Goal: Task Accomplishment & Management: Complete application form

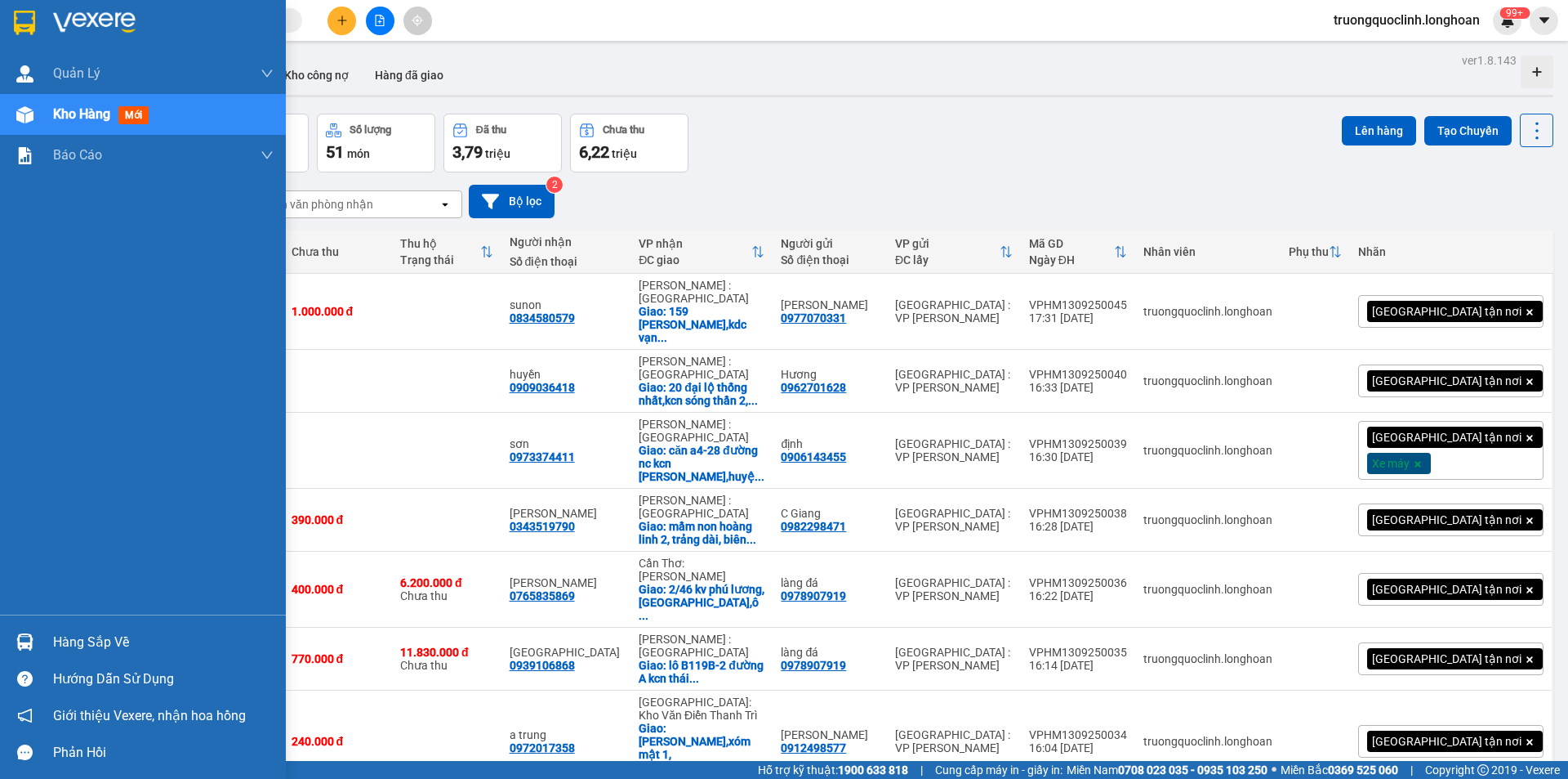
click at [27, 633] on div at bounding box center [25, 641] width 28 height 28
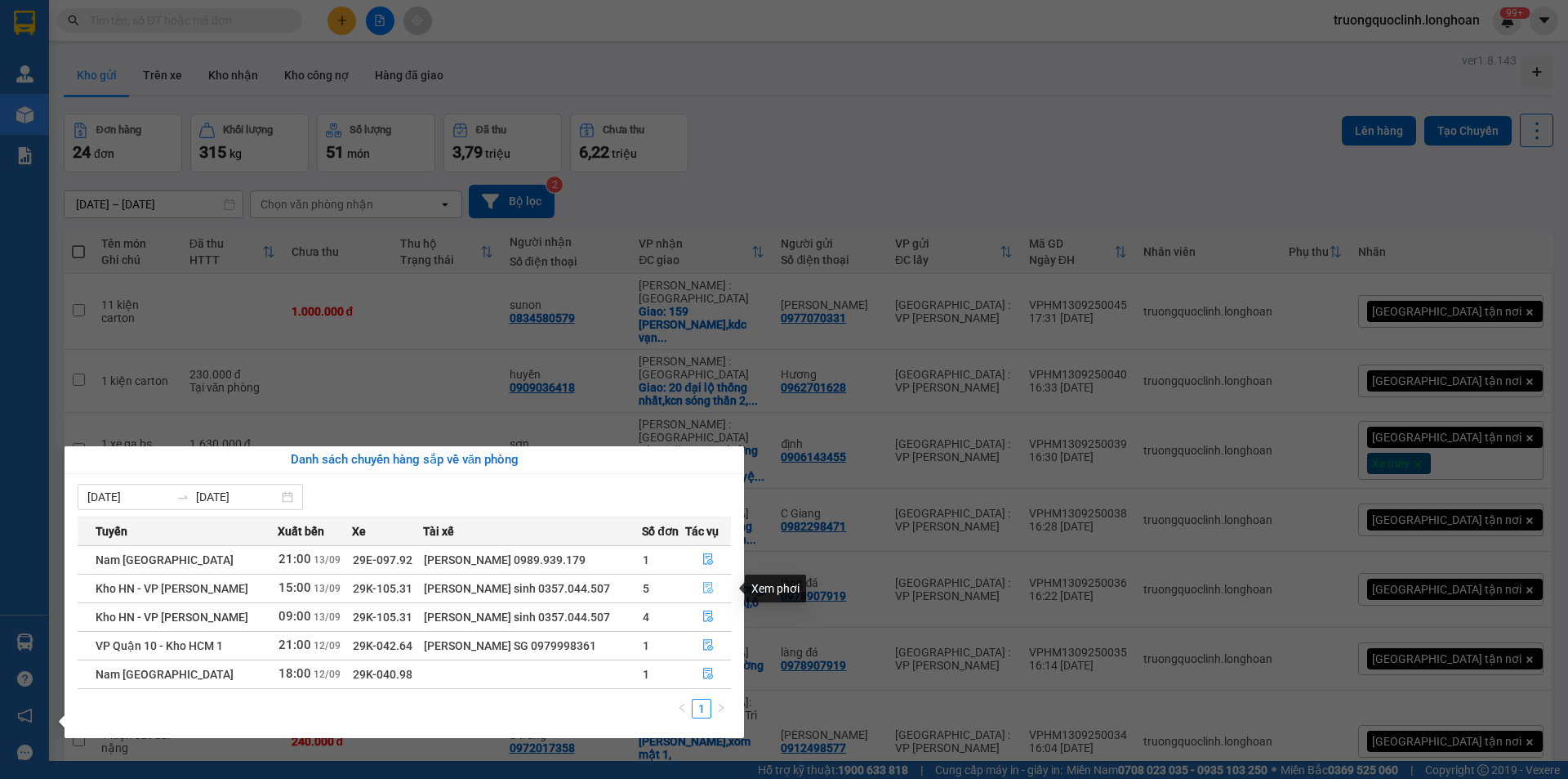
click at [707, 583] on icon "file-done" at bounding box center [707, 587] width 11 height 11
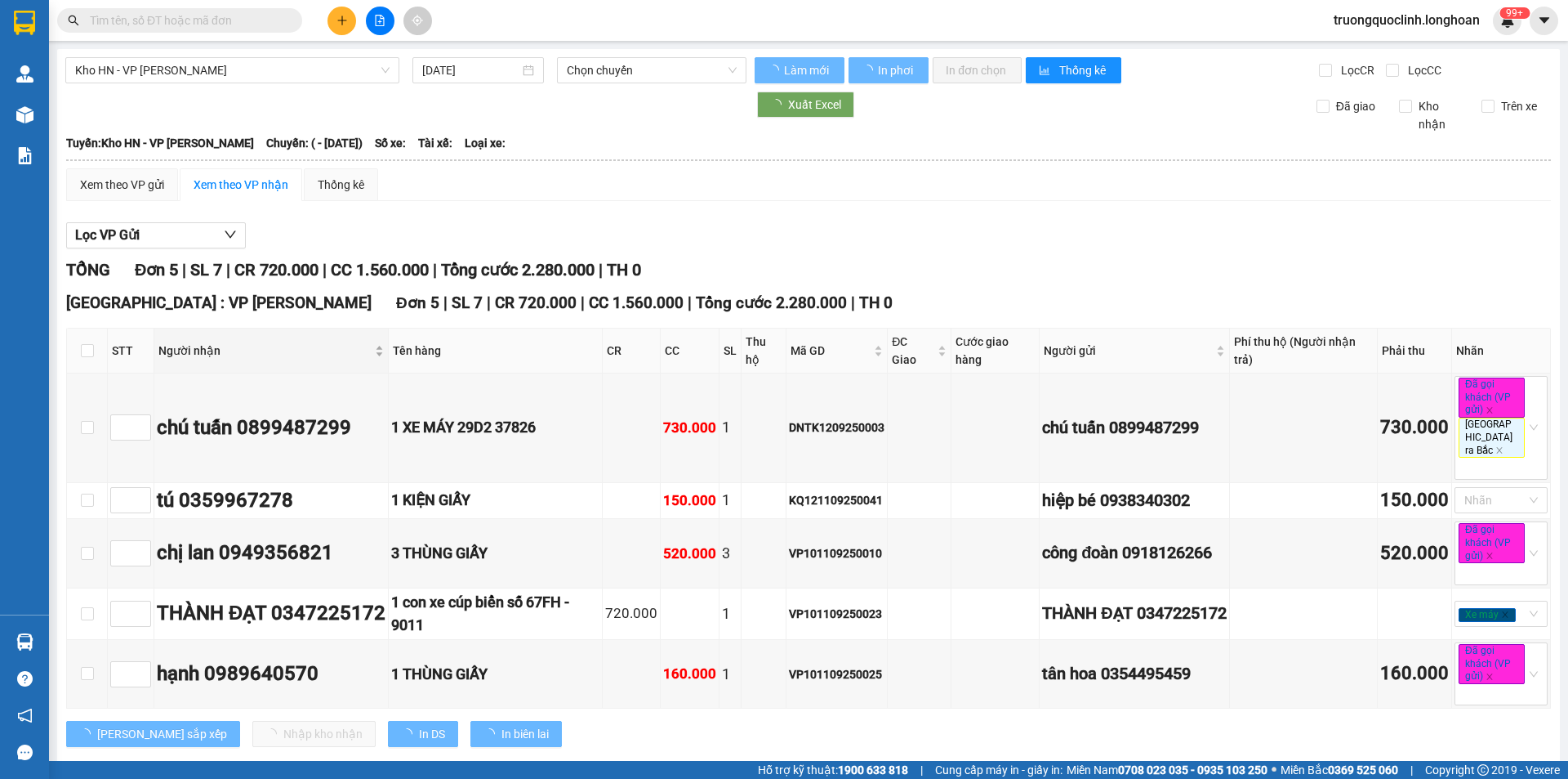
type input "[DATE]"
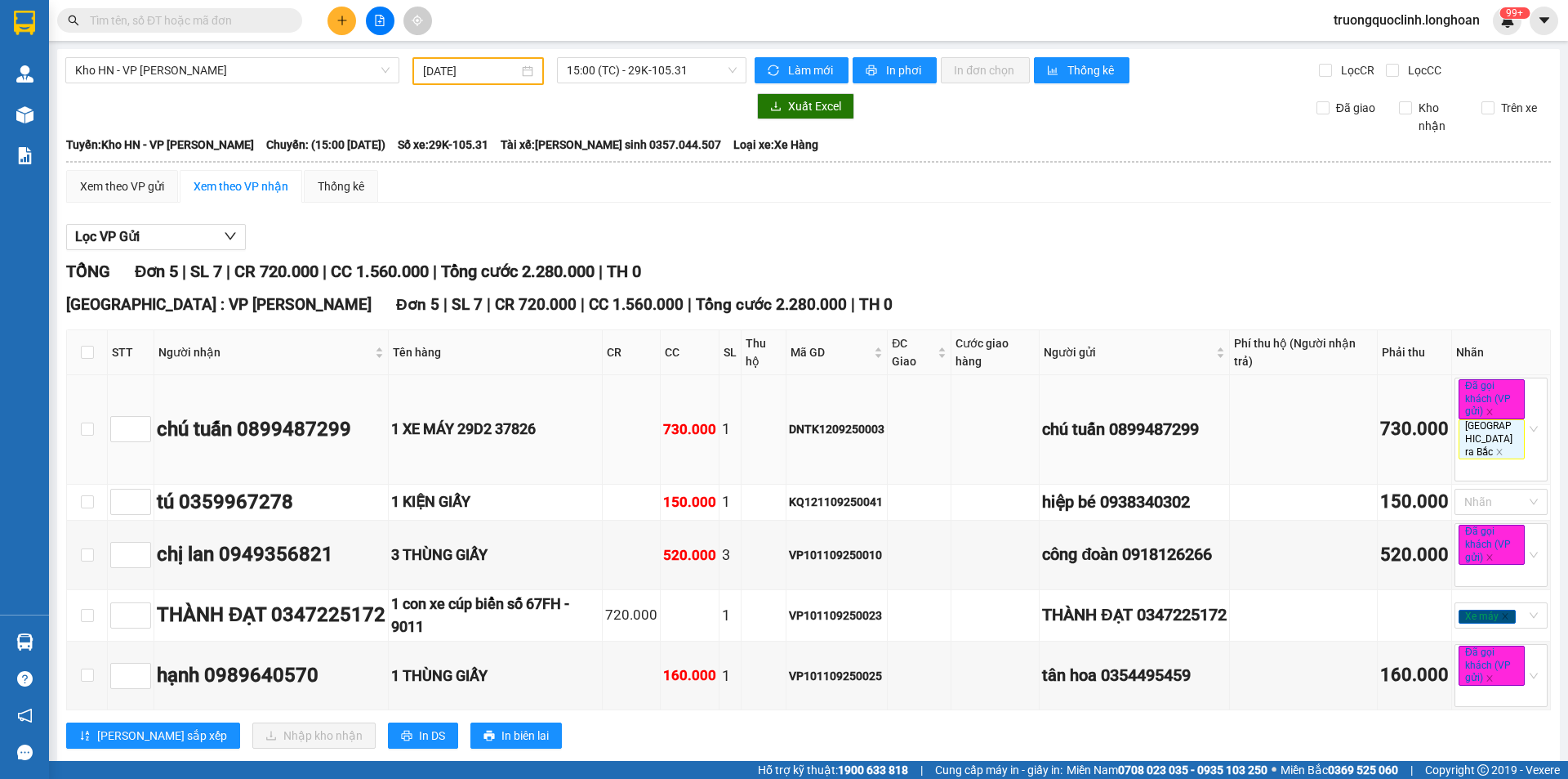
scroll to position [25, 0]
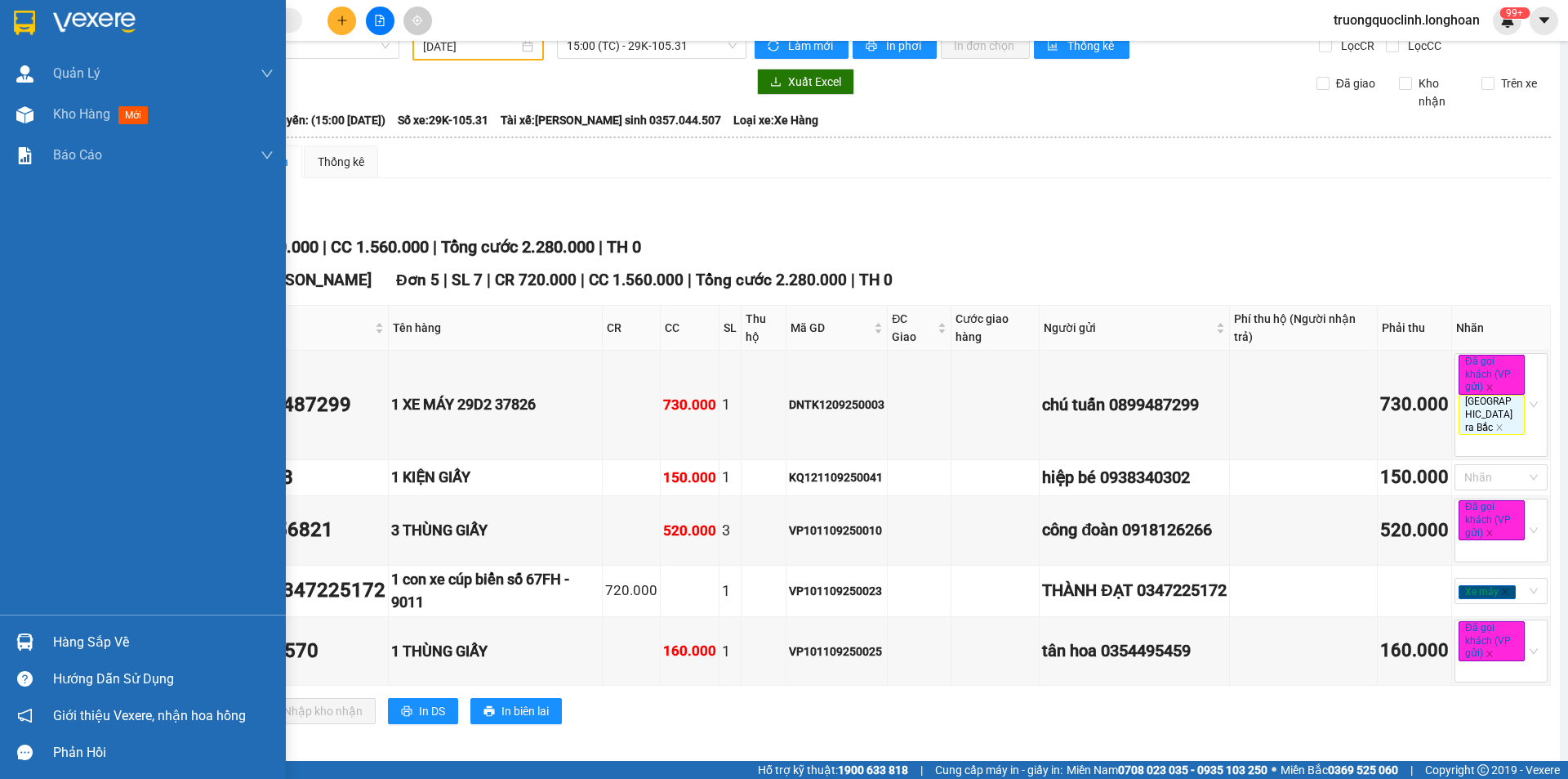
click at [25, 639] on img at bounding box center [25, 641] width 17 height 17
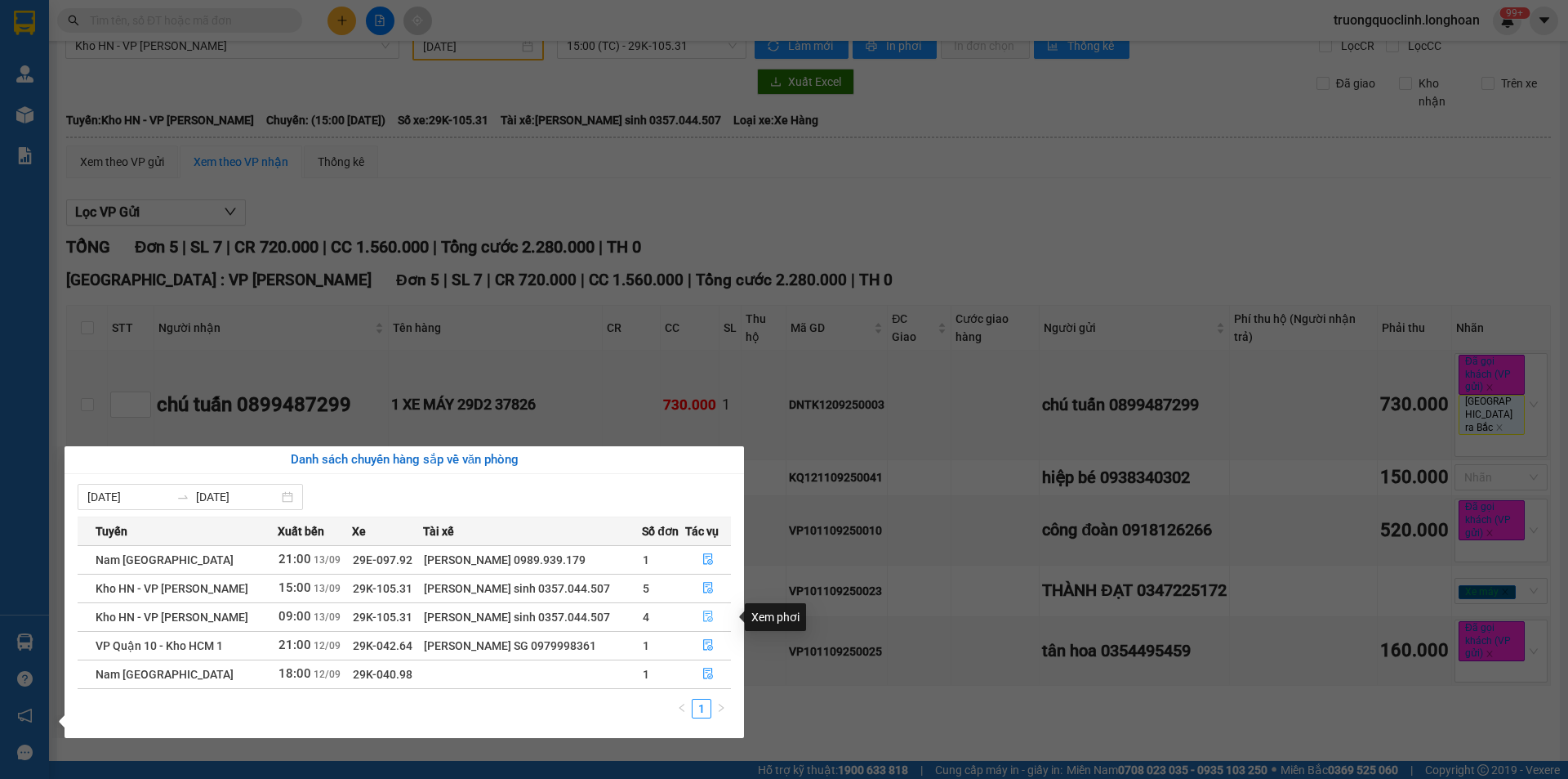
click at [703, 618] on icon "file-done" at bounding box center [707, 617] width 10 height 11
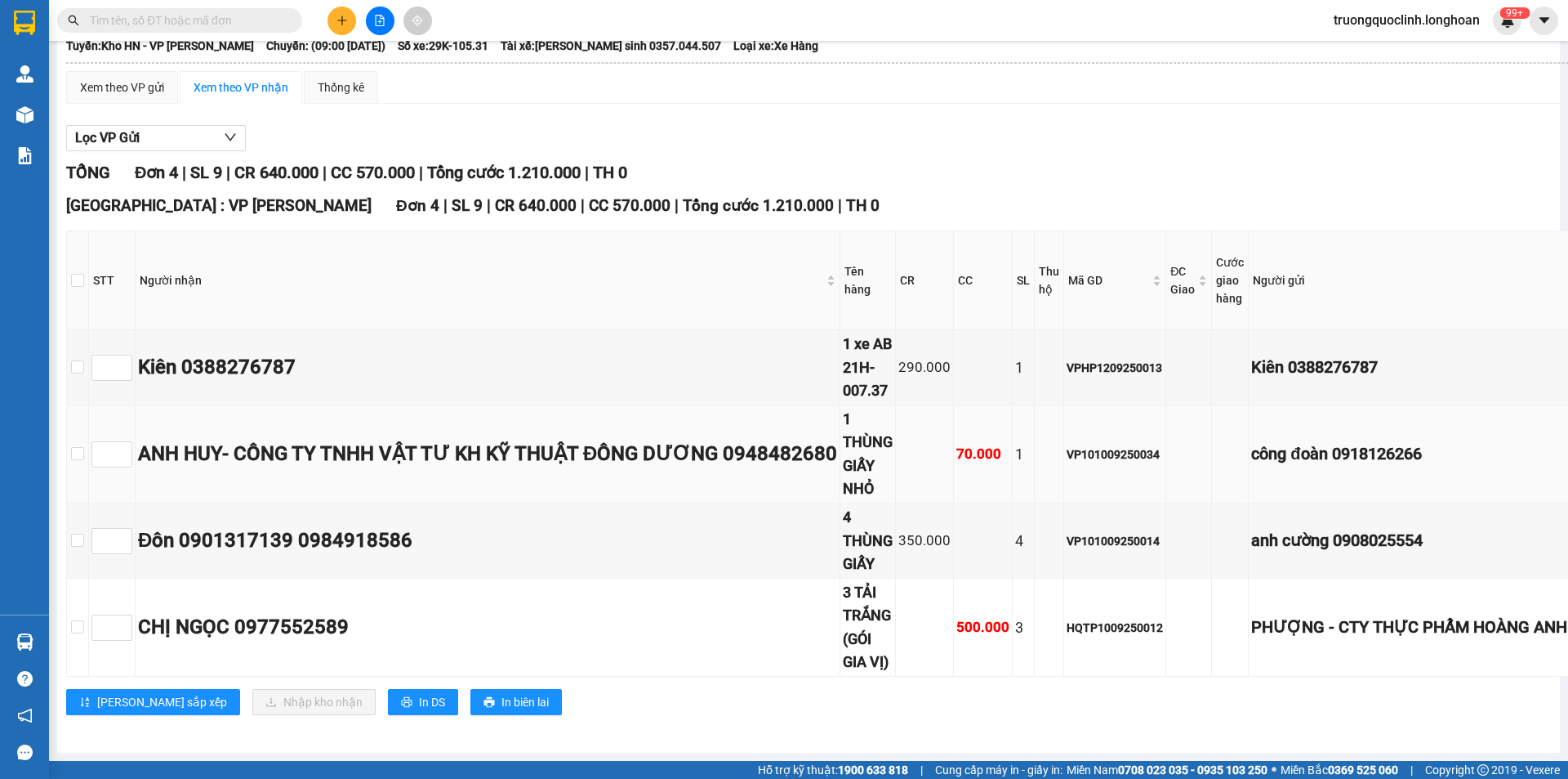
scroll to position [111, 0]
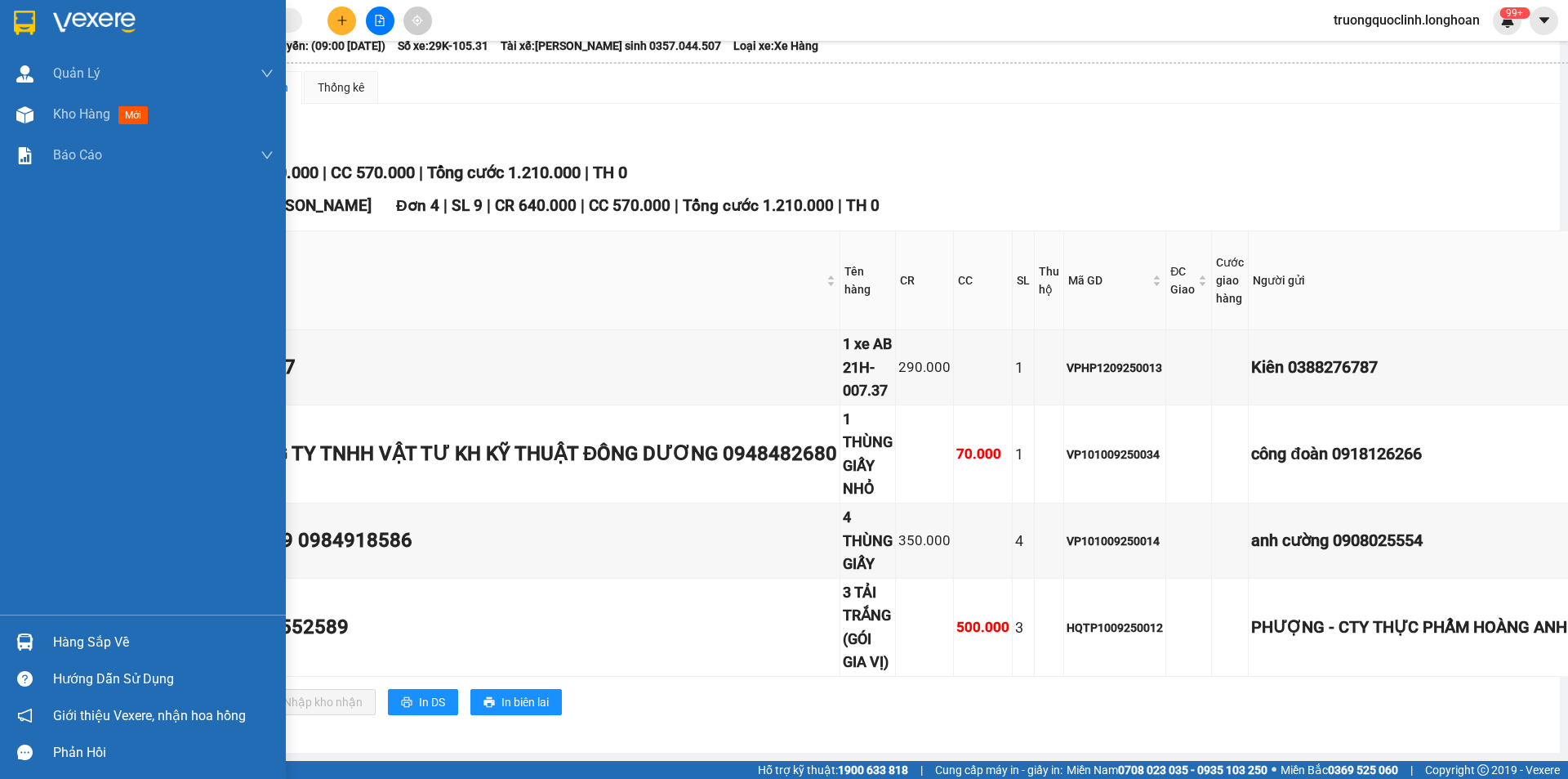
click at [39, 26] on div at bounding box center [25, 22] width 28 height 28
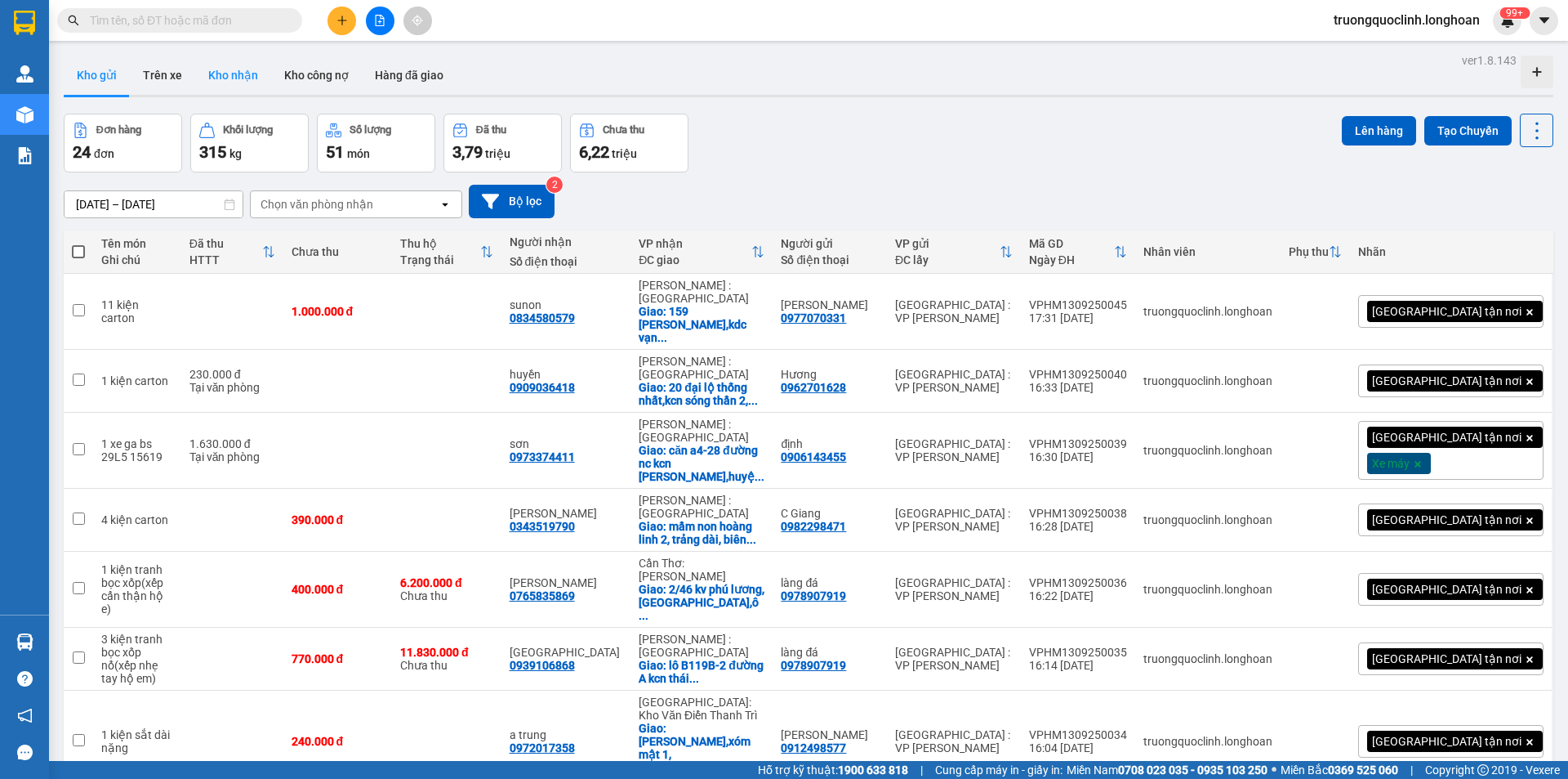
click at [236, 81] on button "Kho nhận" at bounding box center [233, 75] width 76 height 39
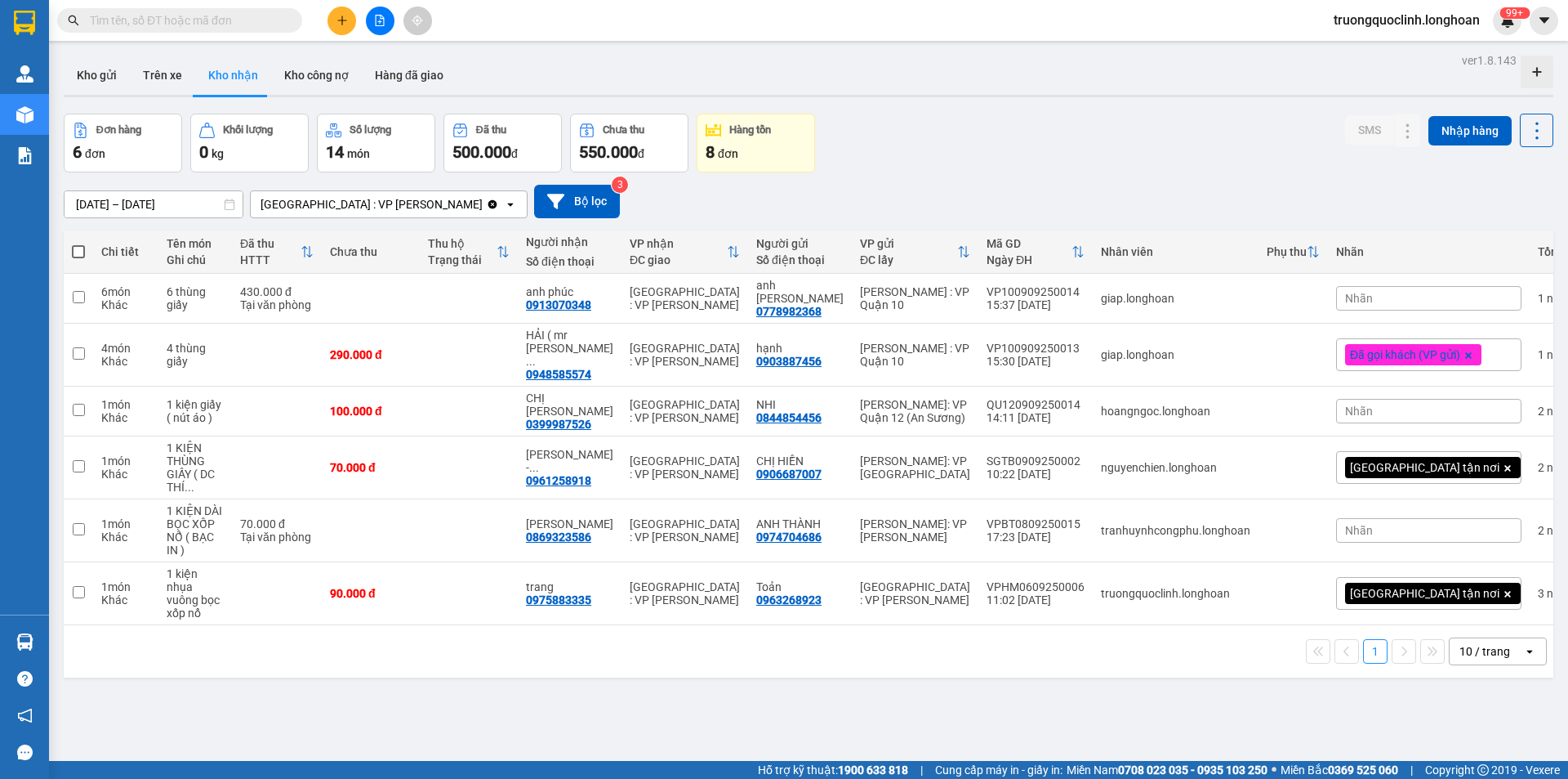
click at [1371, 286] on div "Nhãn" at bounding box center [1429, 298] width 185 height 25
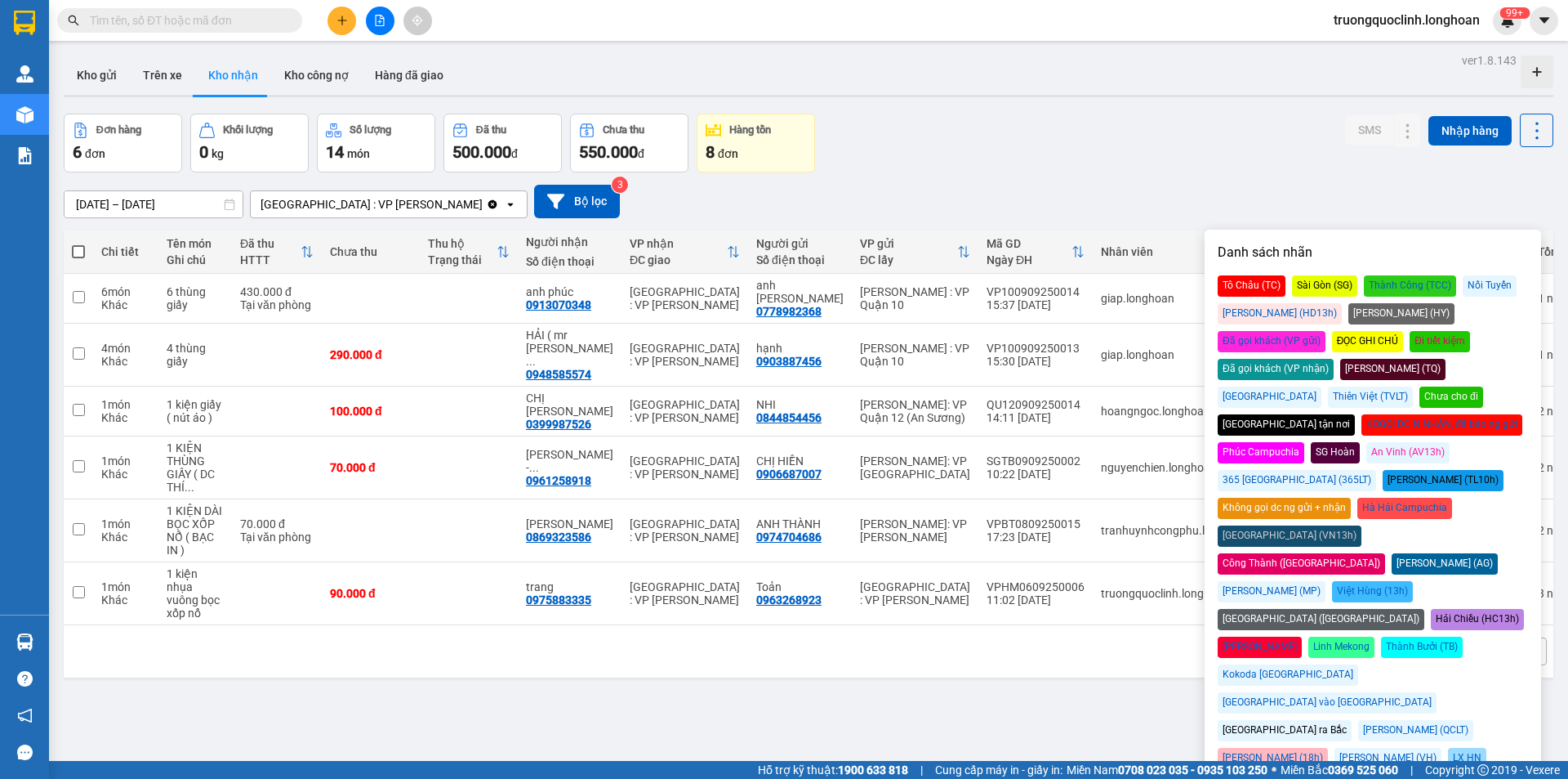
click at [1333, 359] on div "Đã gọi khách (VP nhận)" at bounding box center [1276, 370] width 116 height 21
click at [1241, 172] on div "[DATE] – [DATE] Press the down arrow key to interact with the calendar and sele…" at bounding box center [808, 201] width 1490 height 58
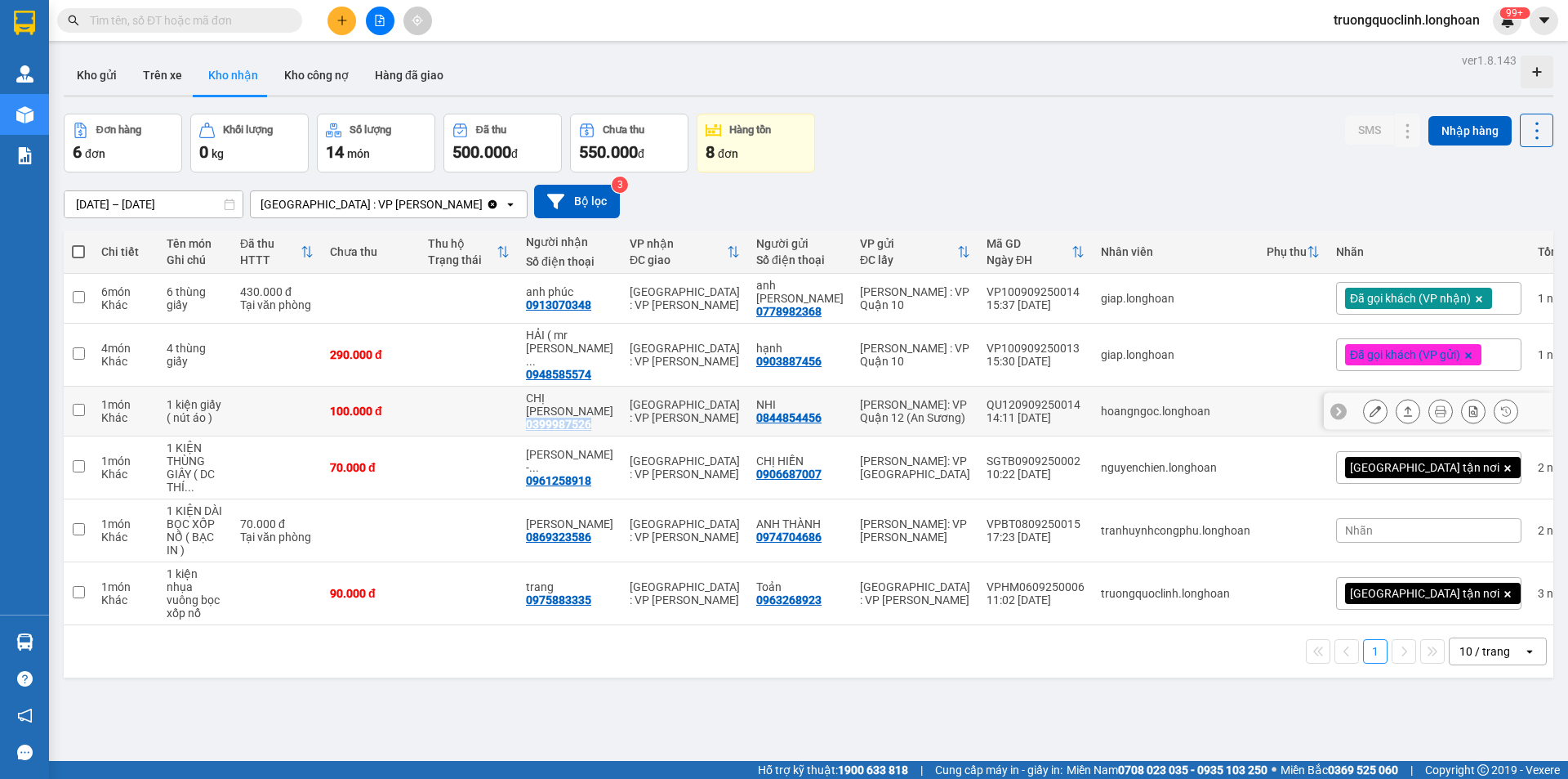
drag, startPoint x: 613, startPoint y: 382, endPoint x: 541, endPoint y: 379, distance: 72.1
click at [541, 386] on td "CHỊ ĐAN 0399987526" at bounding box center [570, 411] width 104 height 49
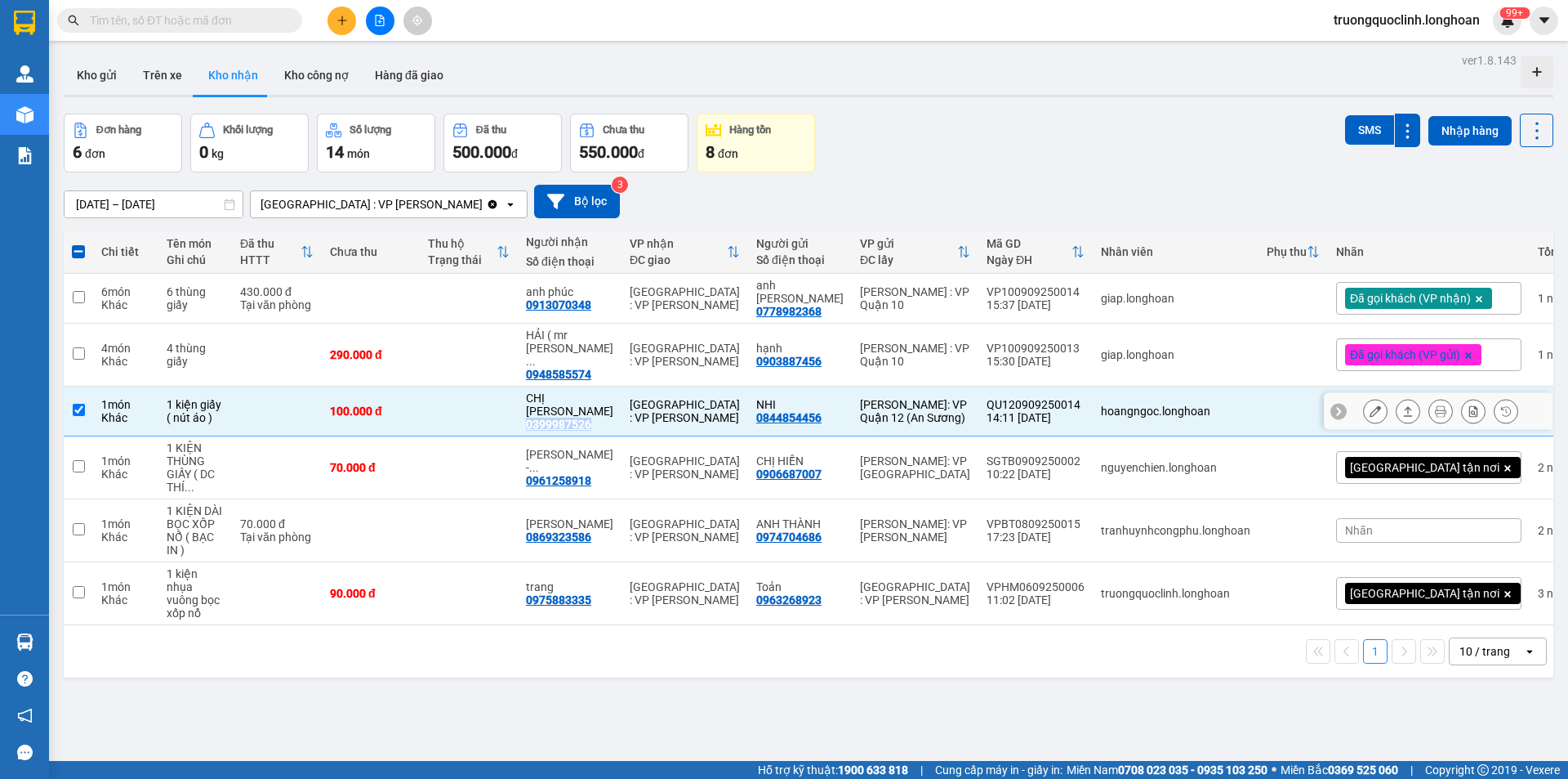
copy div "0399987526"
click at [1380, 348] on span "Đã gọi khách (VP gửi)" at bounding box center [1405, 355] width 110 height 15
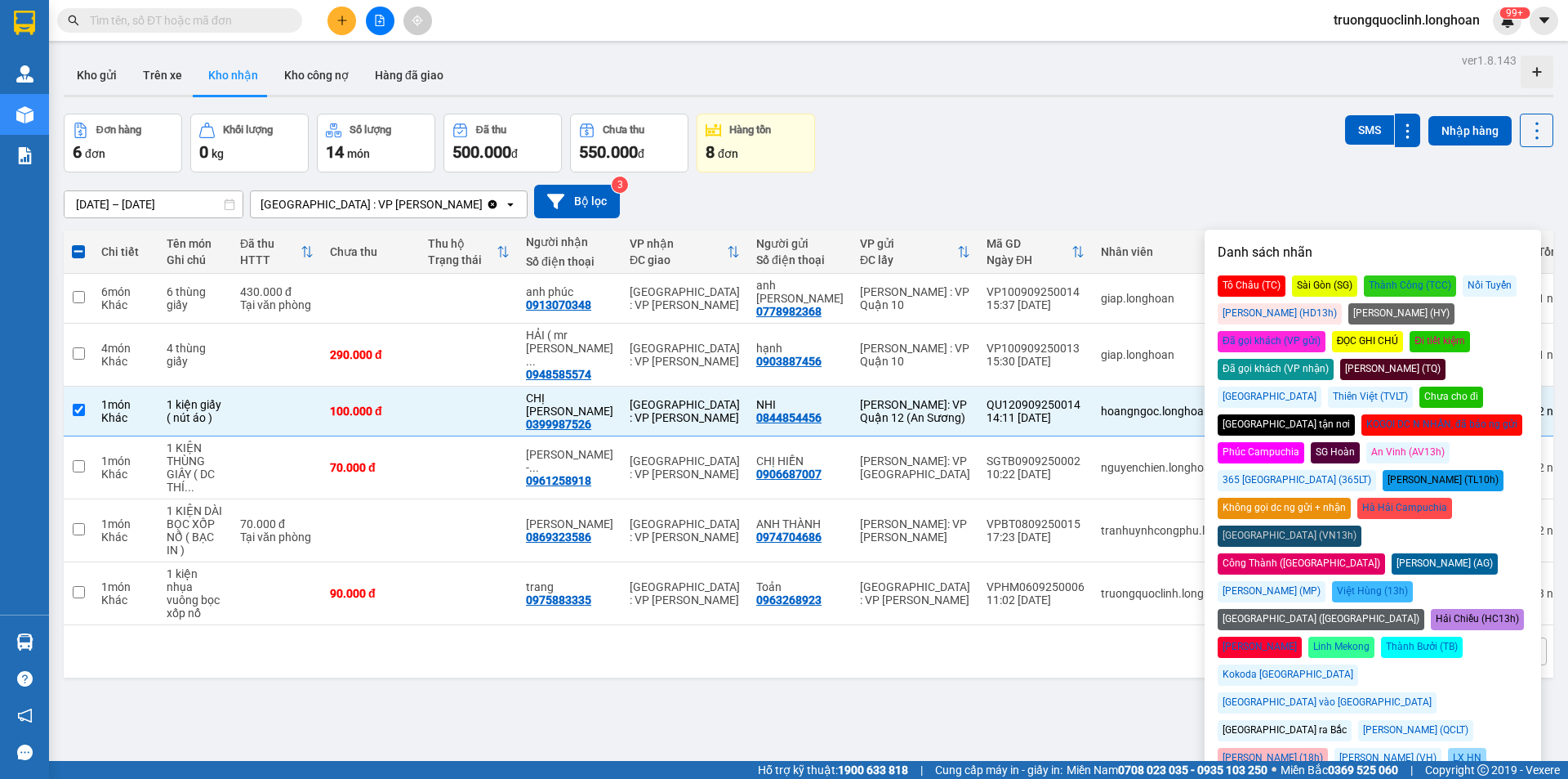
drag, startPoint x: 1419, startPoint y: 343, endPoint x: 1375, endPoint y: 245, distance: 107.4
click at [1333, 359] on div "Đã gọi khách (VP nhận)" at bounding box center [1276, 370] width 116 height 21
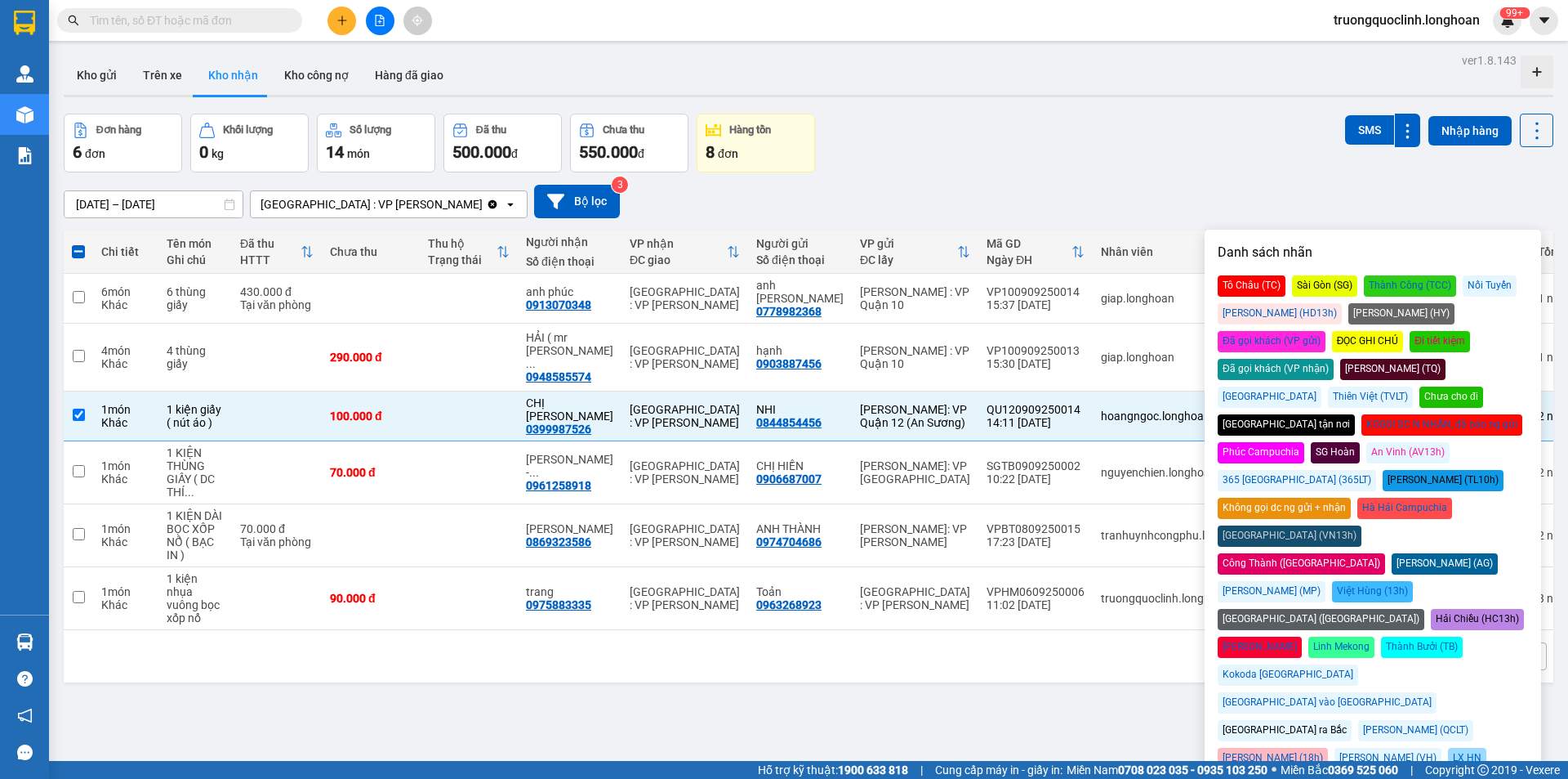
click at [1298, 176] on div "[DATE] – [DATE] Press the down arrow key to interact with the calendar and sele…" at bounding box center [808, 201] width 1490 height 58
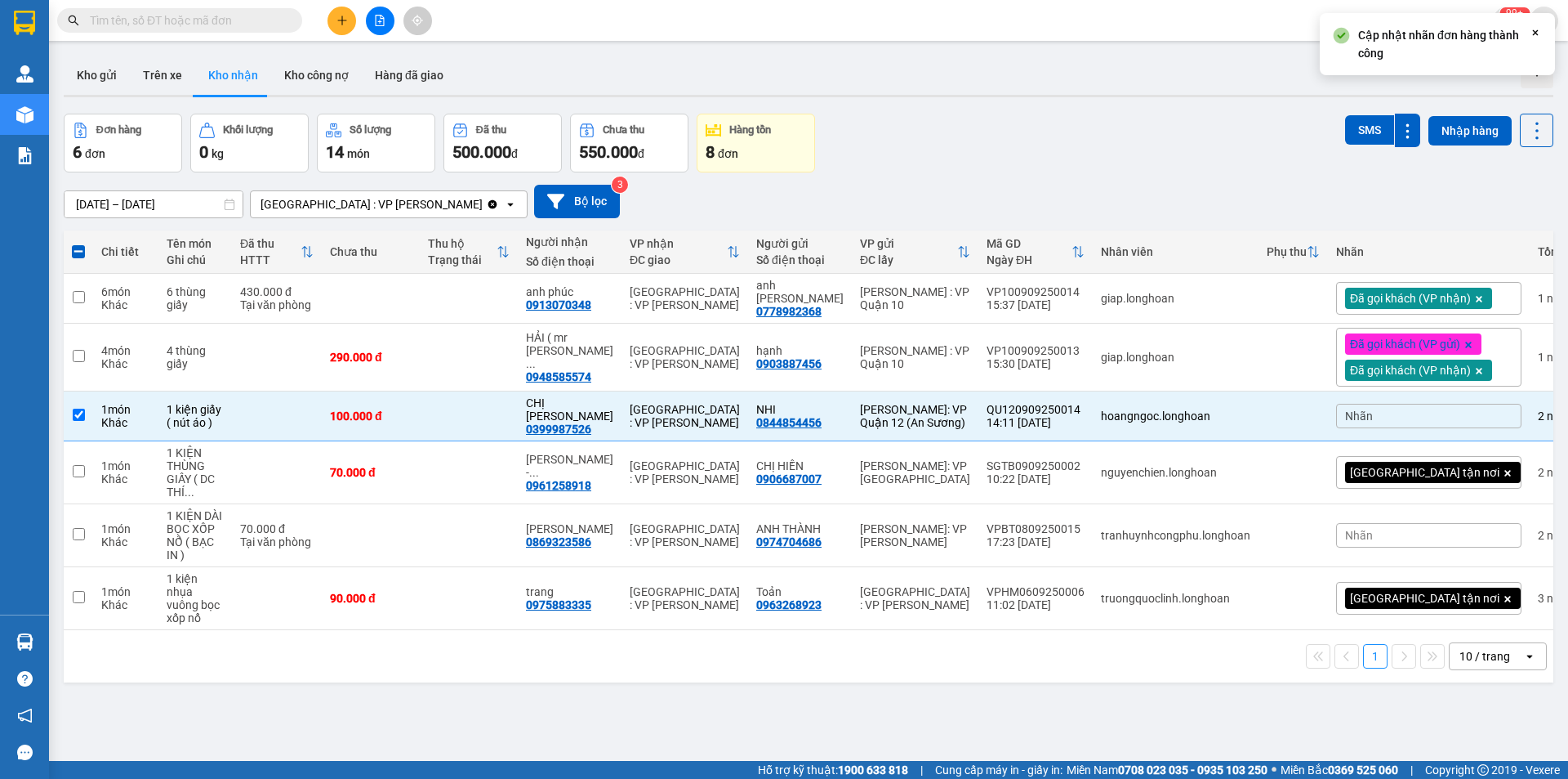
click at [1380, 403] on div "Nhãn" at bounding box center [1429, 416] width 185 height 25
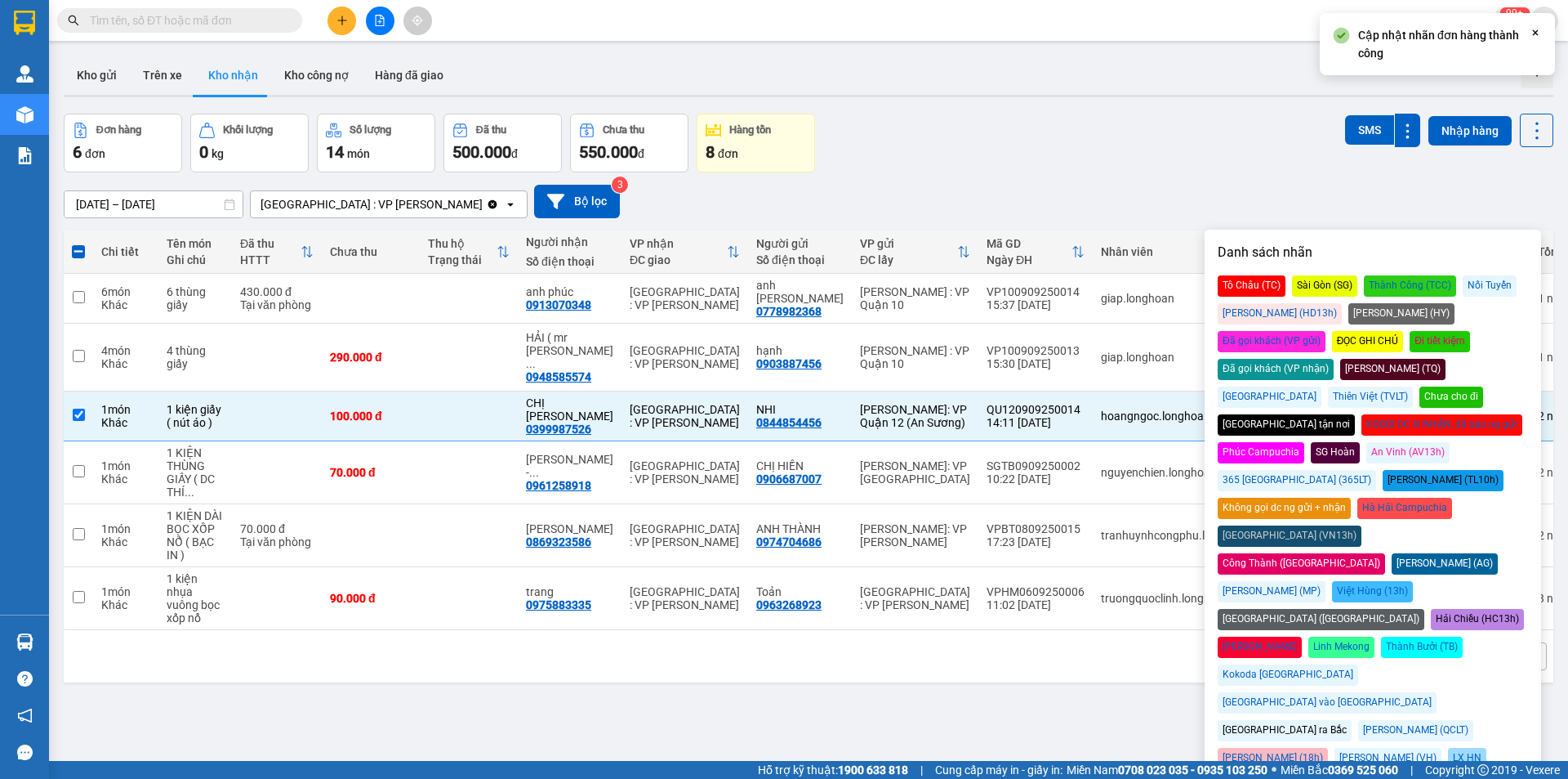
click at [1333, 359] on div "Đã gọi khách (VP nhận)" at bounding box center [1276, 370] width 116 height 21
click at [1099, 137] on div "Đơn hàng 6 đơn Khối lượng 0 kg Số lượng 14 món Đã thu 500.000 đ Chưa thu 550.00…" at bounding box center [808, 143] width 1490 height 59
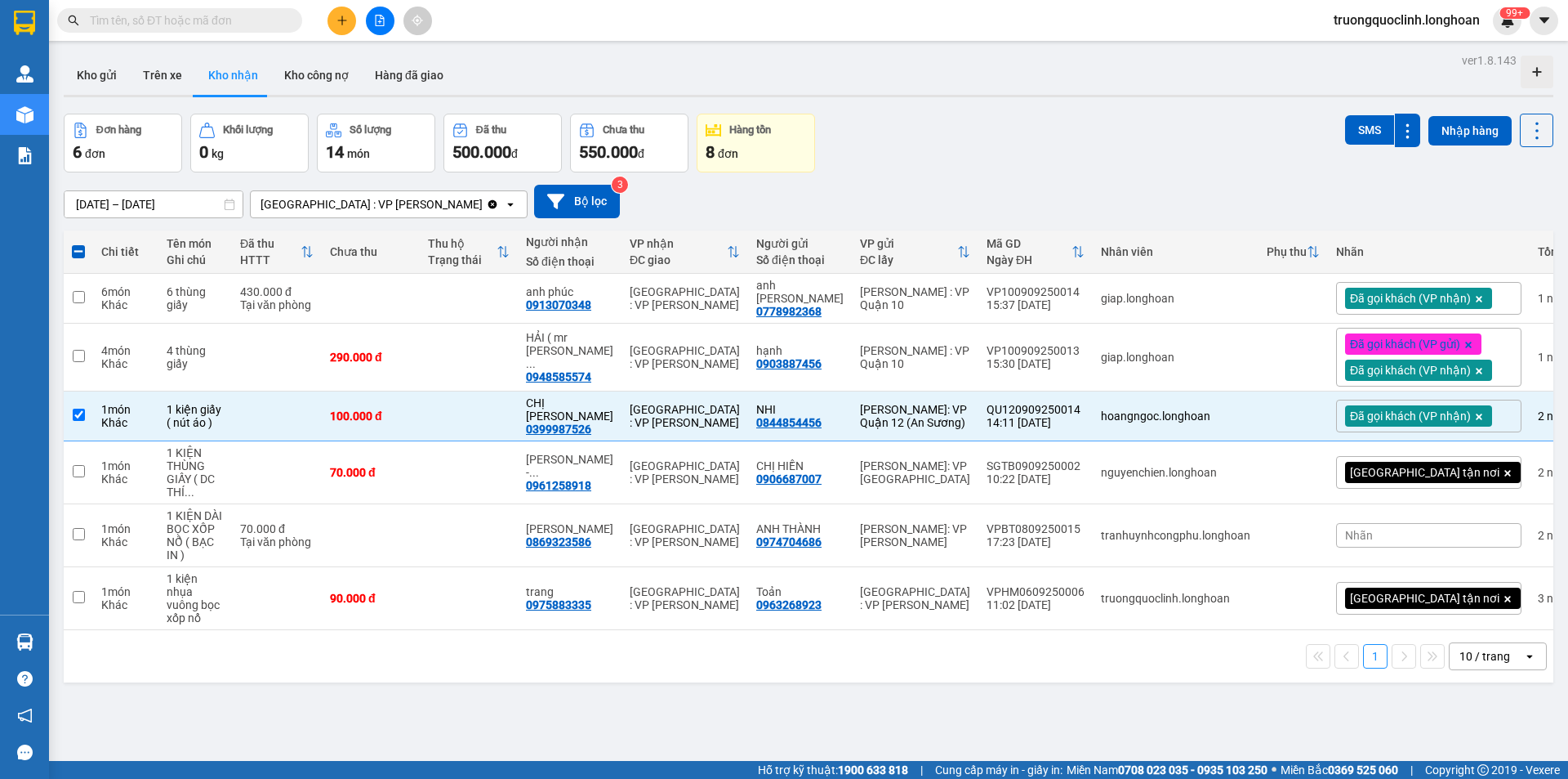
drag, startPoint x: 456, startPoint y: 721, endPoint x: 242, endPoint y: 568, distance: 263.1
click at [444, 711] on div "ver 1.8.143 Kho gửi Trên xe Kho nhận Kho công nợ Hàng đã giao Đơn hàng 6 đơn Kh…" at bounding box center [809, 438] width 1503 height 779
click at [78, 408] on input "checkbox" at bounding box center [78, 415] width 12 height 12
checkbox input "false"
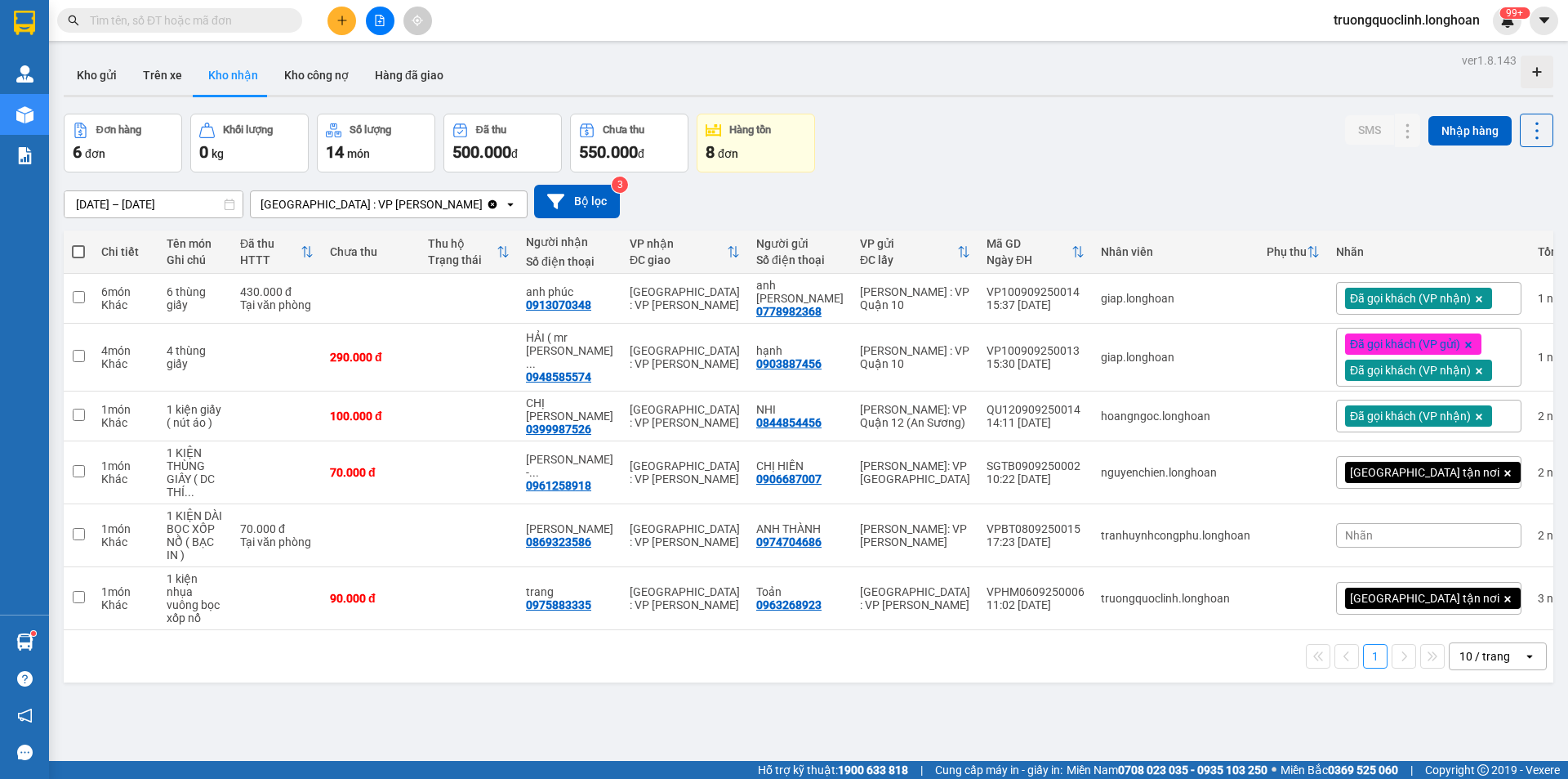
click at [183, 20] on input "text" at bounding box center [186, 20] width 193 height 18
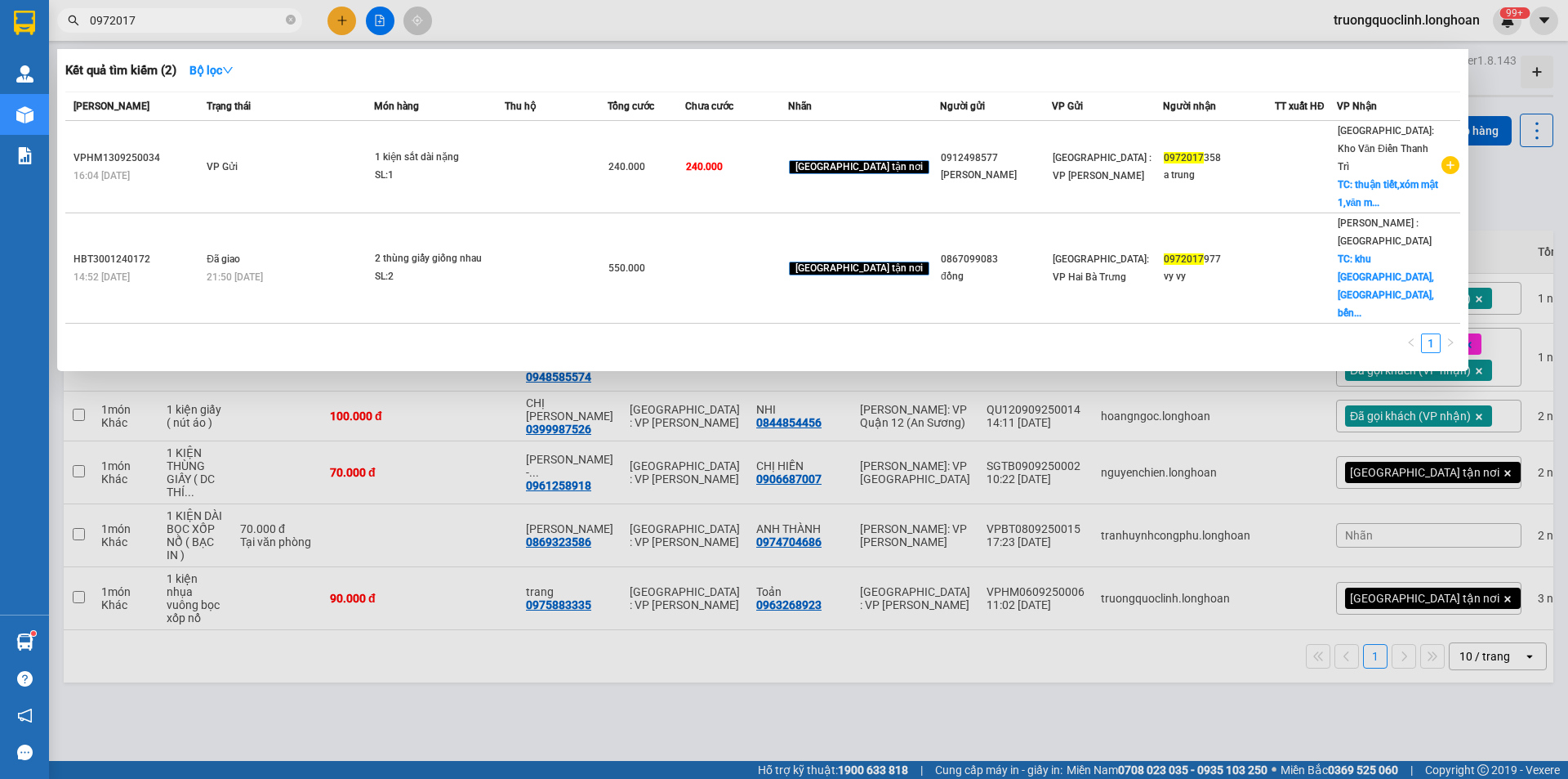
click at [573, 22] on div at bounding box center [784, 389] width 1568 height 779
click at [169, 17] on input "0972017" at bounding box center [186, 20] width 193 height 18
click at [213, 23] on input "0972017" at bounding box center [186, 20] width 193 height 18
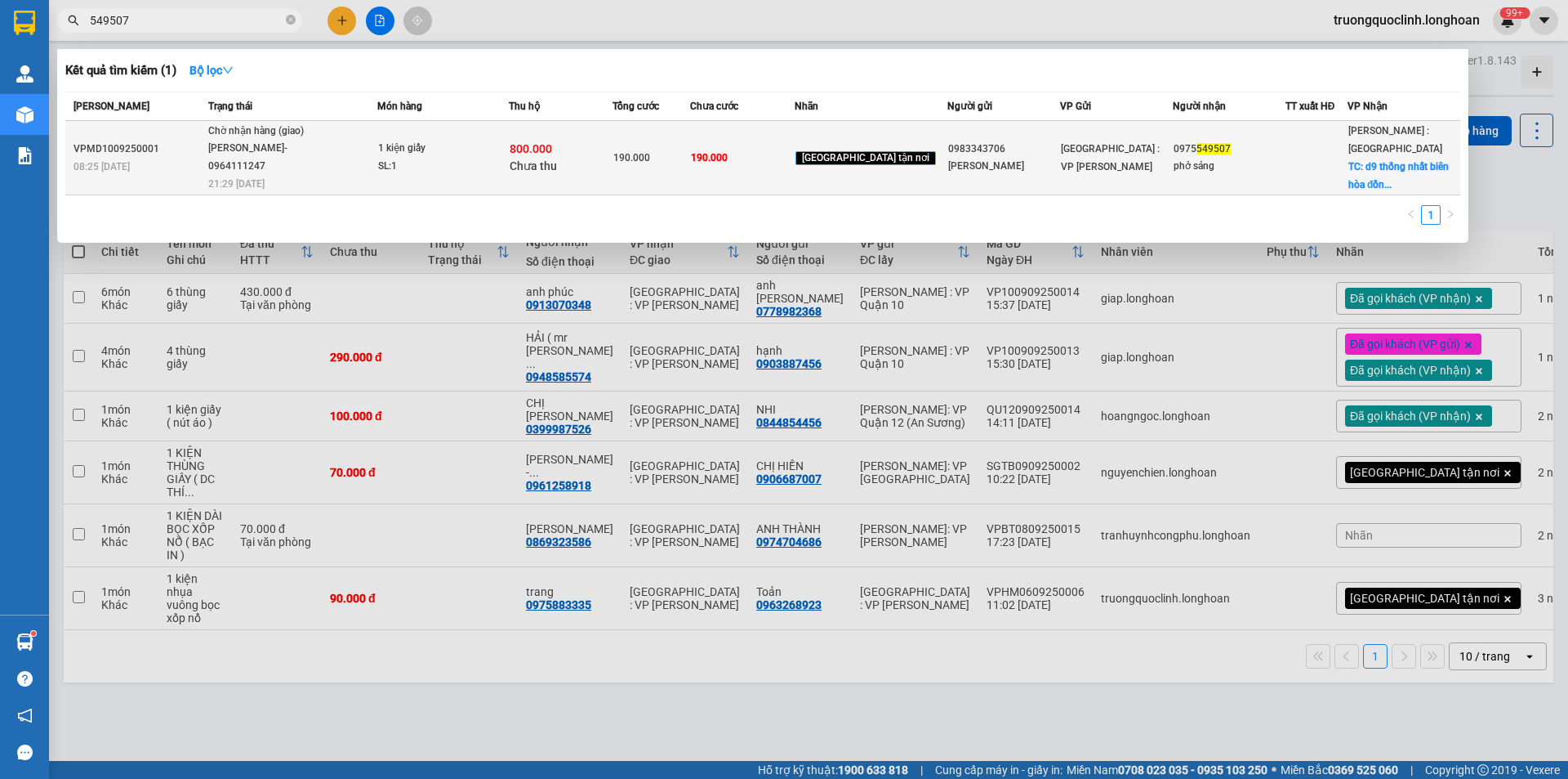
type input "549507"
click at [982, 150] on div "0983343706" at bounding box center [1004, 148] width 111 height 17
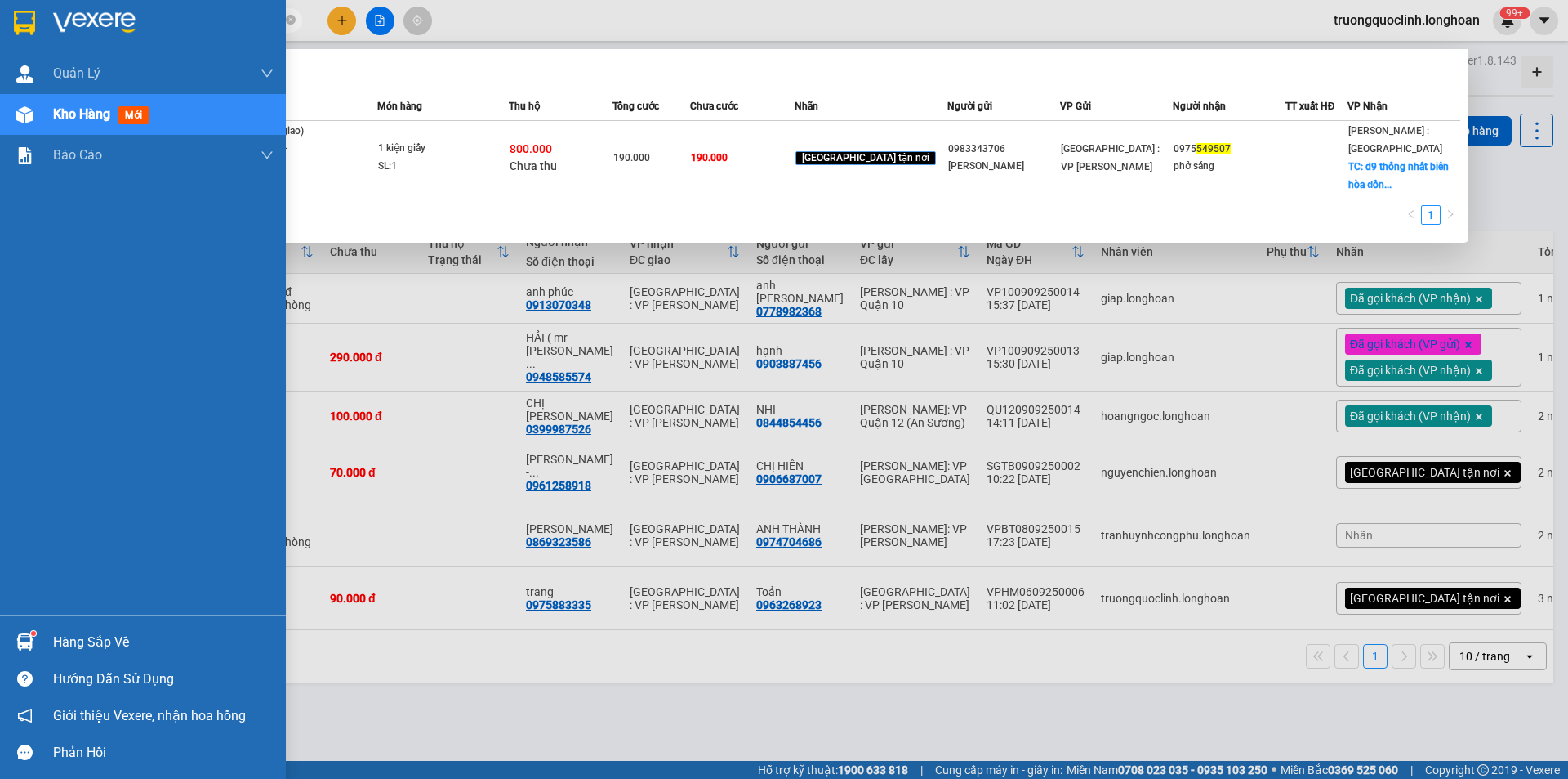
click at [29, 635] on img at bounding box center [25, 641] width 17 height 17
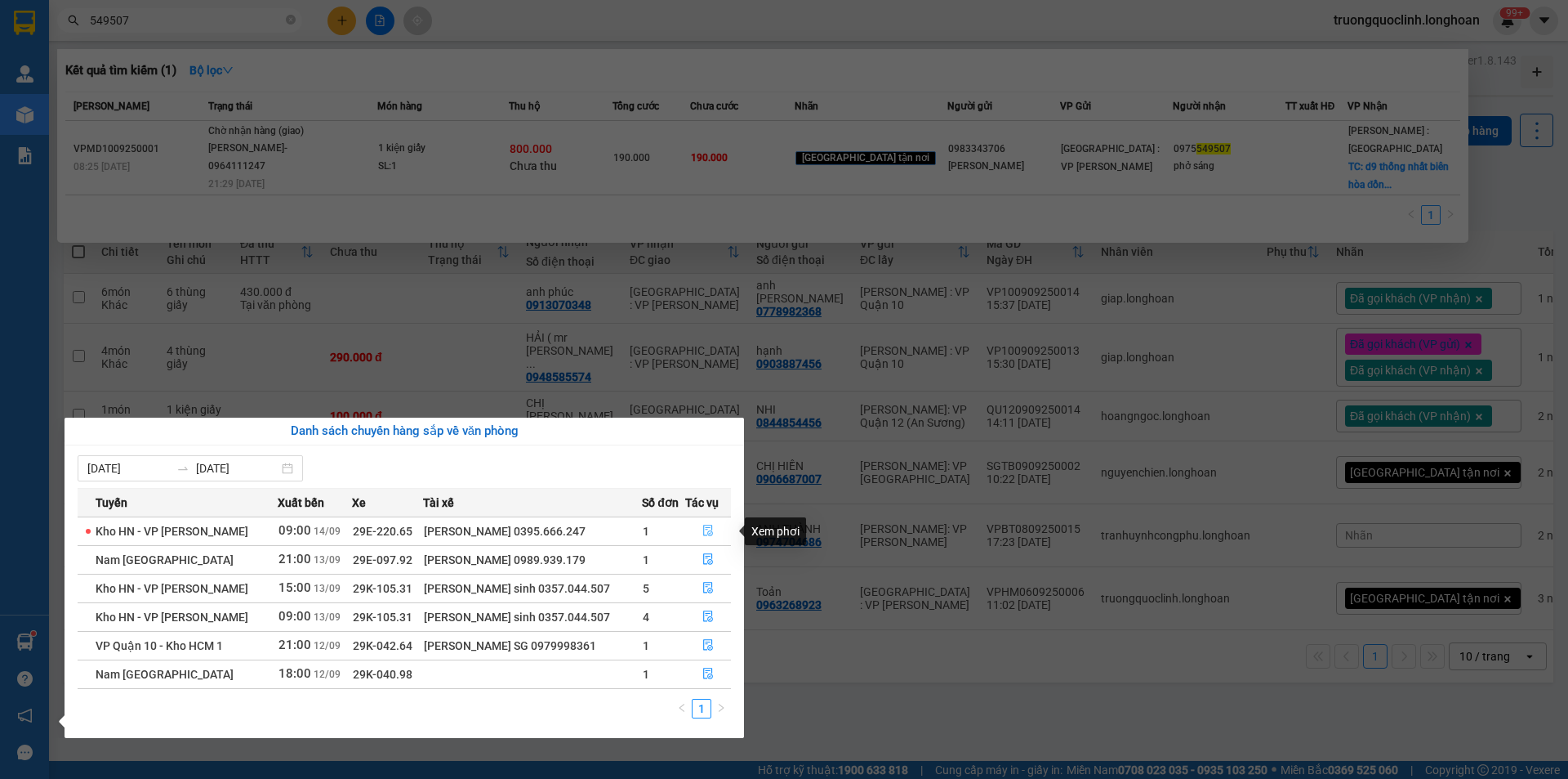
click at [703, 529] on icon "file-done" at bounding box center [707, 530] width 10 height 11
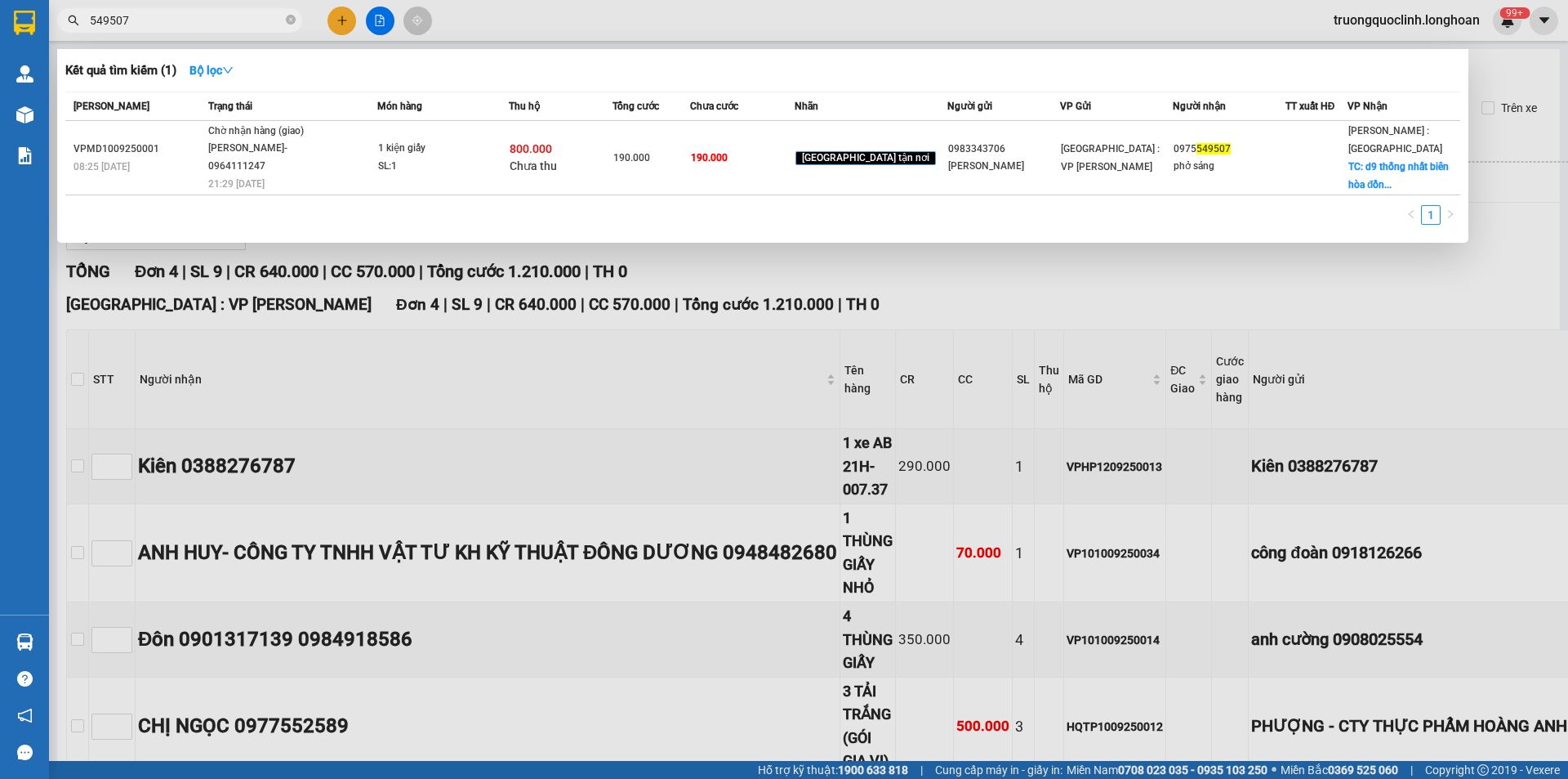
type input "[DATE]"
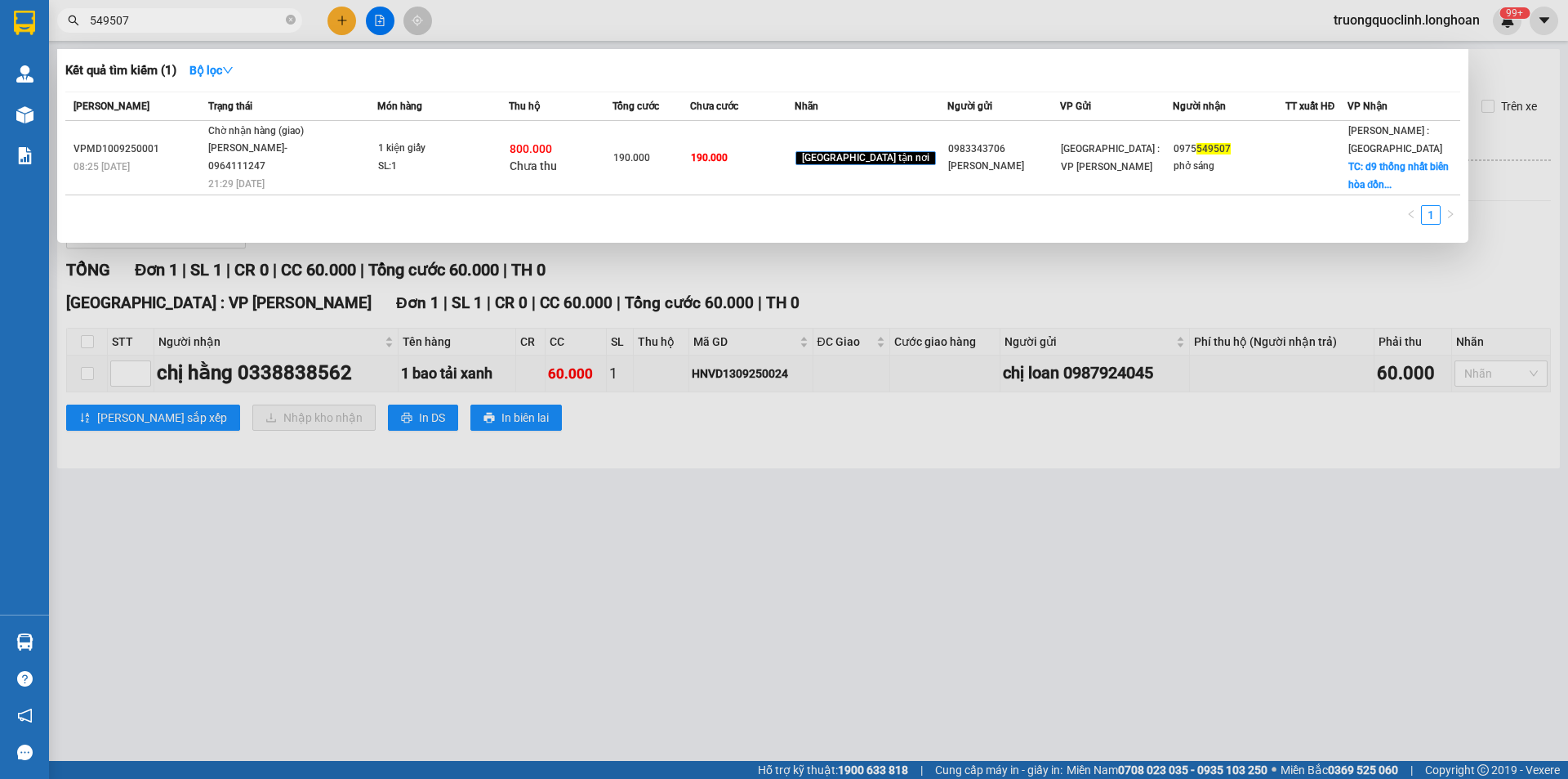
click at [83, 372] on div at bounding box center [784, 389] width 1568 height 779
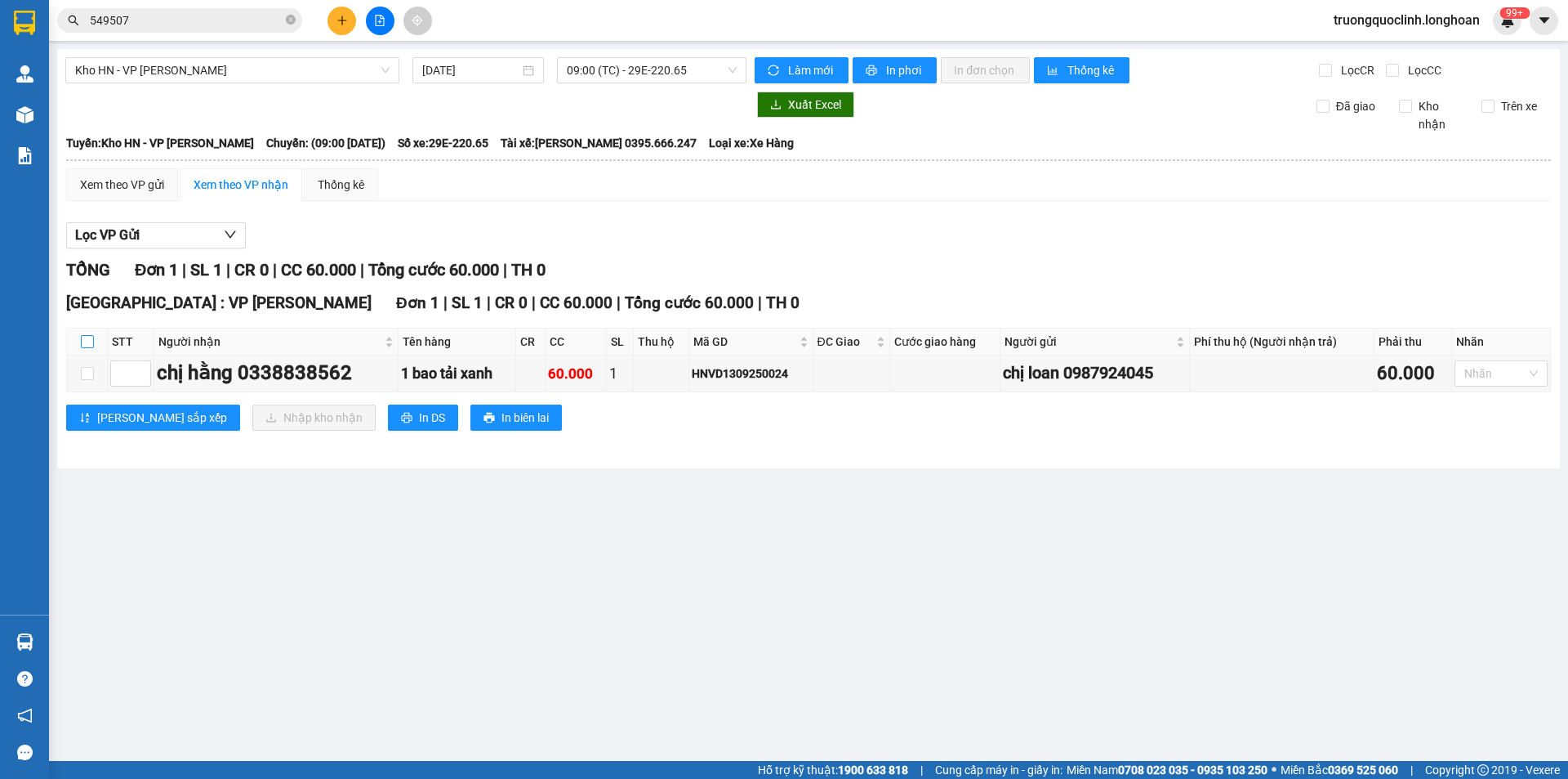
click at [91, 340] on input "checkbox" at bounding box center [87, 341] width 13 height 13
checkbox input "true"
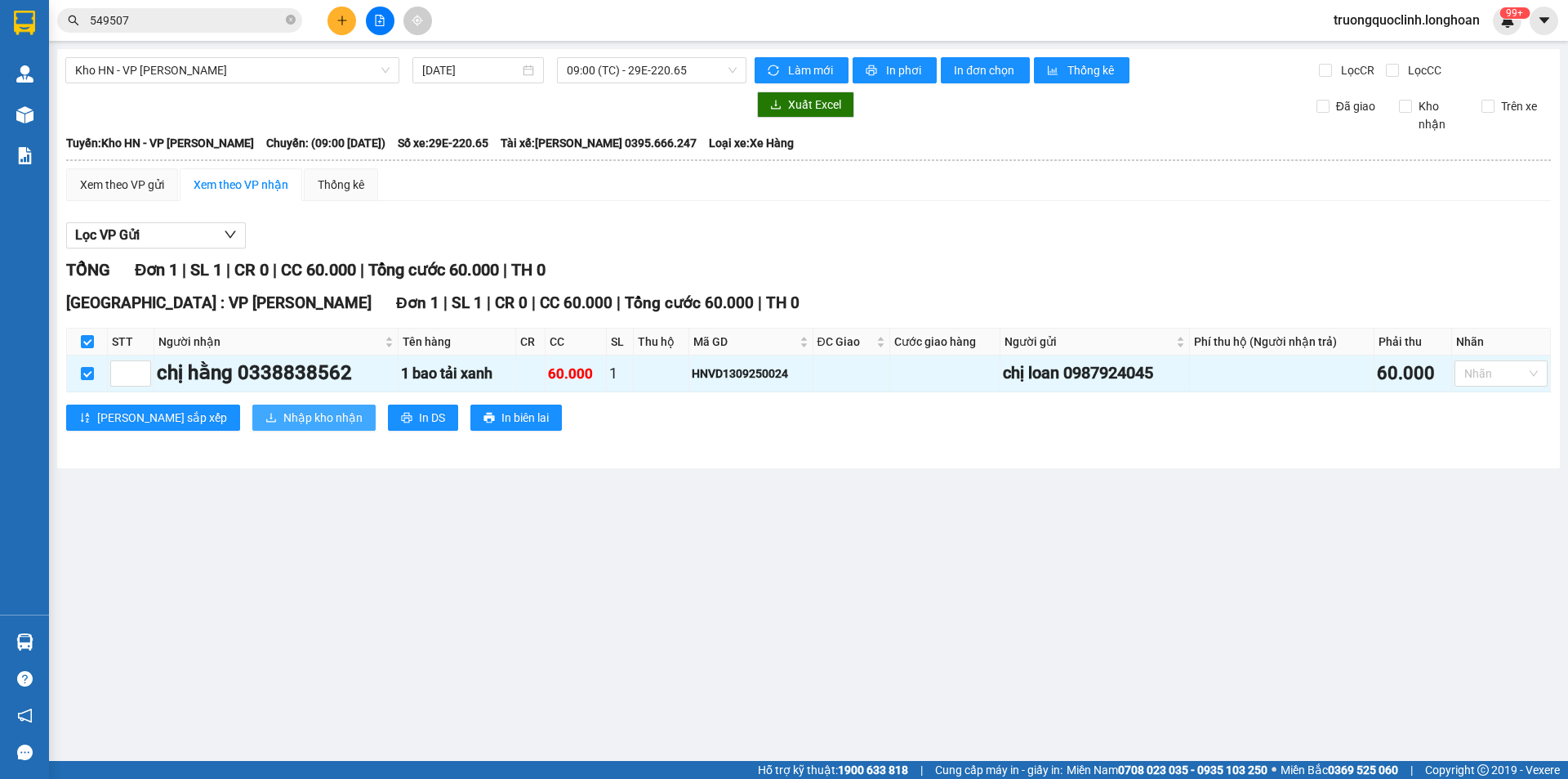
click at [283, 421] on span "Nhập kho nhận" at bounding box center [323, 417] width 79 height 18
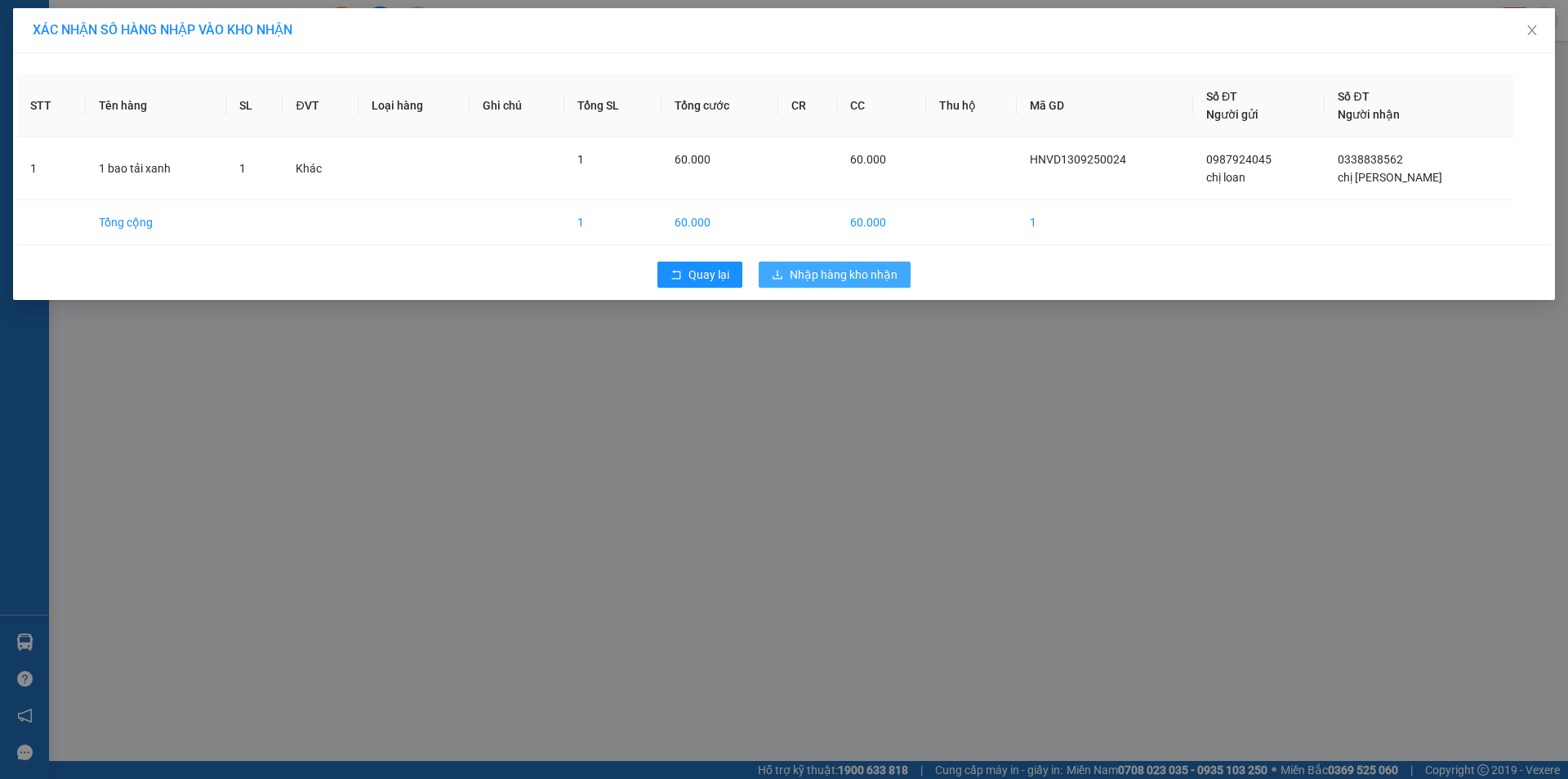
click at [851, 269] on span "Nhập hàng kho nhận" at bounding box center [844, 274] width 108 height 18
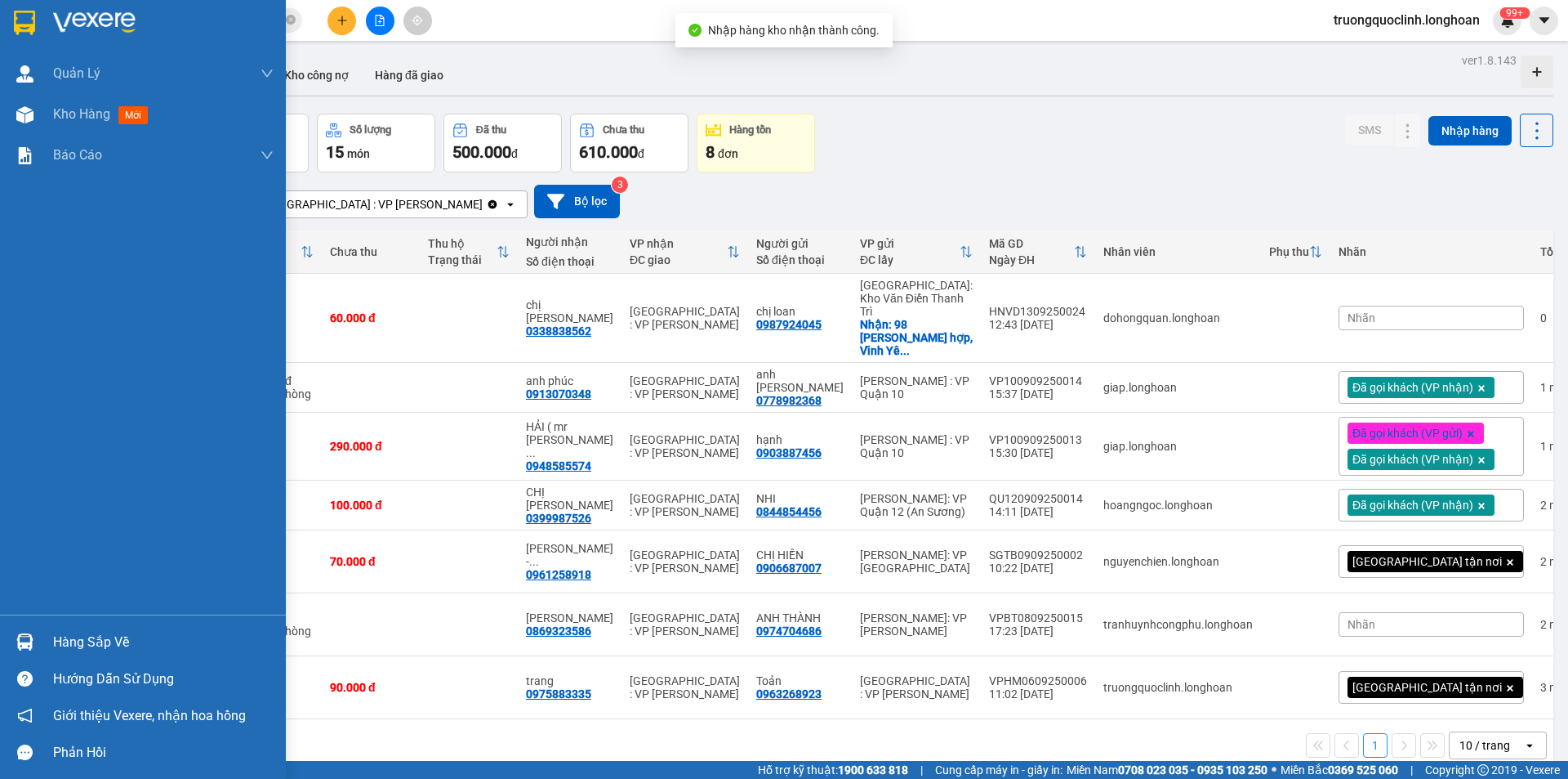
click at [24, 634] on img at bounding box center [25, 641] width 17 height 17
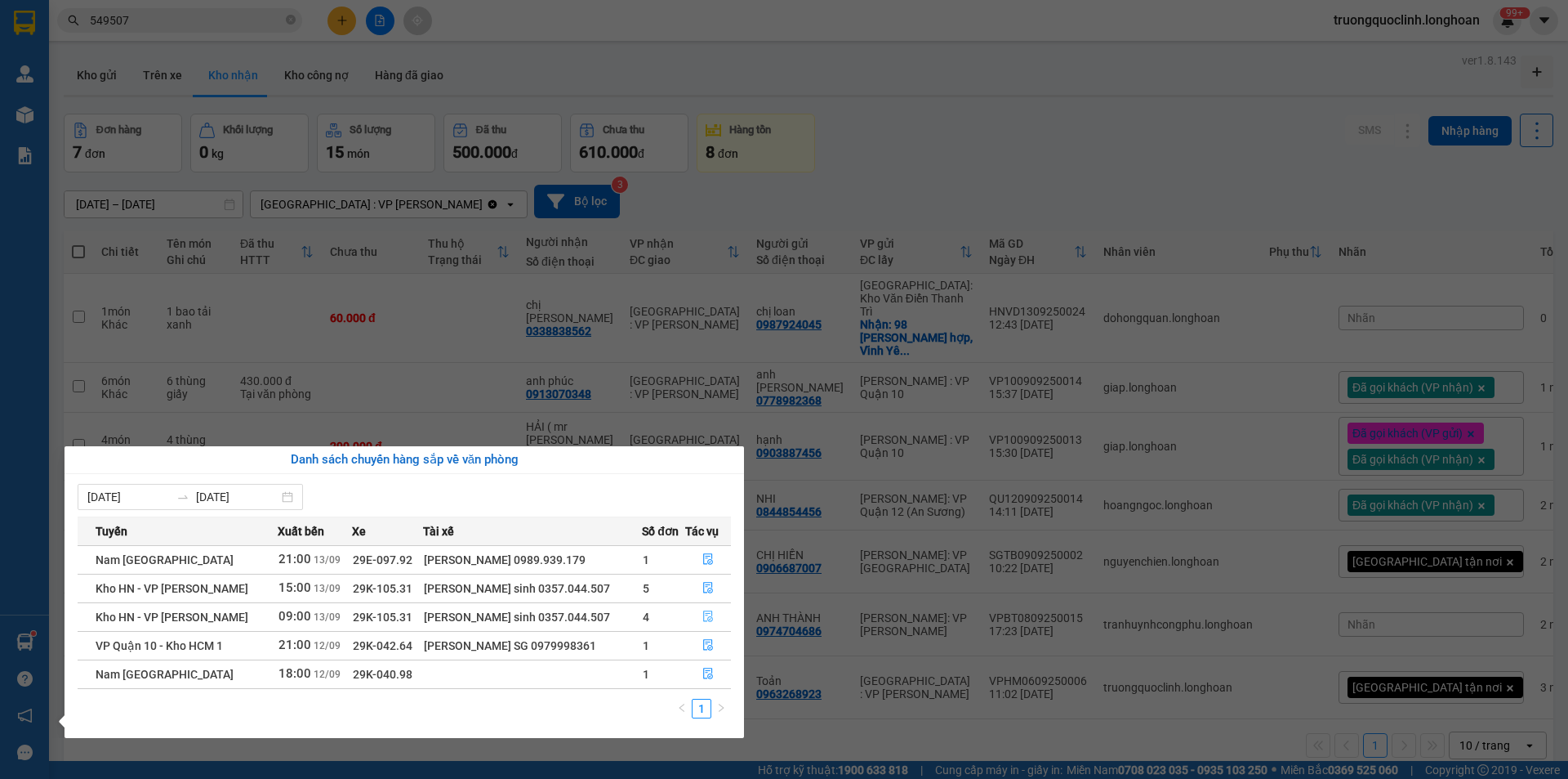
click at [700, 613] on button "button" at bounding box center [708, 617] width 44 height 26
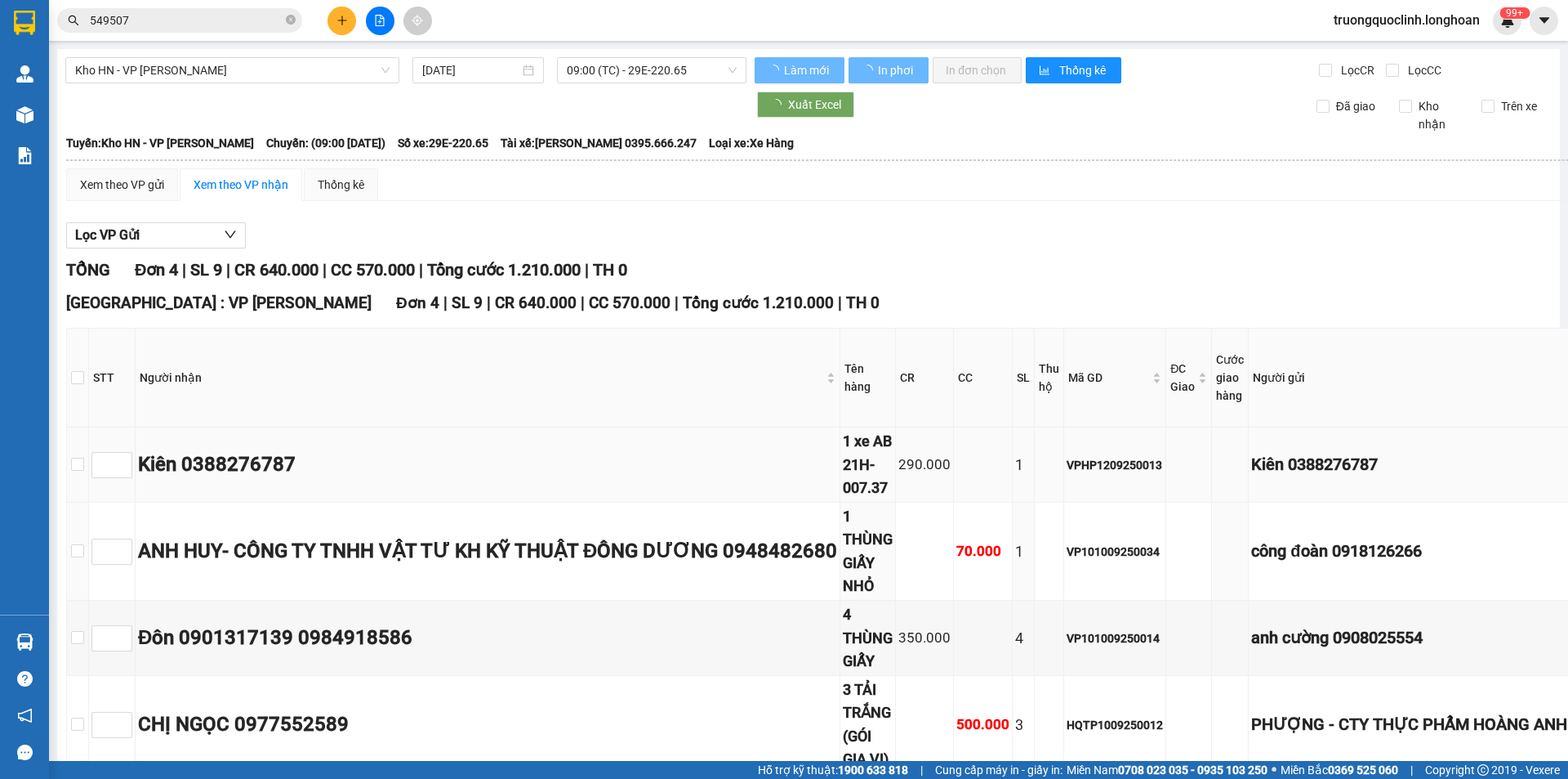
type input "[DATE]"
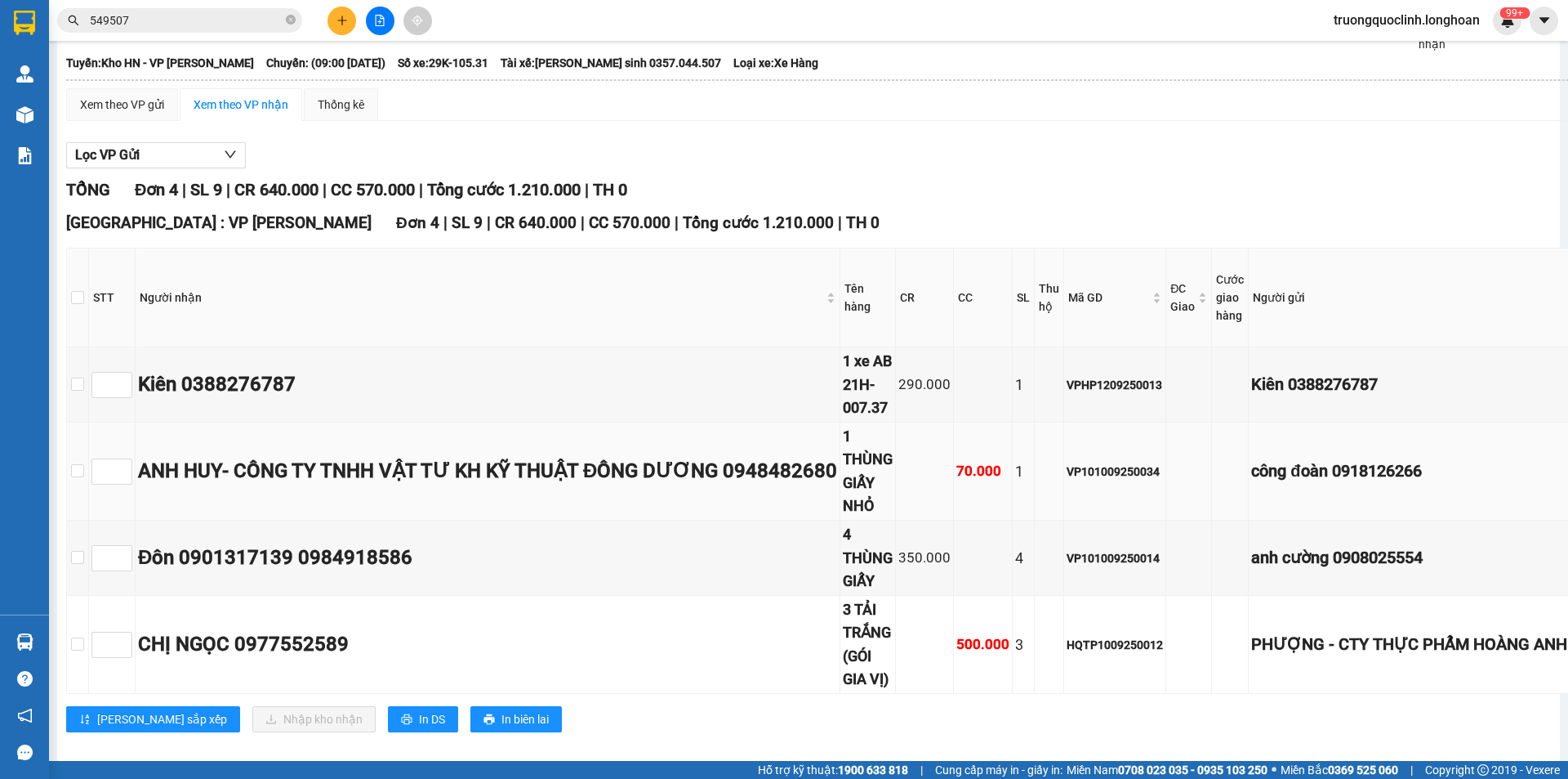
scroll to position [111, 0]
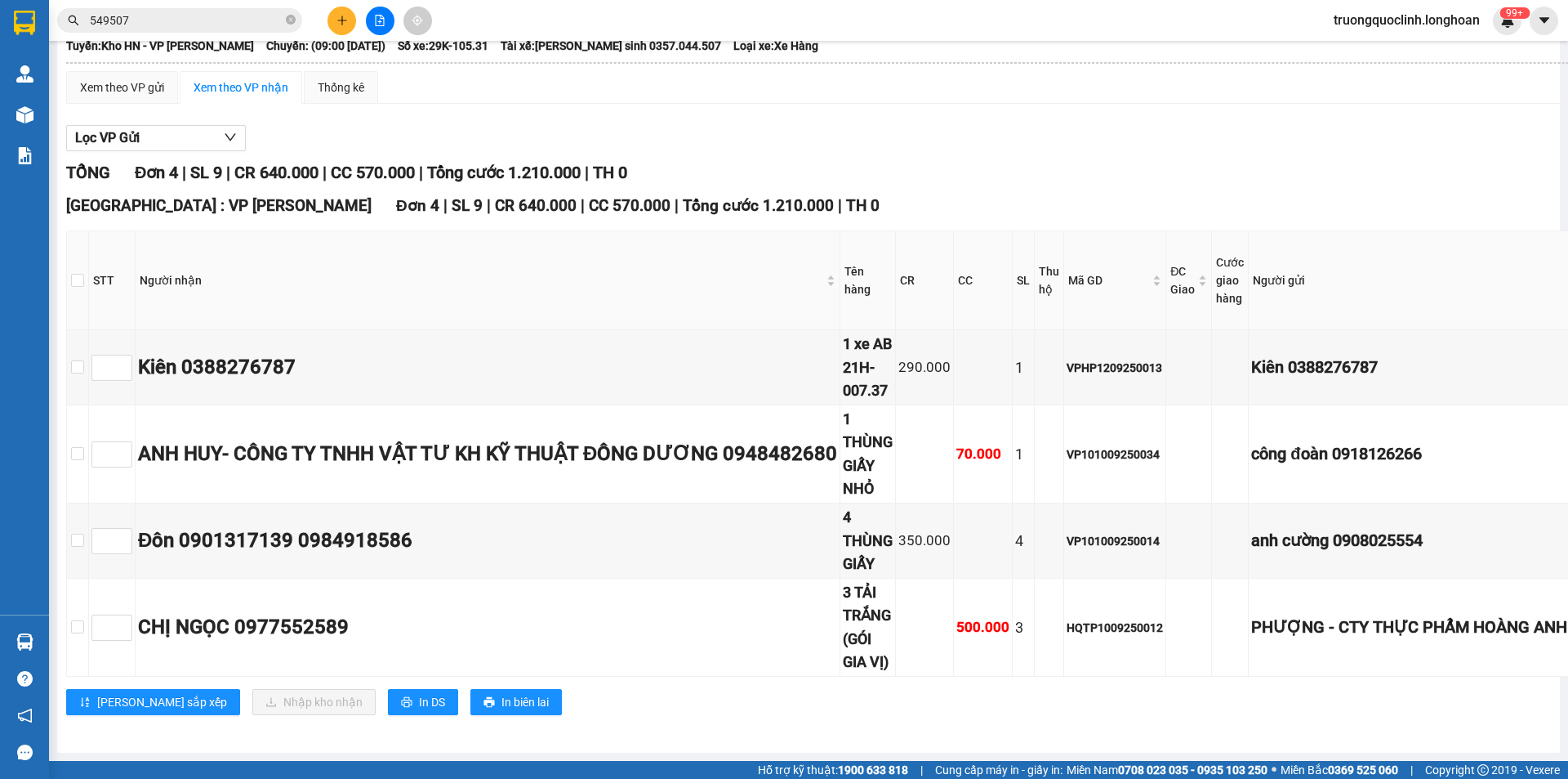
click at [340, 15] on icon "plus" at bounding box center [342, 20] width 11 height 11
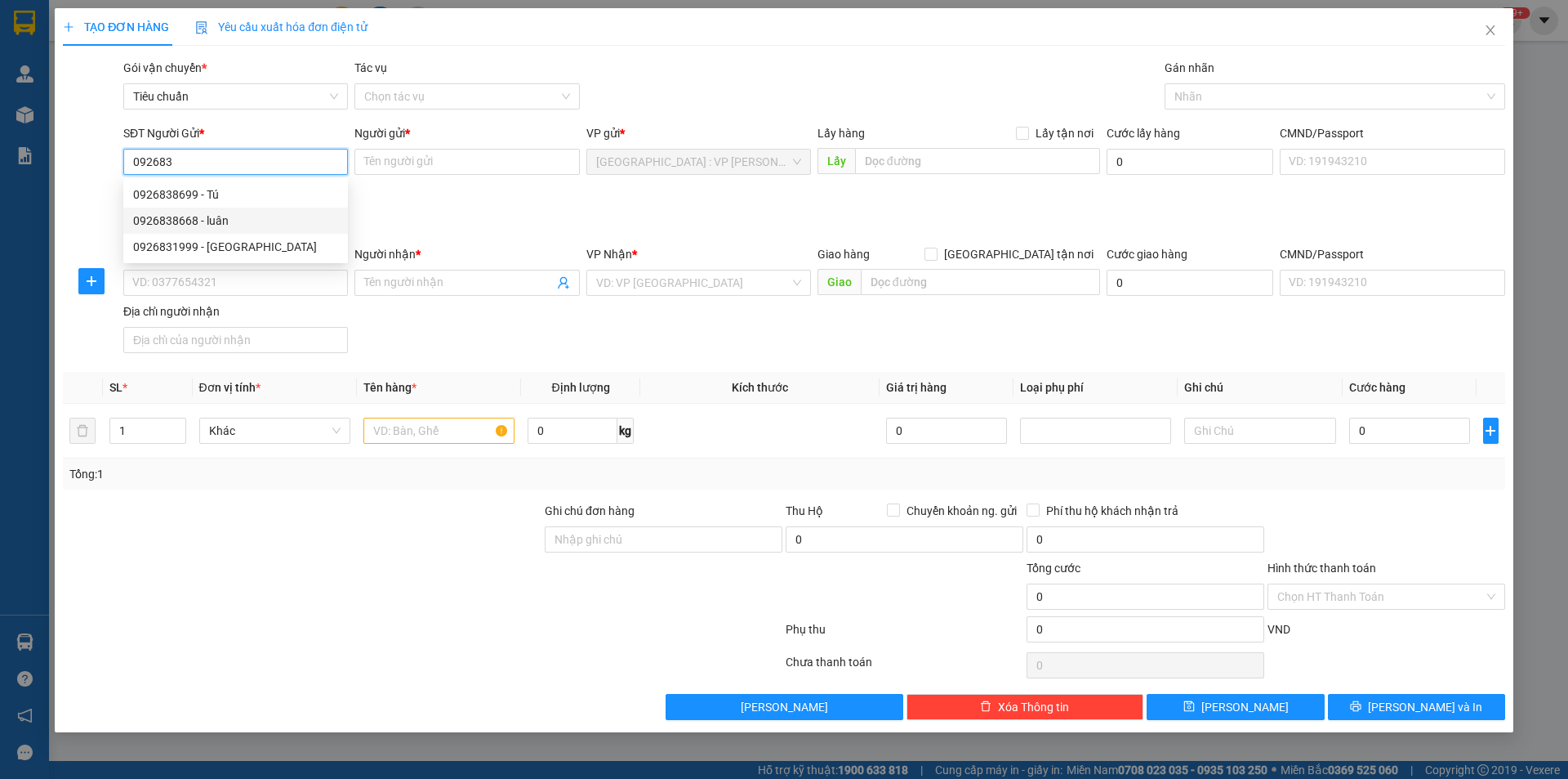
click at [189, 224] on div "0926838668 - luân" at bounding box center [235, 221] width 205 height 18
type input "0926838668"
type input "luân"
checkbox input "true"
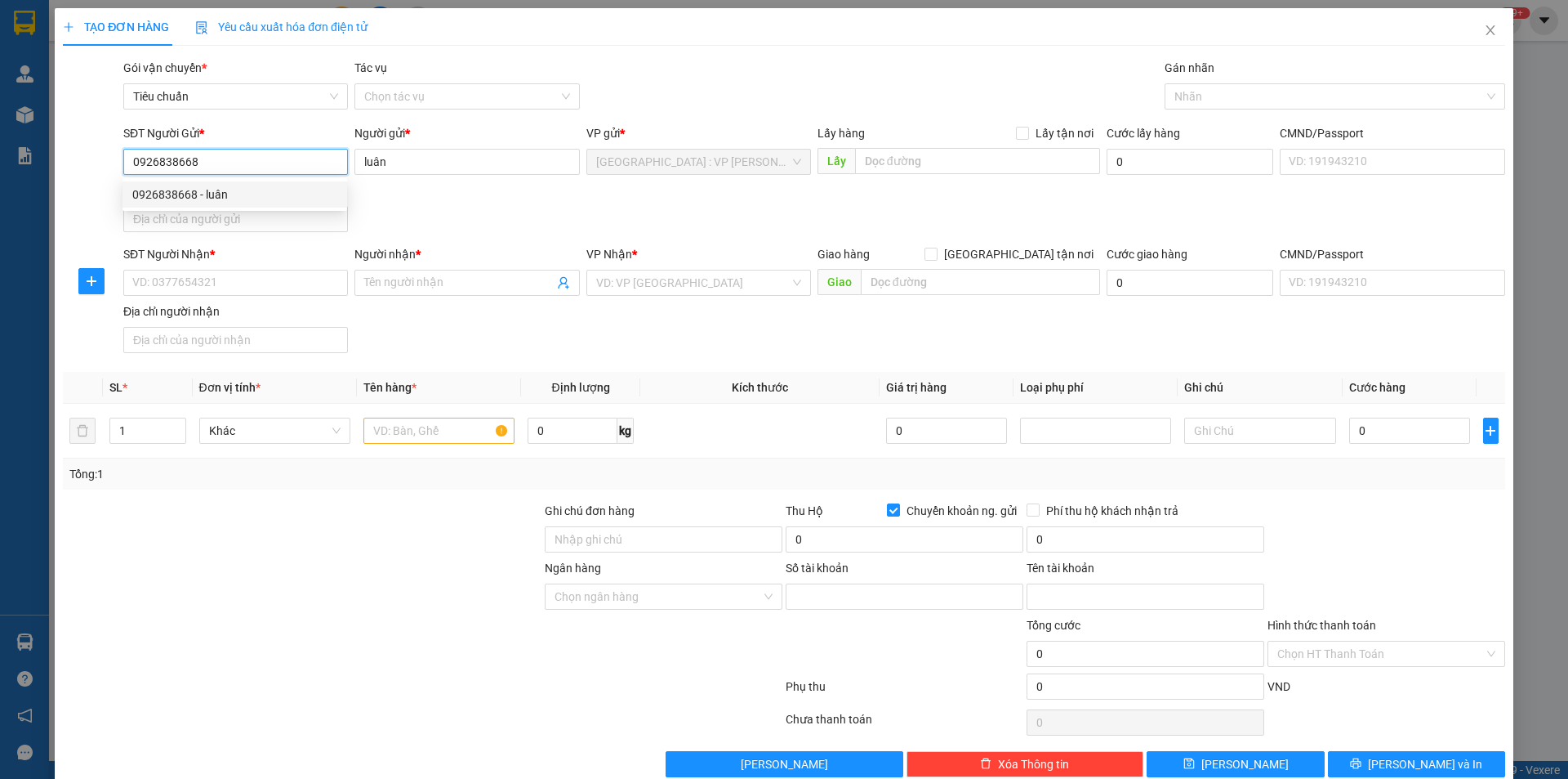
type input "0926838668"
type input "[PERSON_NAME]"
type input "0926838668"
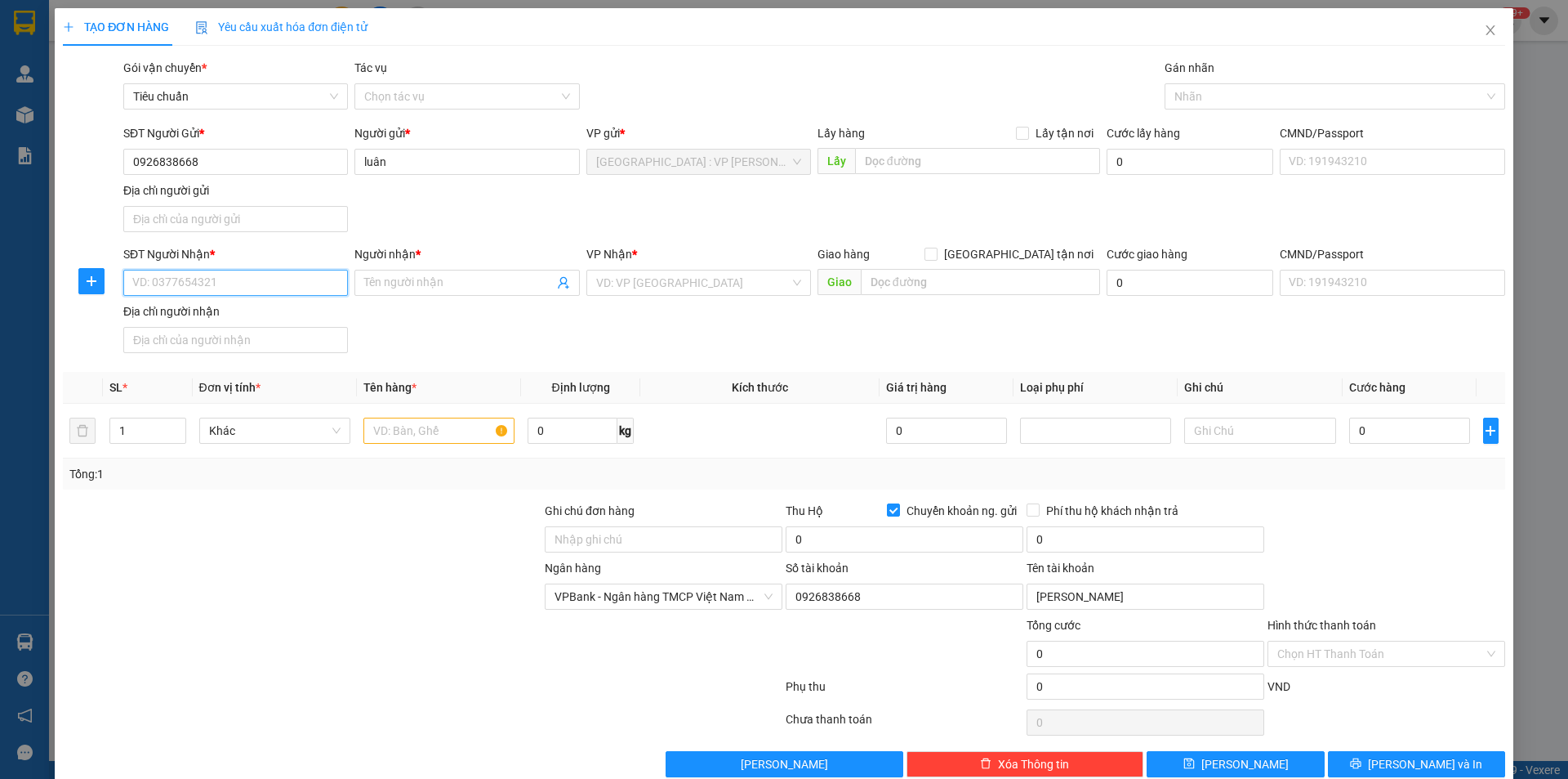
click at [261, 281] on input "SĐT Người Nhận *" at bounding box center [235, 283] width 225 height 26
type input "0949212121"
click at [385, 281] on input "Người nhận *" at bounding box center [459, 282] width 189 height 18
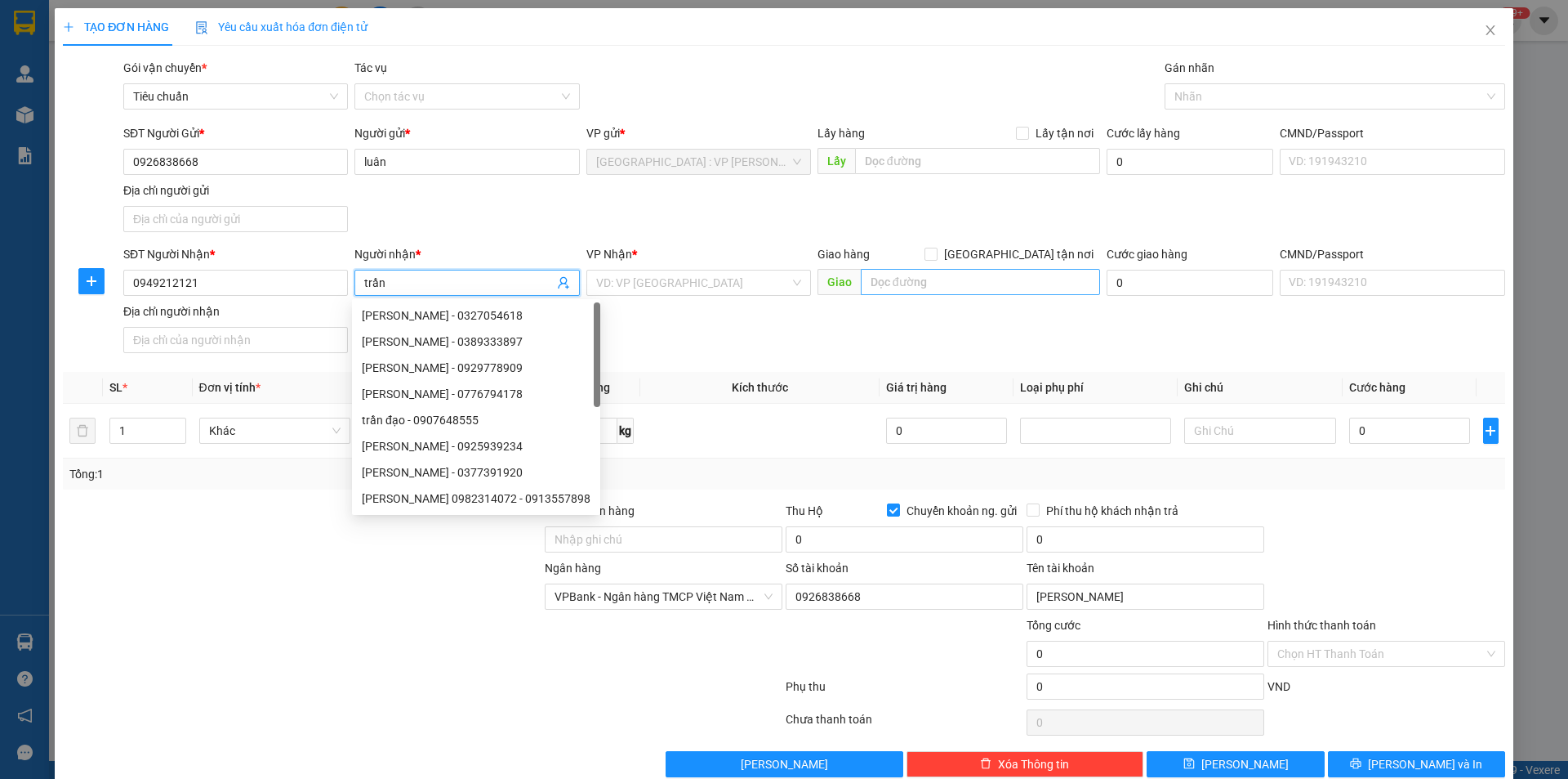
type input "trần"
click at [937, 278] on input "text" at bounding box center [980, 282] width 239 height 26
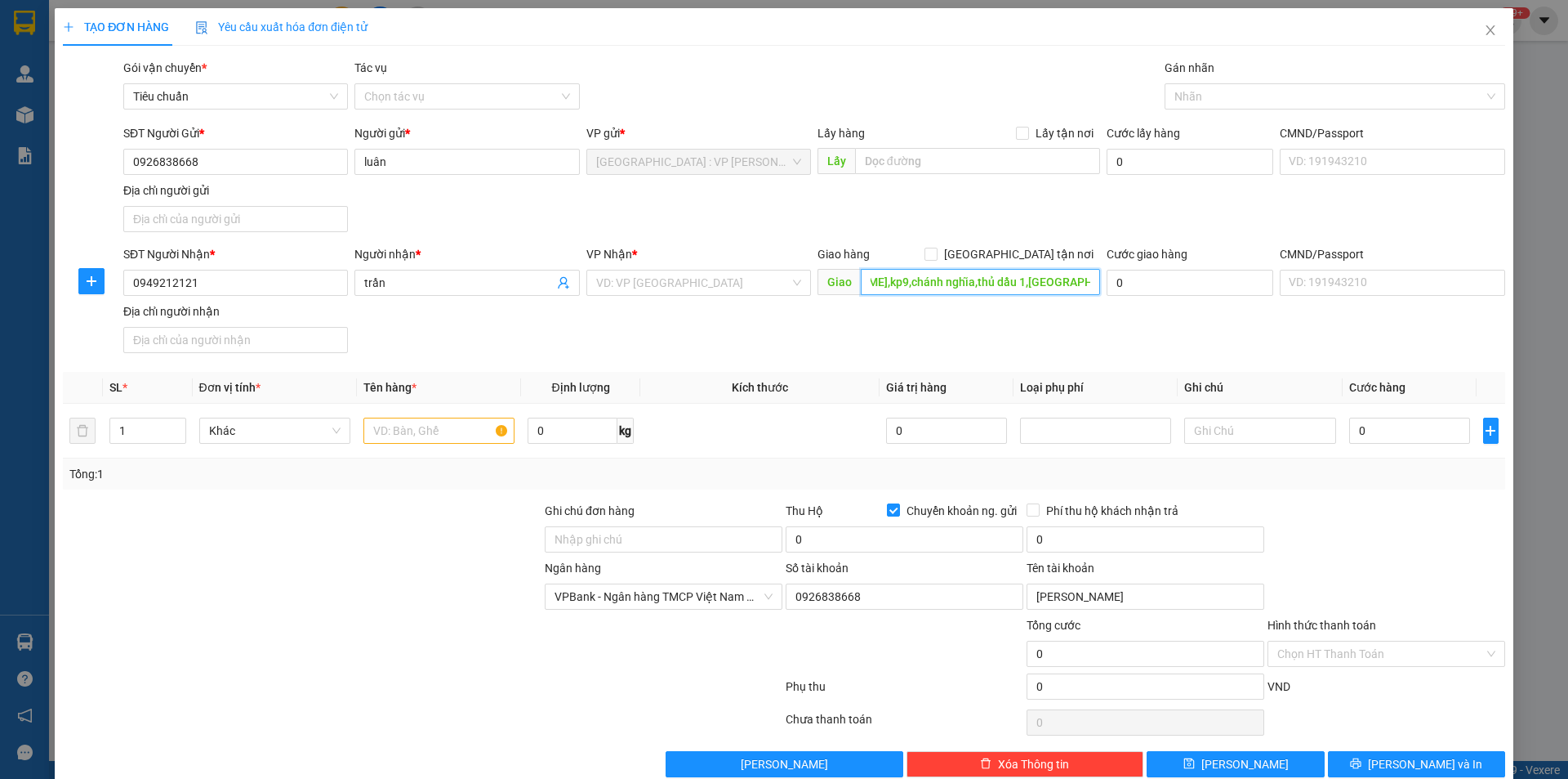
scroll to position [0, 106]
type input "841 [PERSON_NAME],kp9,chánh nghĩa,thủ dầu 1,[GEOGRAPHIC_DATA]"
click at [936, 258] on input "[GEOGRAPHIC_DATA] tận nơi" at bounding box center [930, 253] width 11 height 11
checkbox input "true"
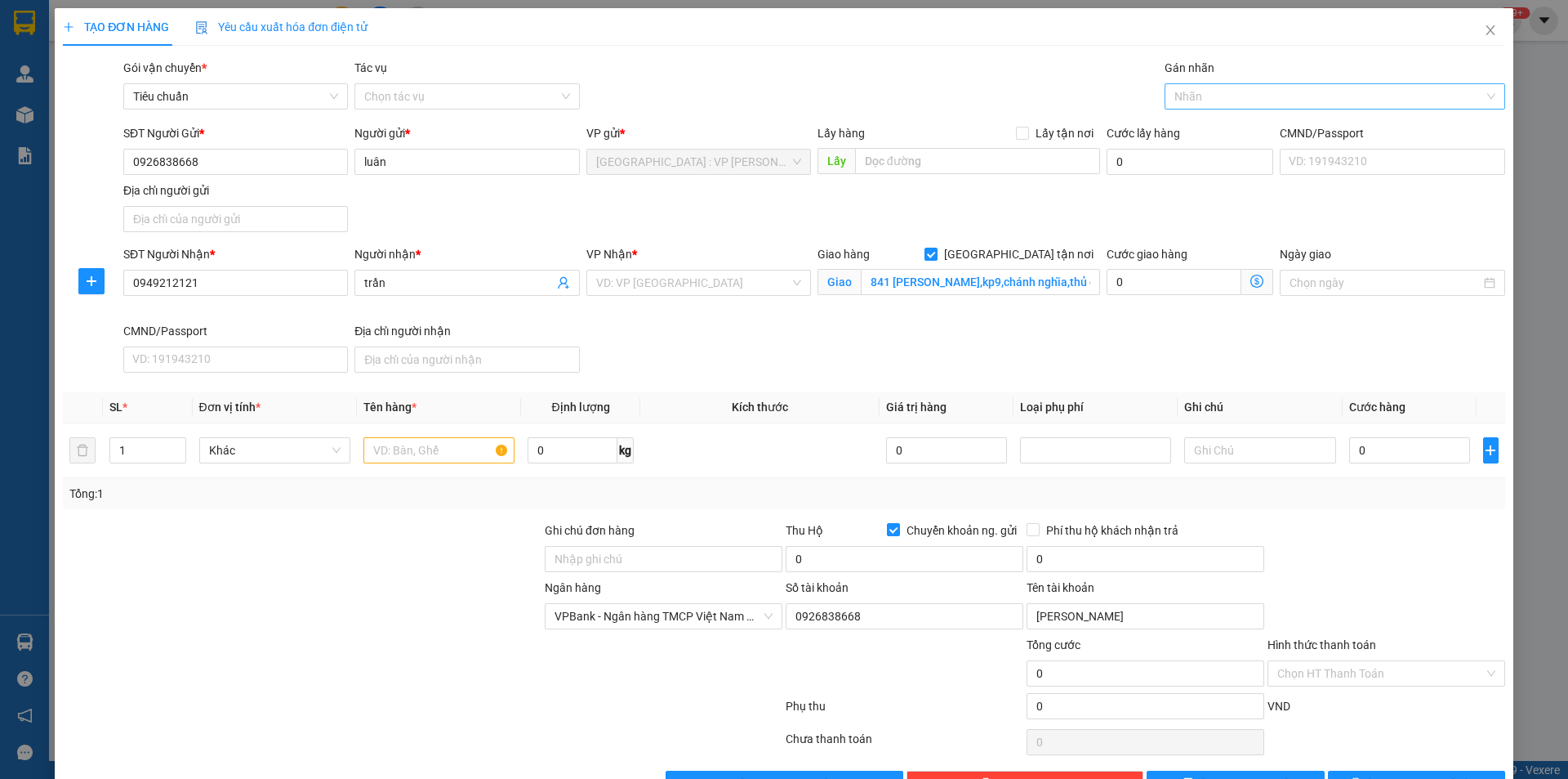
click at [1251, 98] on div at bounding box center [1326, 96] width 316 height 19
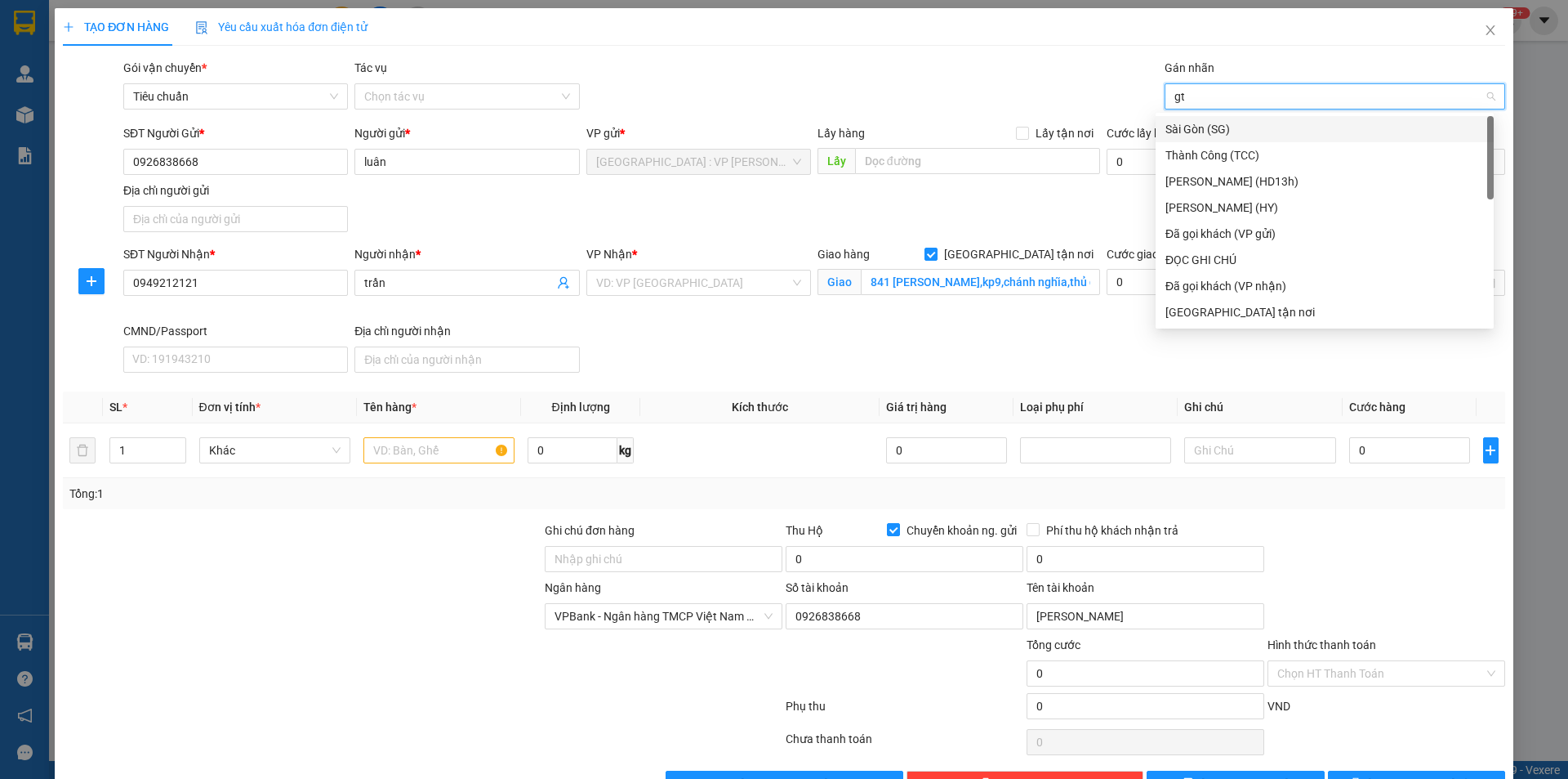
type input "gtn"
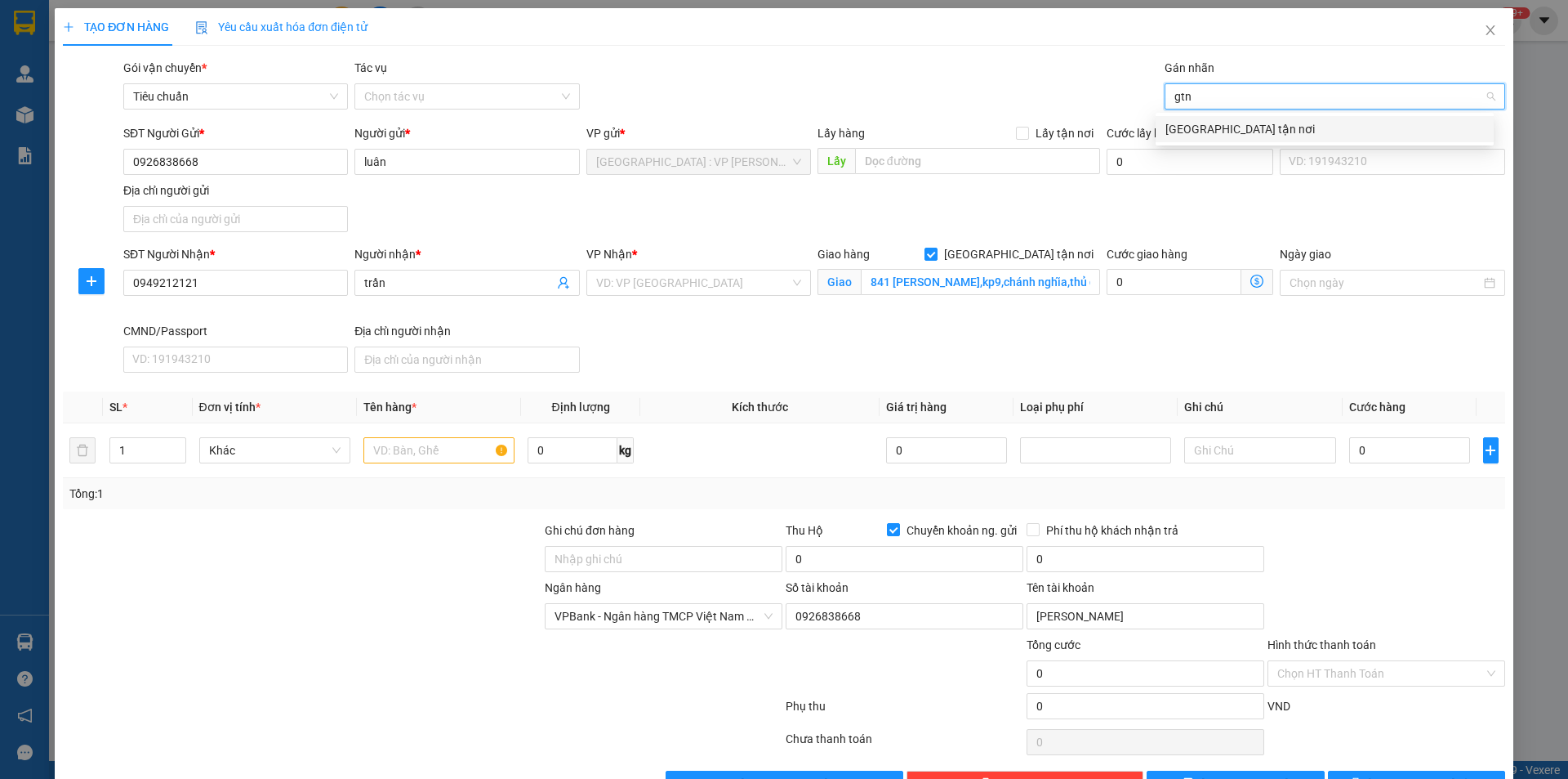
click at [1244, 126] on div "[GEOGRAPHIC_DATA] tận nơi" at bounding box center [1324, 129] width 318 height 18
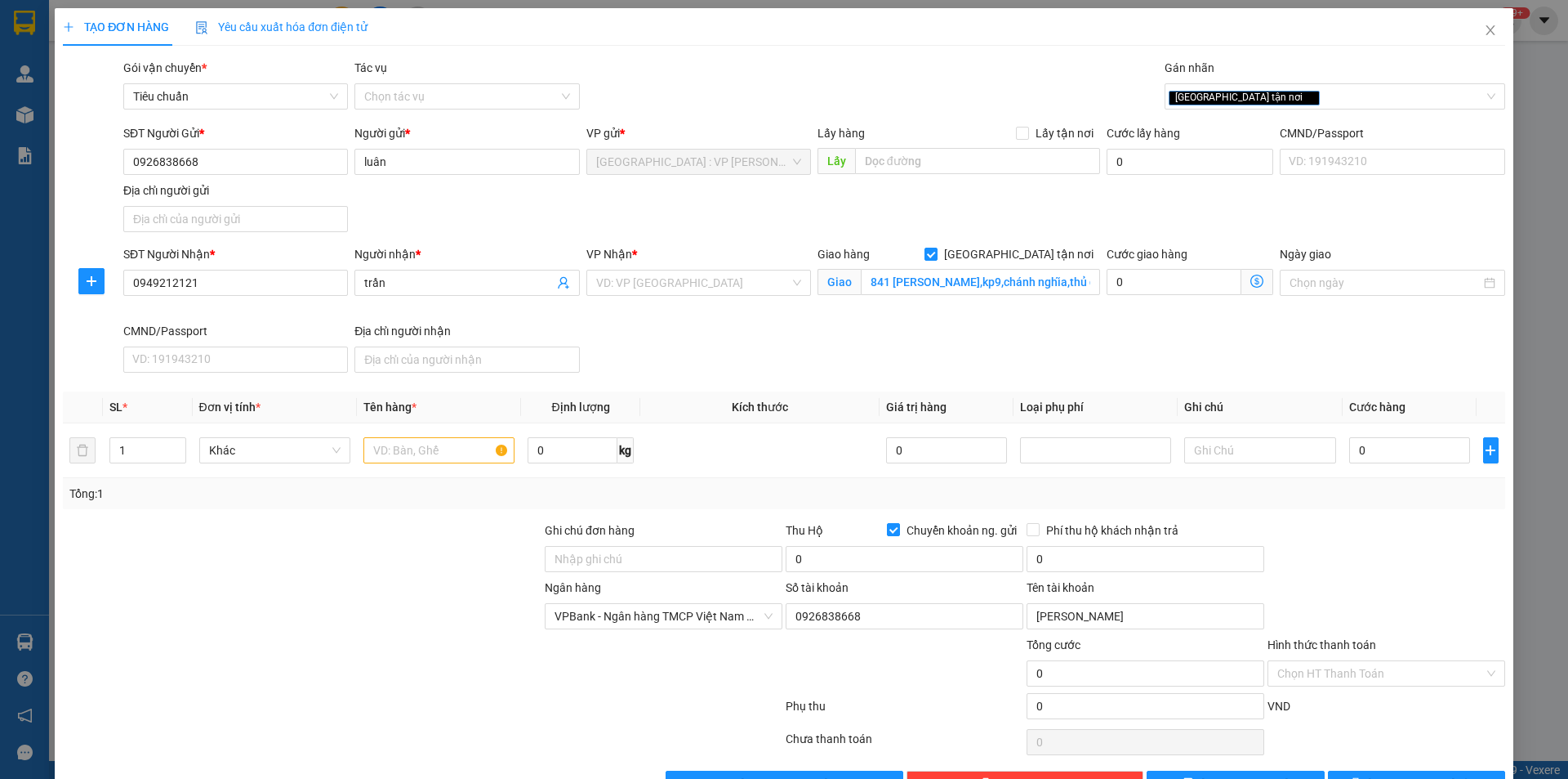
click at [1176, 357] on div "SĐT Người Nhận * 0949212121 Người nhận * [PERSON_NAME] * VD: VP [GEOGRAPHIC_DAT…" at bounding box center [814, 312] width 1388 height 134
click at [1404, 447] on input "0" at bounding box center [1410, 450] width 122 height 26
type input "1"
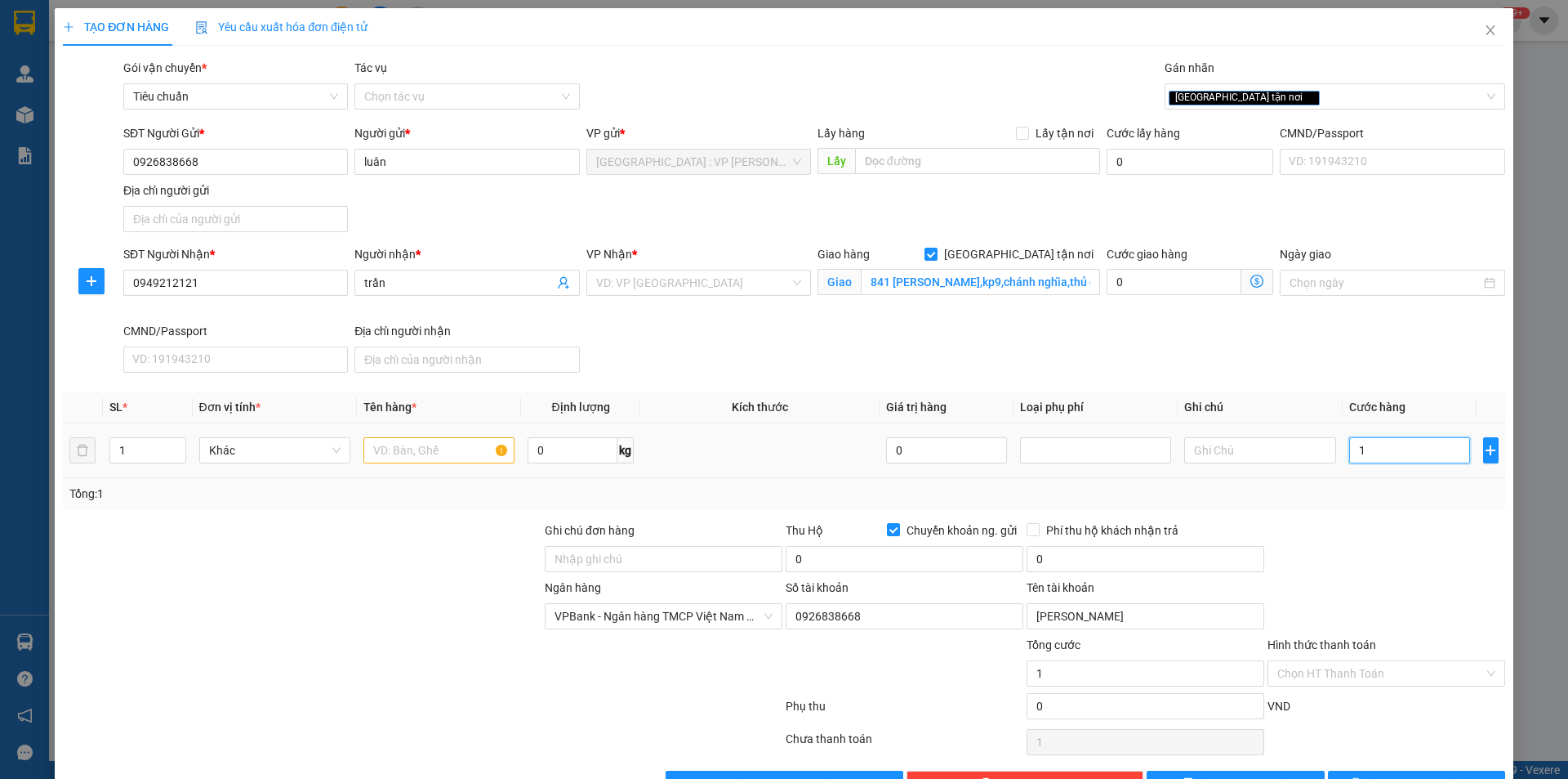
type input "15"
type input "150"
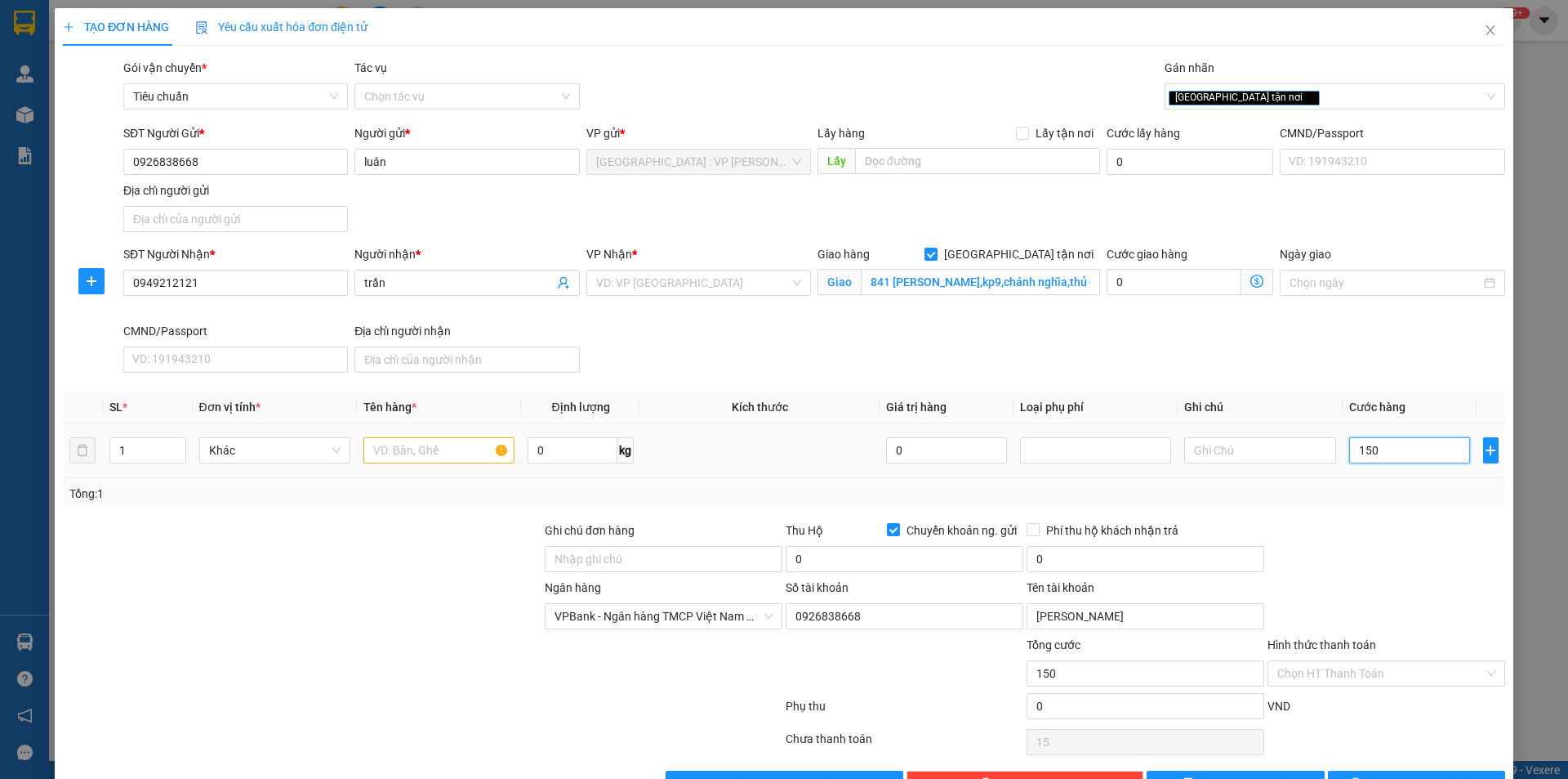
type input "150"
type input "1.500"
type input "15.000"
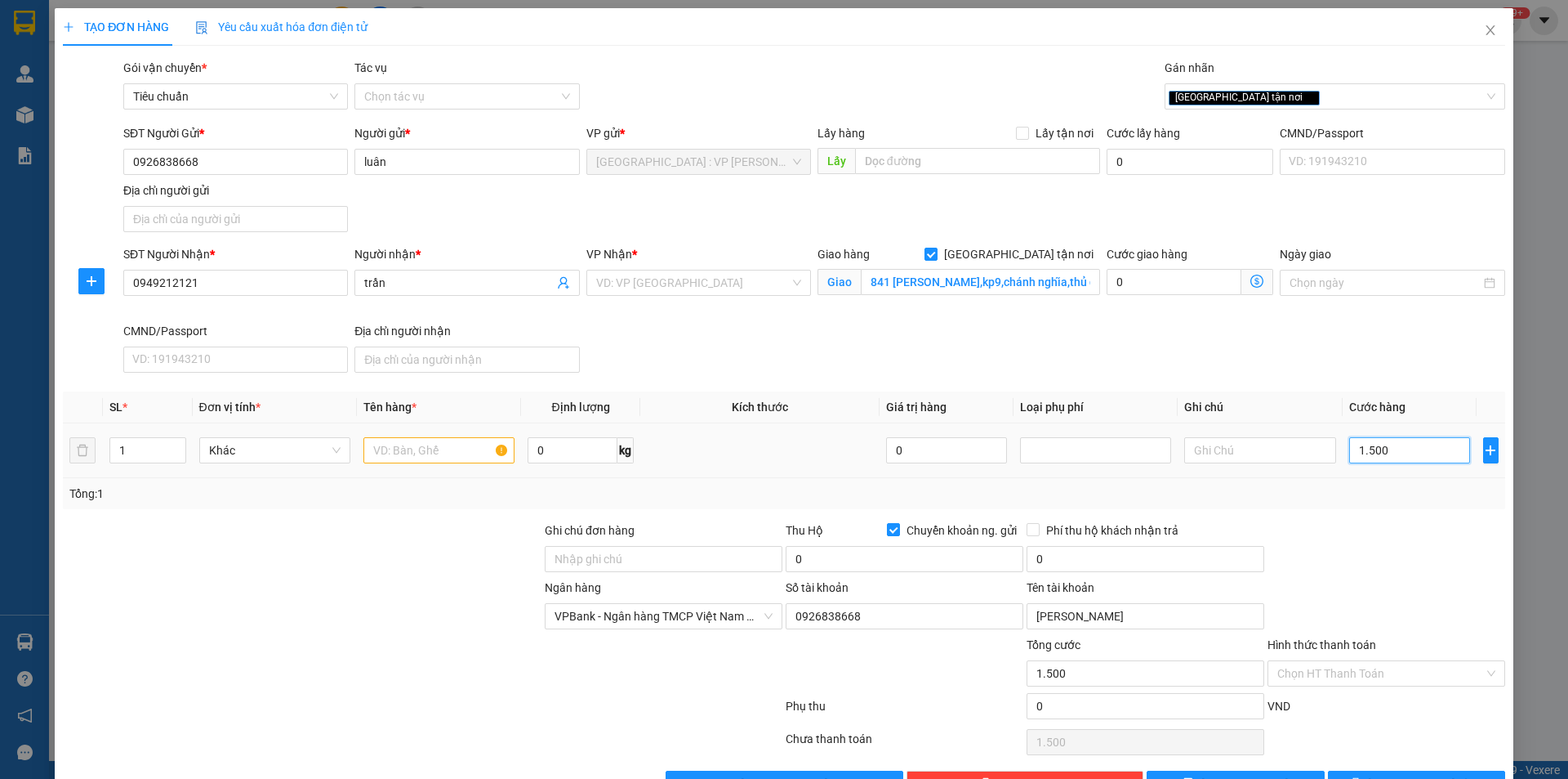
type input "15.000"
type input "150.000"
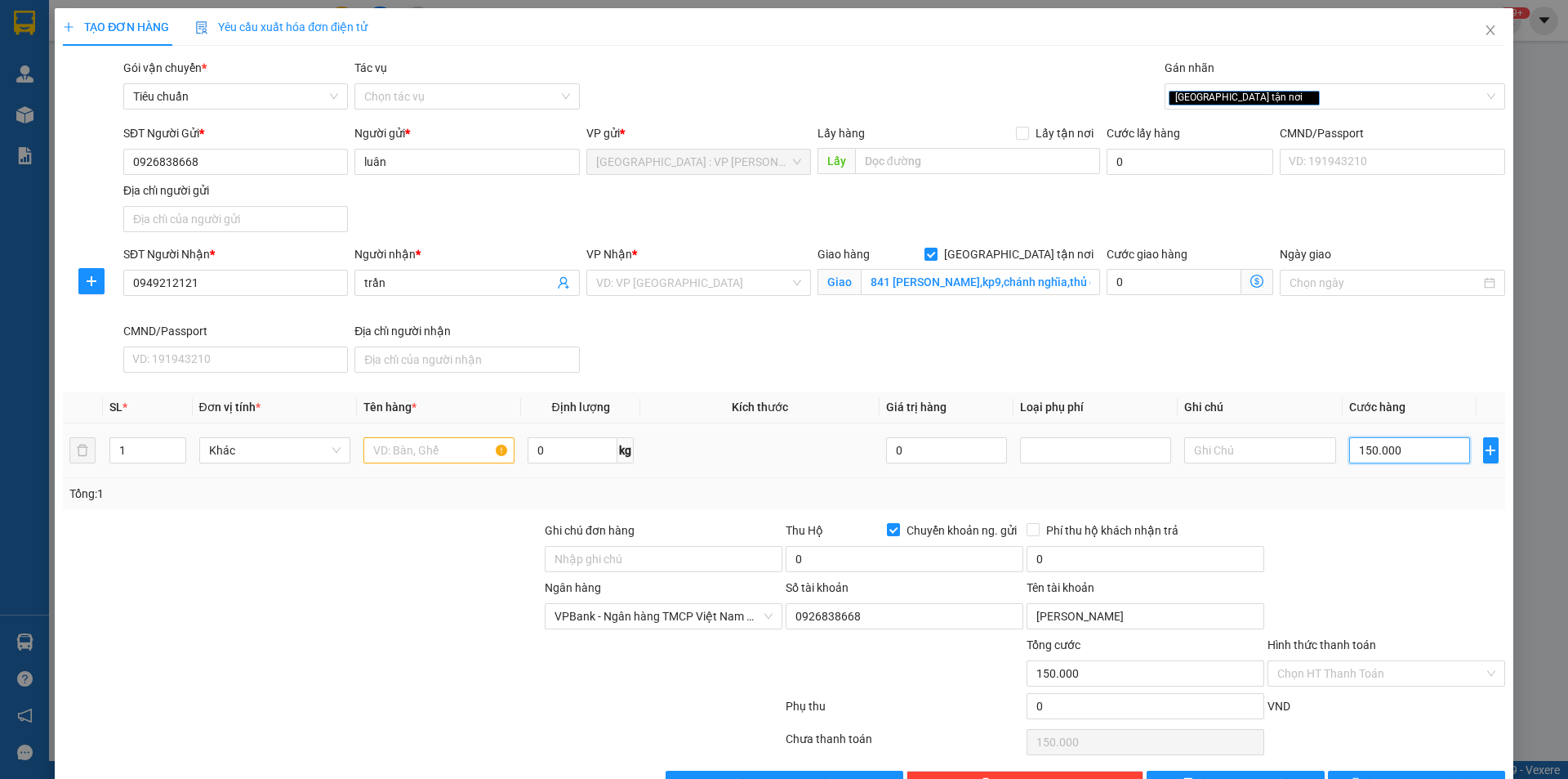
type input "150.000"
click at [455, 459] on input "text" at bounding box center [438, 450] width 151 height 26
type input "1 kiện bọc xốp nổ"
click at [621, 551] on input "Ghi chú đơn hàng" at bounding box center [663, 559] width 237 height 26
type input "nhận nguyên kiện,giao nguyên kiện,bể vỡ k đền"
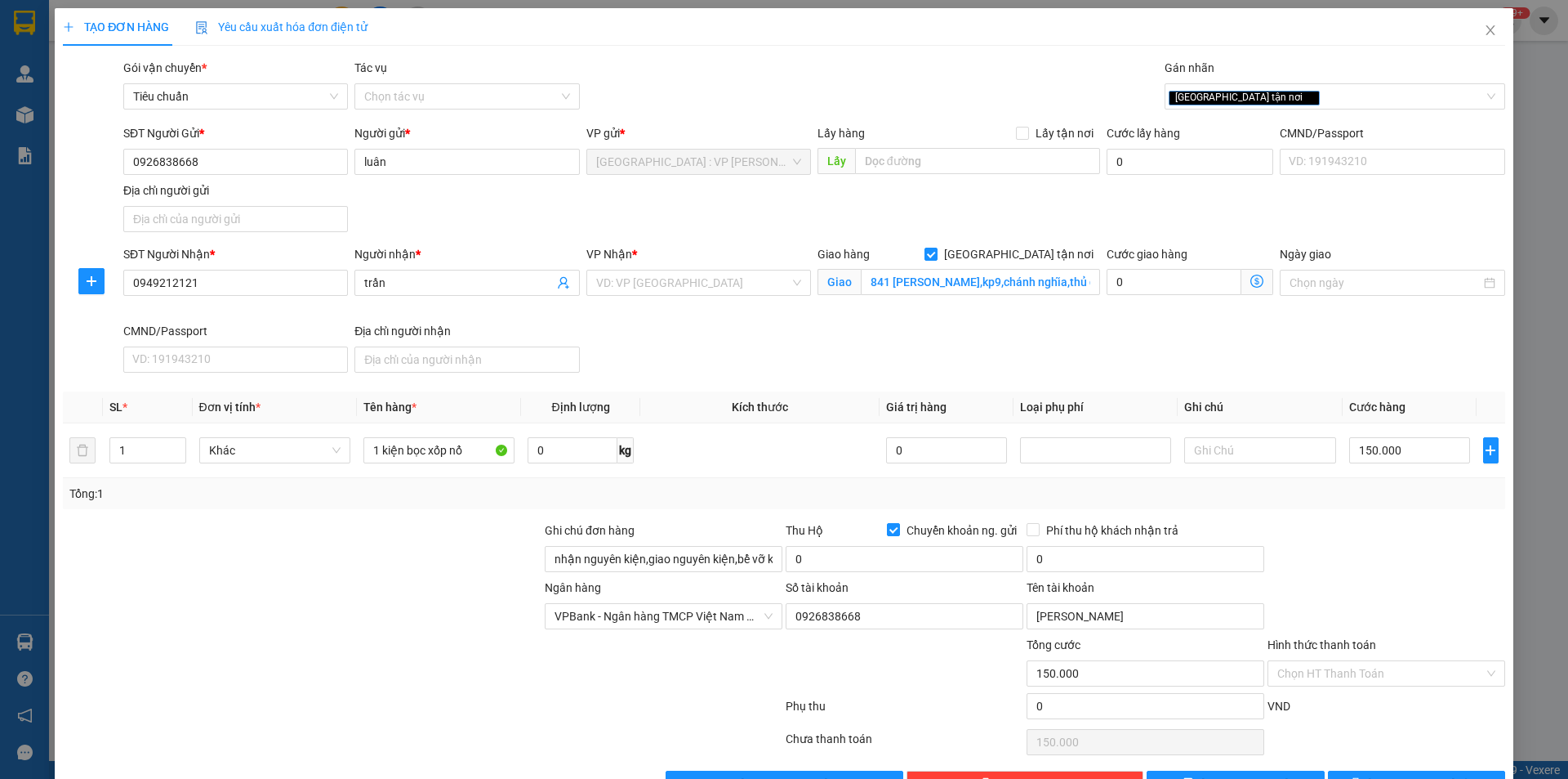
click at [672, 507] on div "Tổng: 1" at bounding box center [783, 493] width 1442 height 31
click at [392, 588] on div at bounding box center [302, 607] width 482 height 57
click at [713, 278] on input "search" at bounding box center [692, 283] width 193 height 25
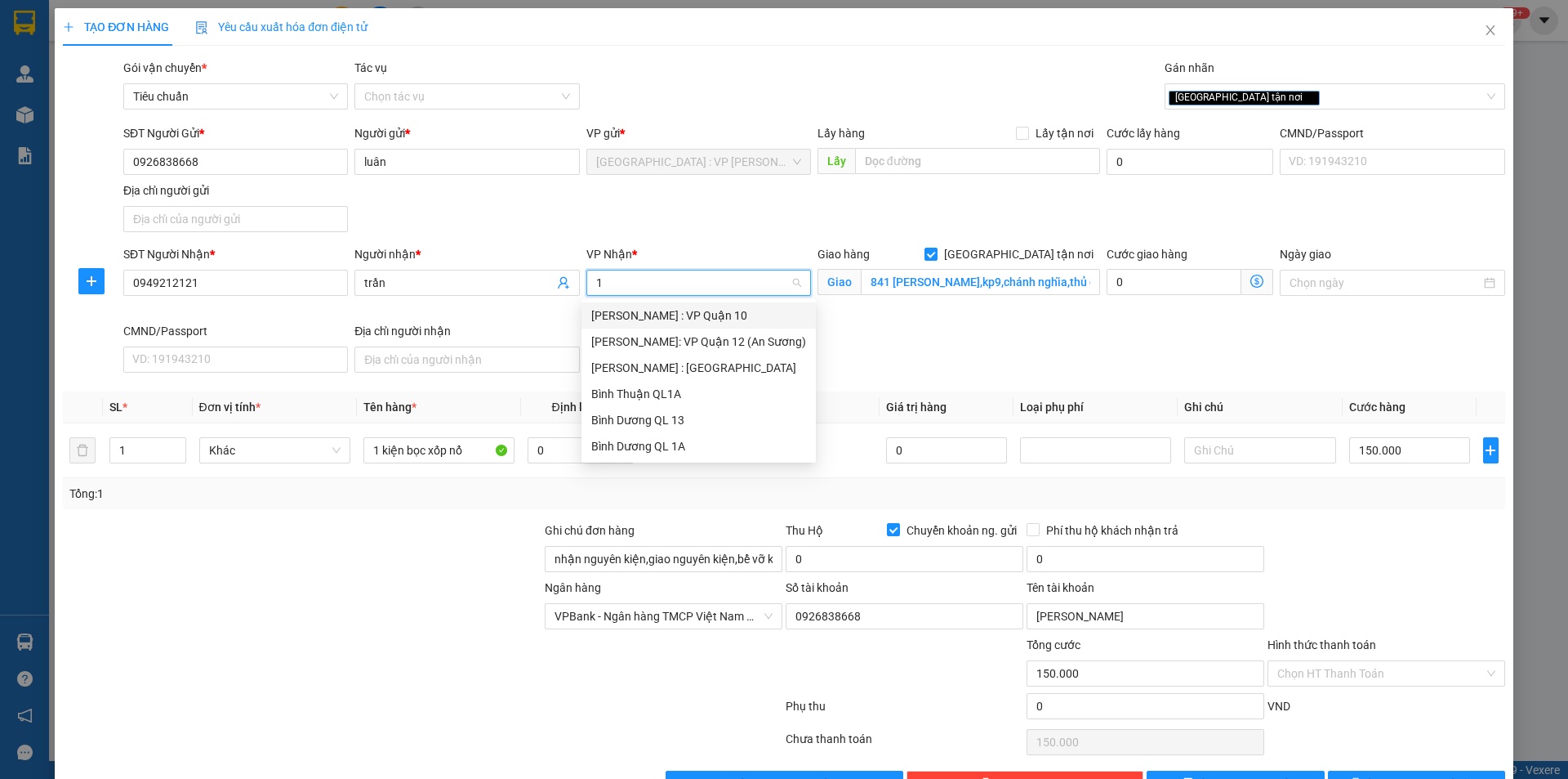
type input "12"
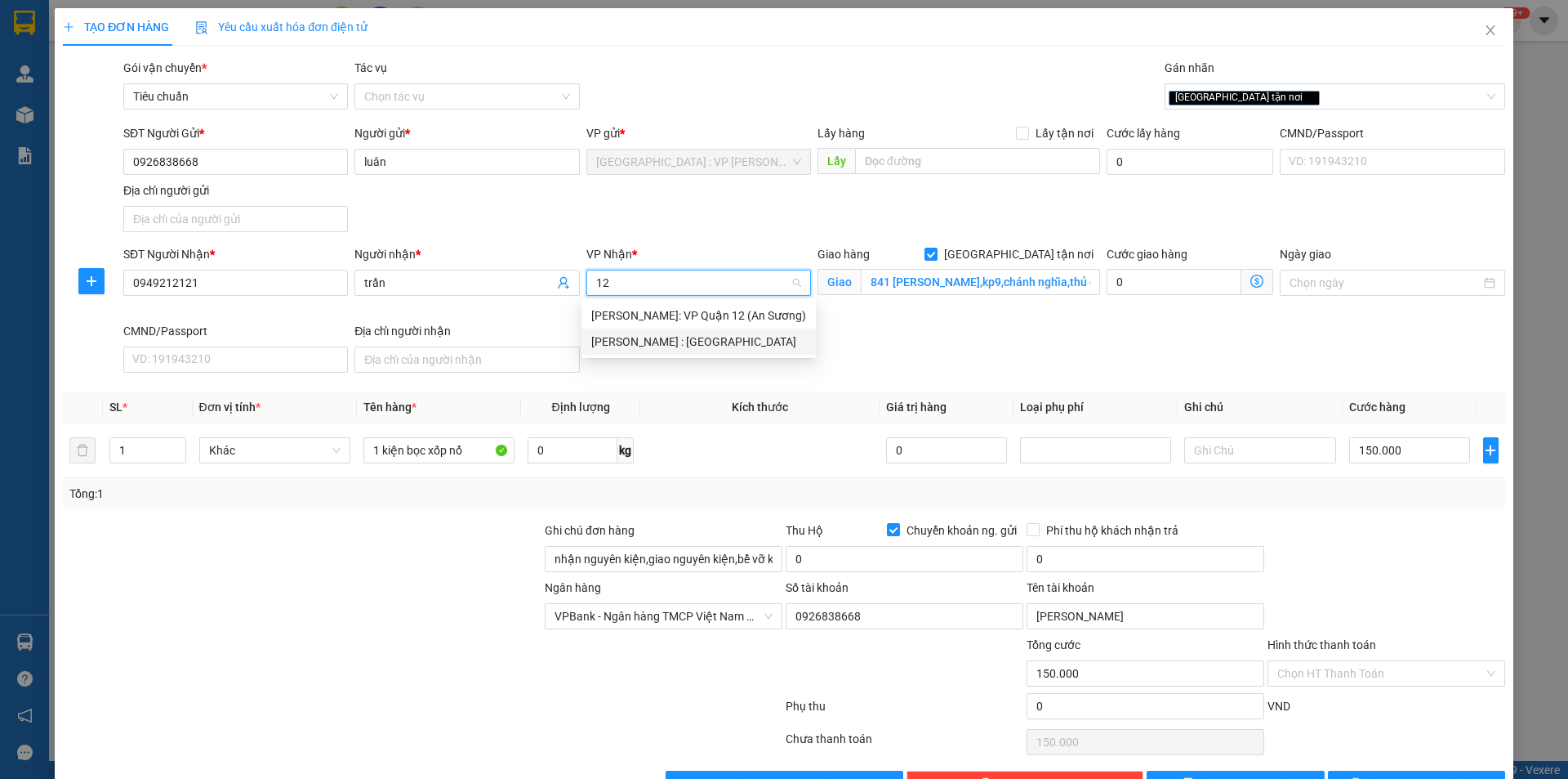
click at [739, 344] on div "[PERSON_NAME] : [GEOGRAPHIC_DATA]" at bounding box center [698, 341] width 215 height 18
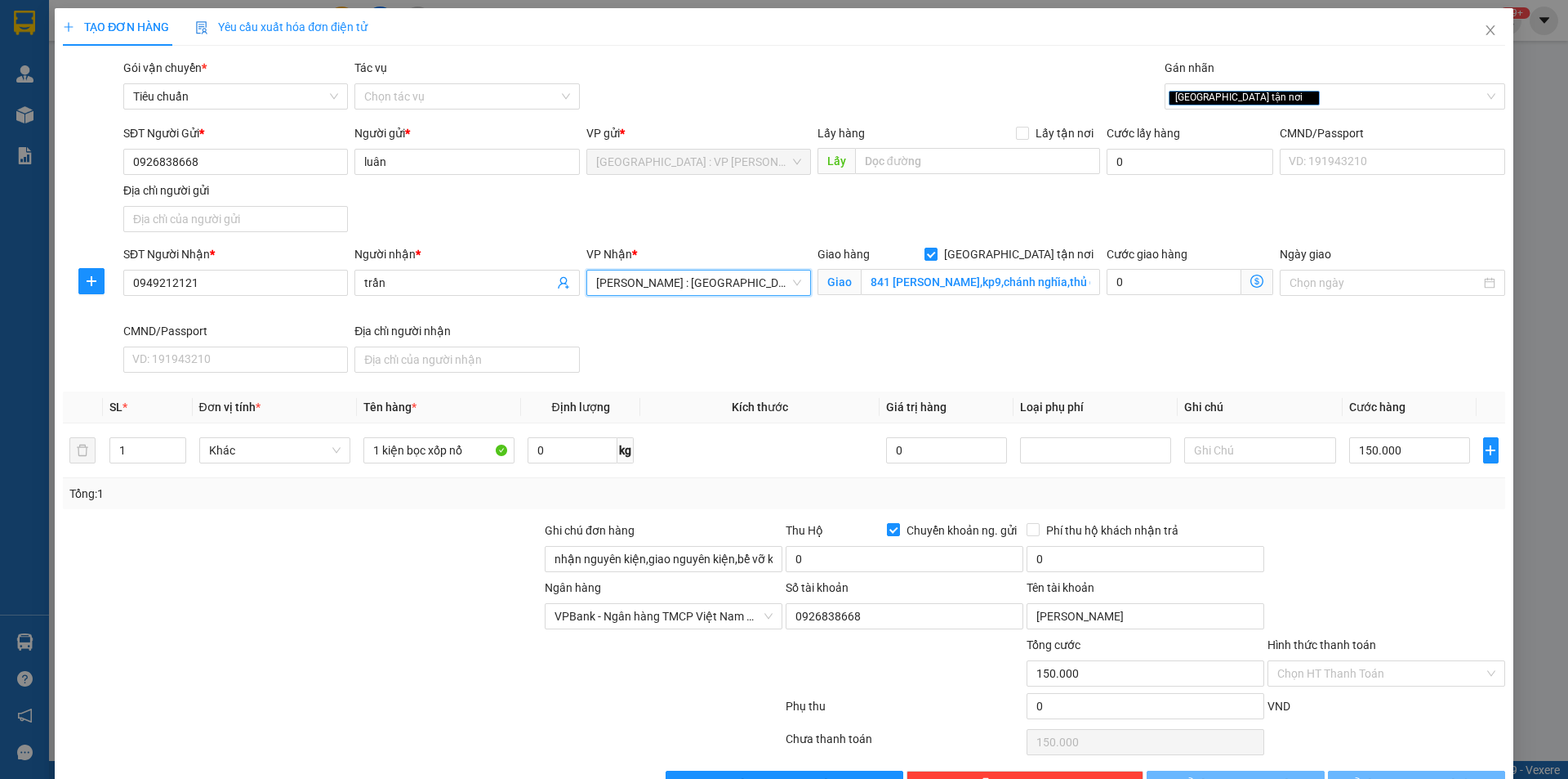
click at [919, 337] on div "SĐT Người Nhận * 0949212121 Người nhận * [PERSON_NAME] * [GEOGRAPHIC_DATA] : [G…" at bounding box center [814, 312] width 1388 height 134
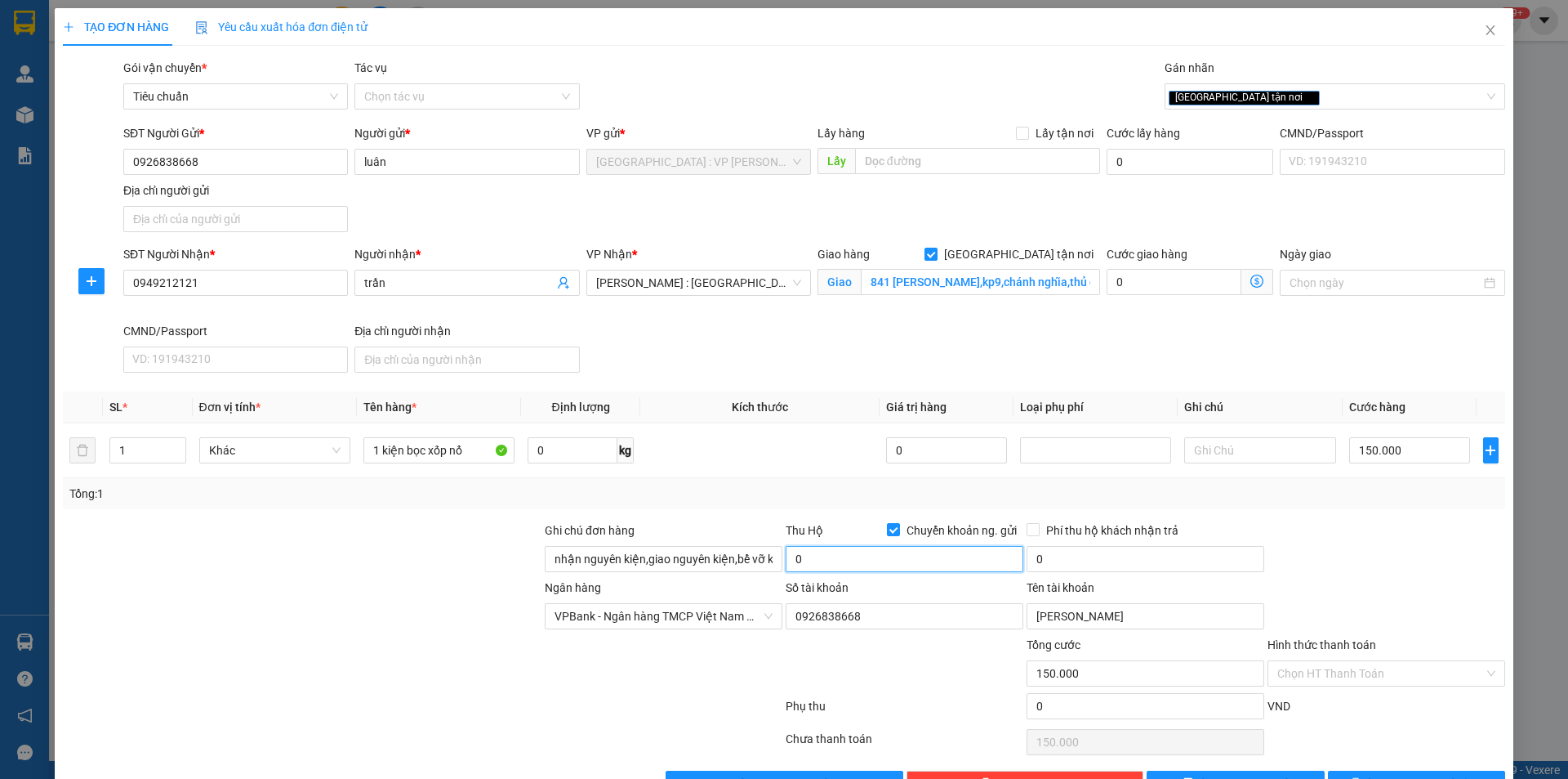
click at [900, 558] on input "0" at bounding box center [904, 559] width 237 height 26
type input "1.500.000"
click at [1052, 560] on input "0" at bounding box center [1145, 559] width 237 height 26
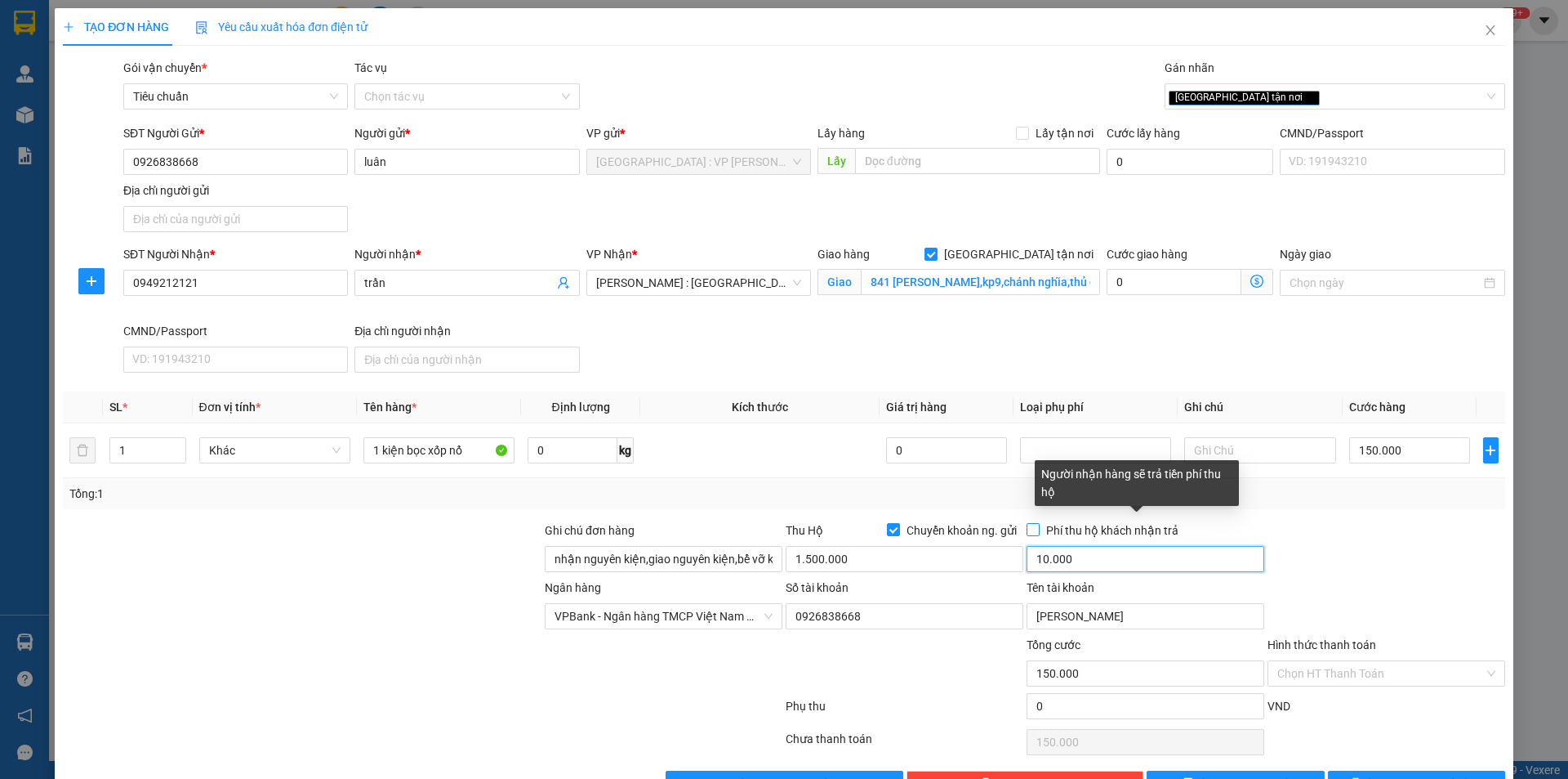
type input "10.000"
click at [1027, 525] on input "Phí thu hộ khách nhận trả" at bounding box center [1032, 528] width 11 height 11
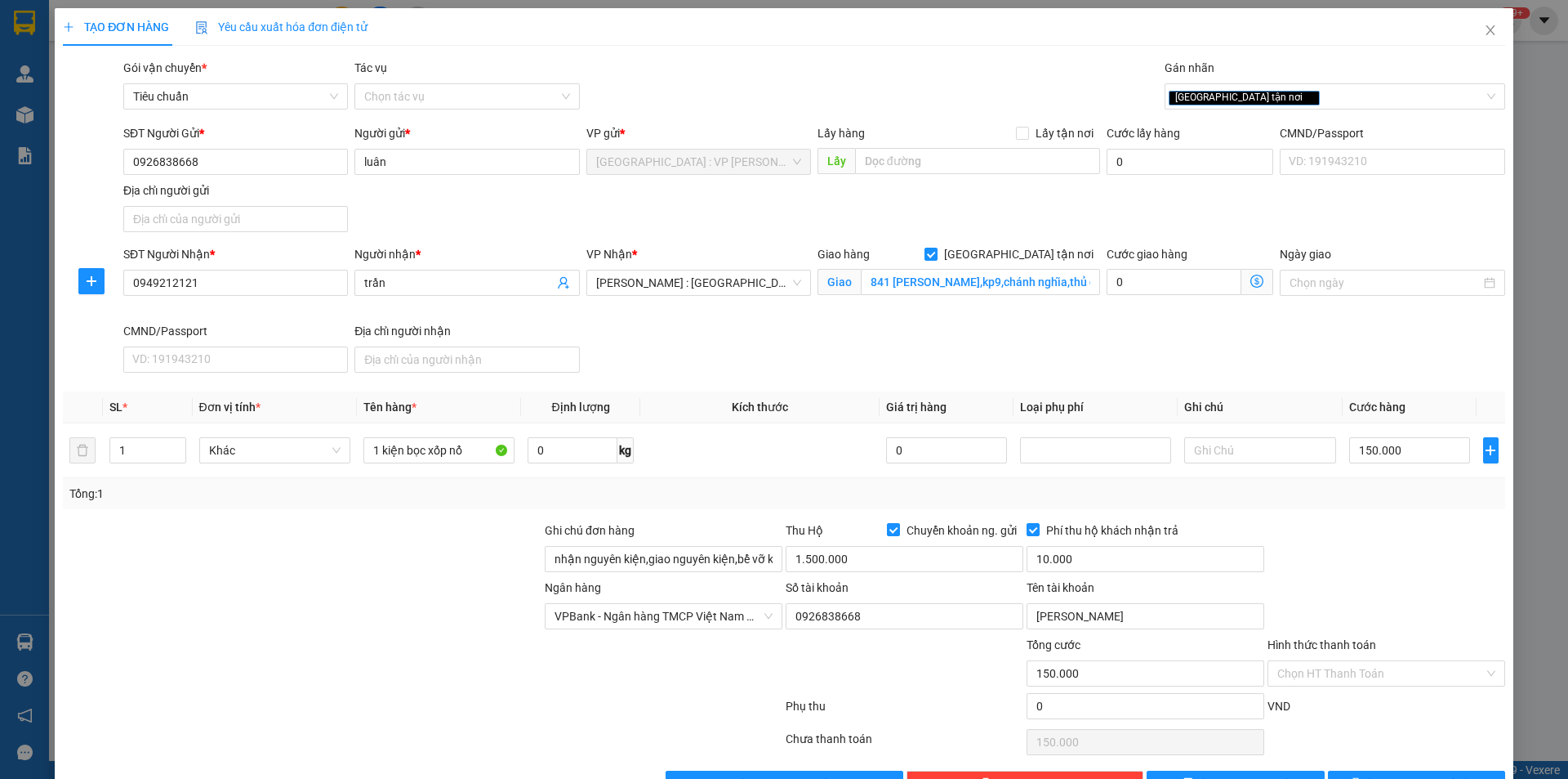
click at [1363, 551] on div at bounding box center [1385, 550] width 241 height 57
drag, startPoint x: 1024, startPoint y: 528, endPoint x: 1249, endPoint y: 528, distance: 225.0
click at [1027, 528] on input "Phí thu hộ khách nhận trả" at bounding box center [1032, 528] width 11 height 11
checkbox input "false"
click at [1299, 533] on div at bounding box center [1385, 550] width 241 height 57
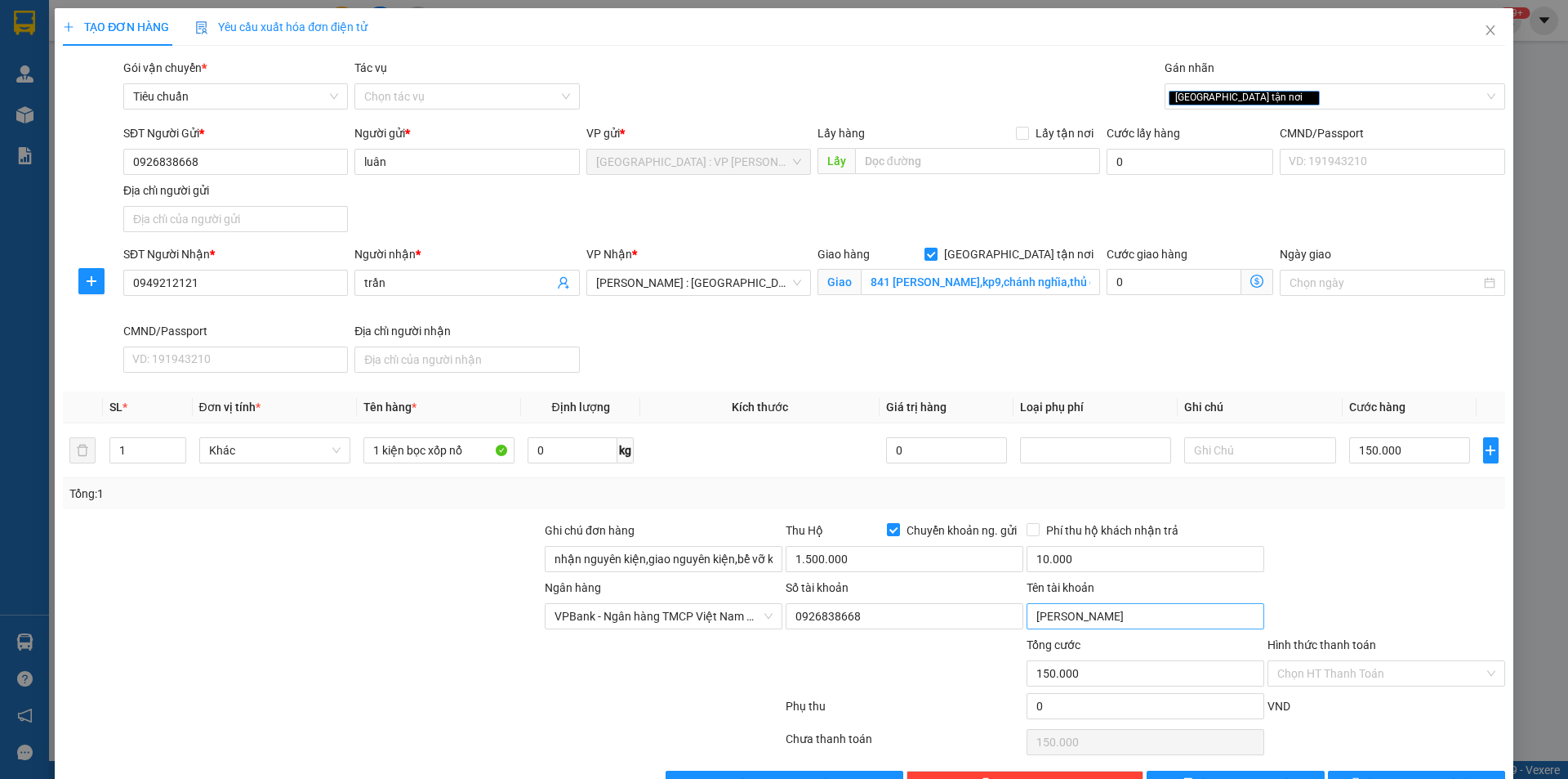
scroll to position [49, 0]
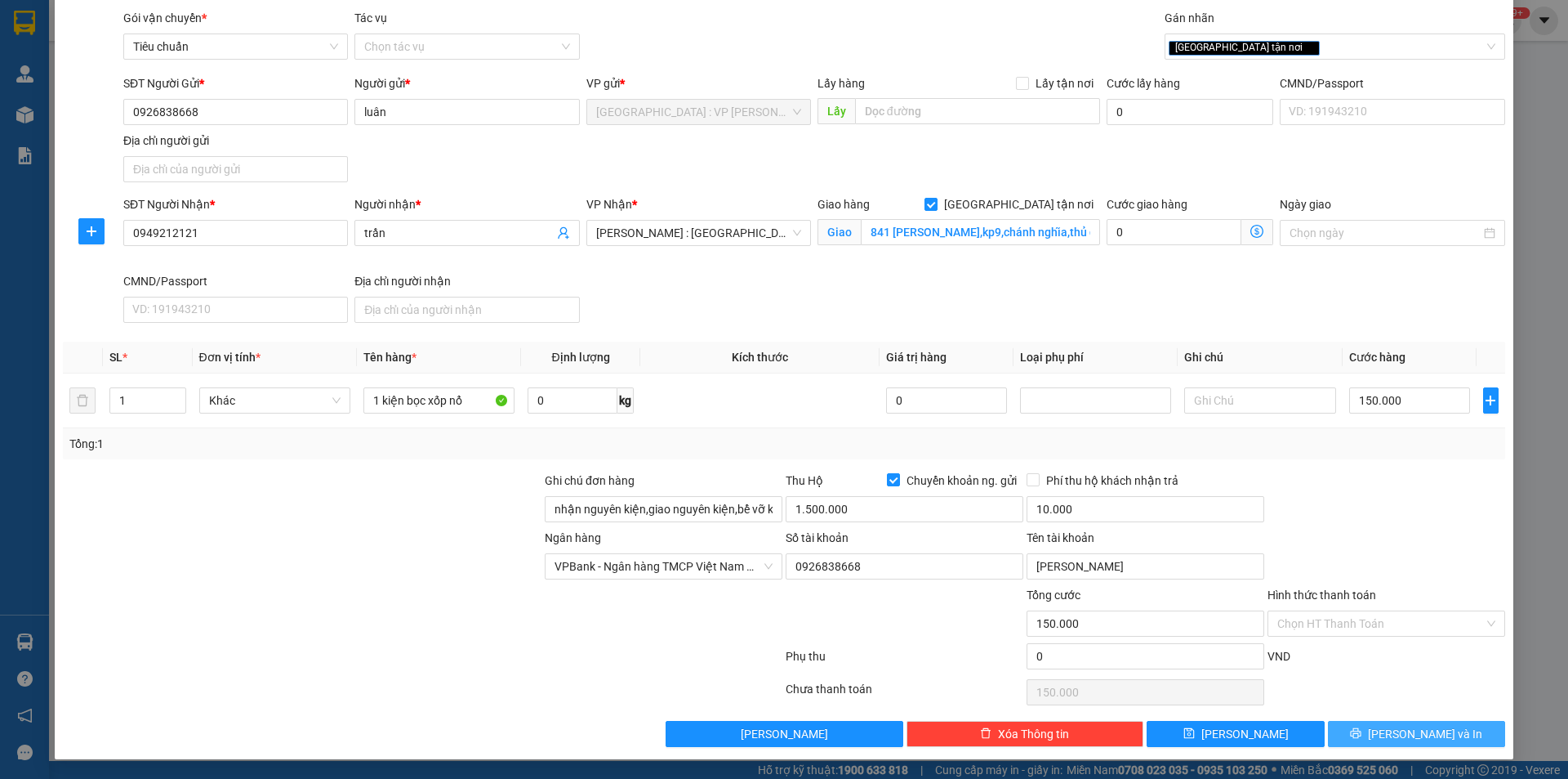
click at [1421, 731] on span "[PERSON_NAME] và In" at bounding box center [1425, 733] width 115 height 18
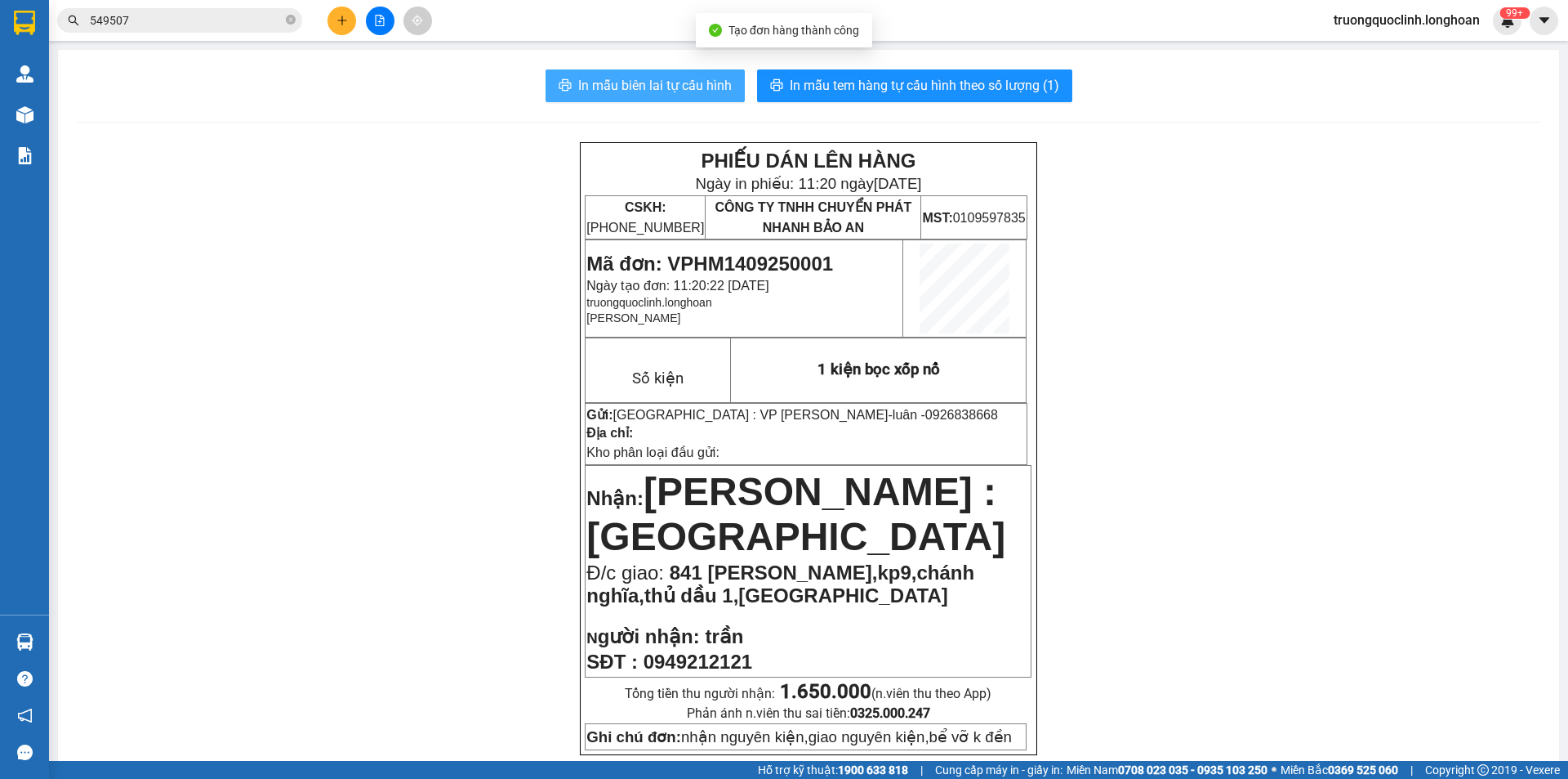
click at [657, 86] on span "In mẫu biên lai tự cấu hình" at bounding box center [655, 85] width 153 height 20
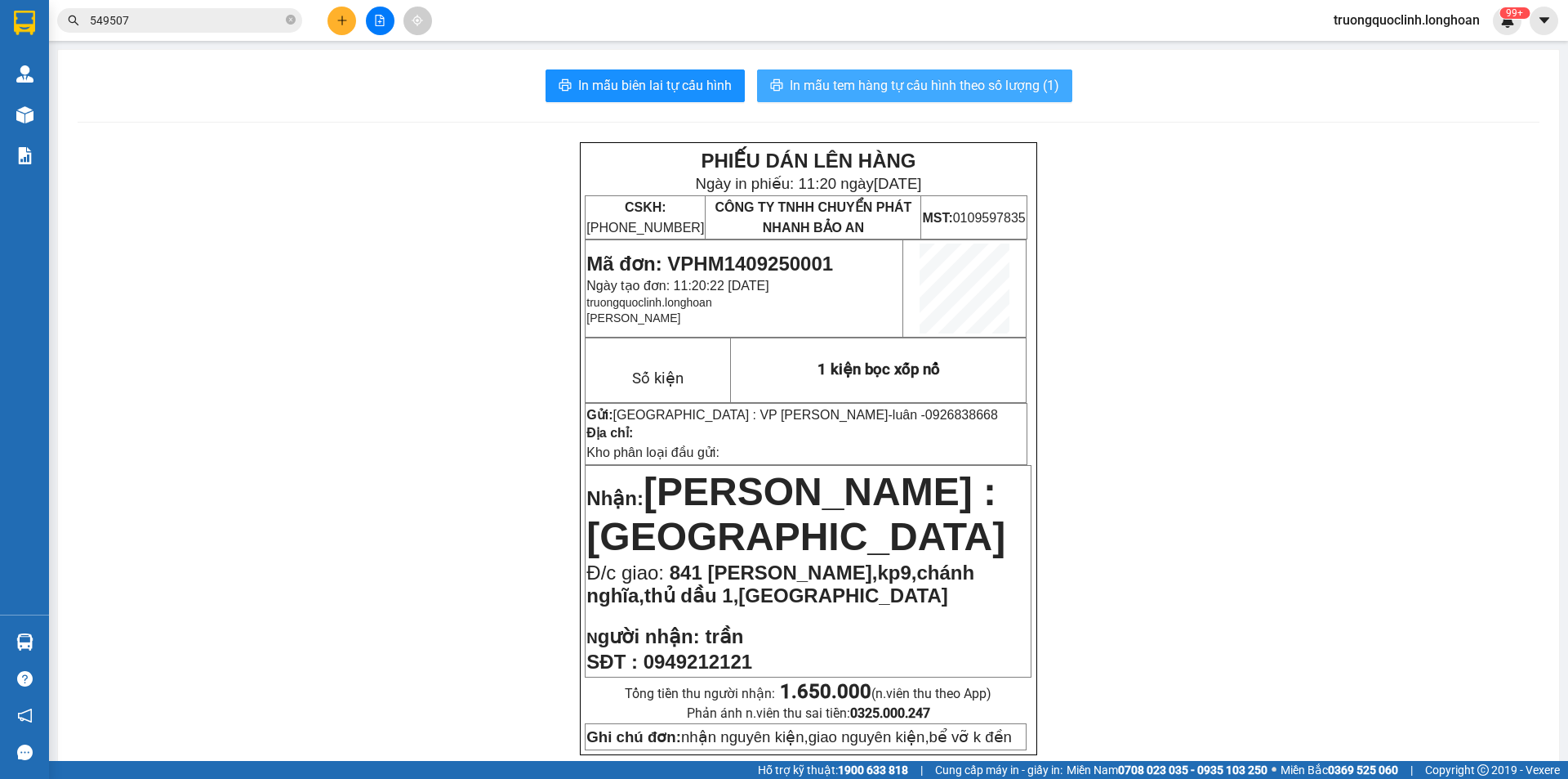
click at [911, 93] on span "In mẫu tem hàng tự cấu hình theo số lượng (1)" at bounding box center [925, 85] width 270 height 20
click at [745, 260] on span "Mã đơn: VPHM1409250001" at bounding box center [710, 263] width 247 height 22
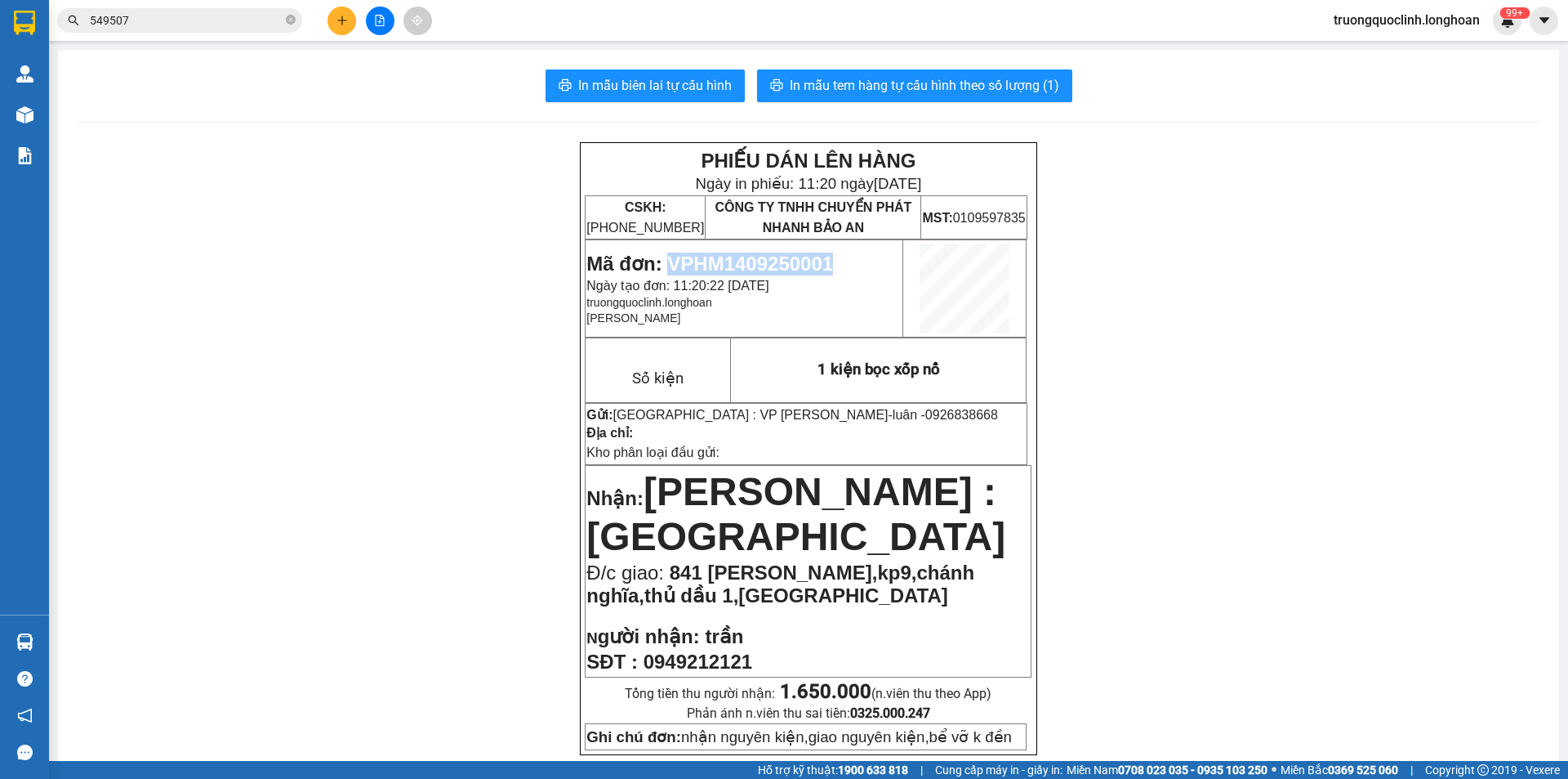
click at [745, 260] on span "Mã đơn: VPHM1409250001" at bounding box center [710, 263] width 247 height 22
copy span "VPHM1409250001"
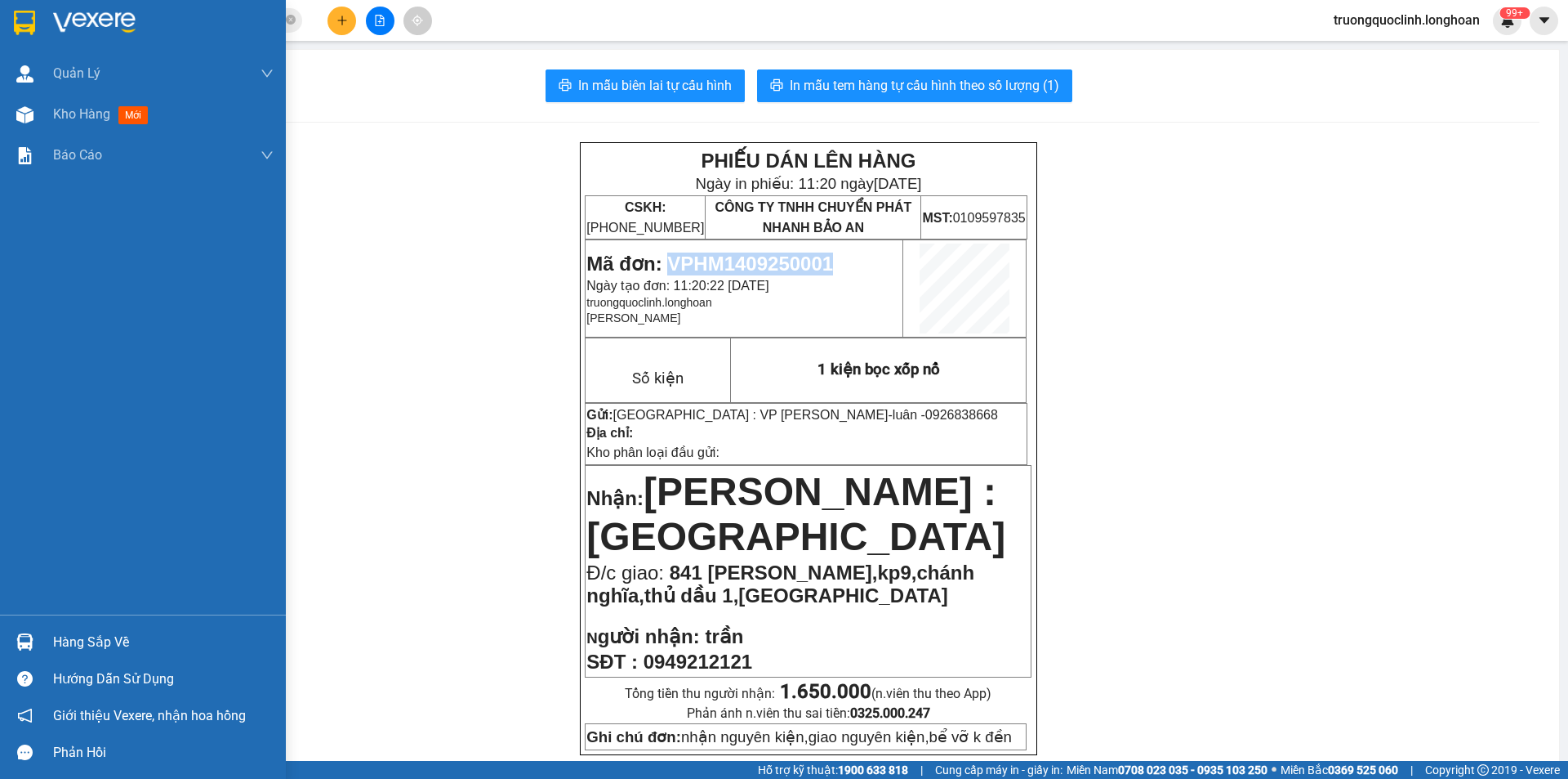
click at [25, 32] on img at bounding box center [25, 23] width 21 height 25
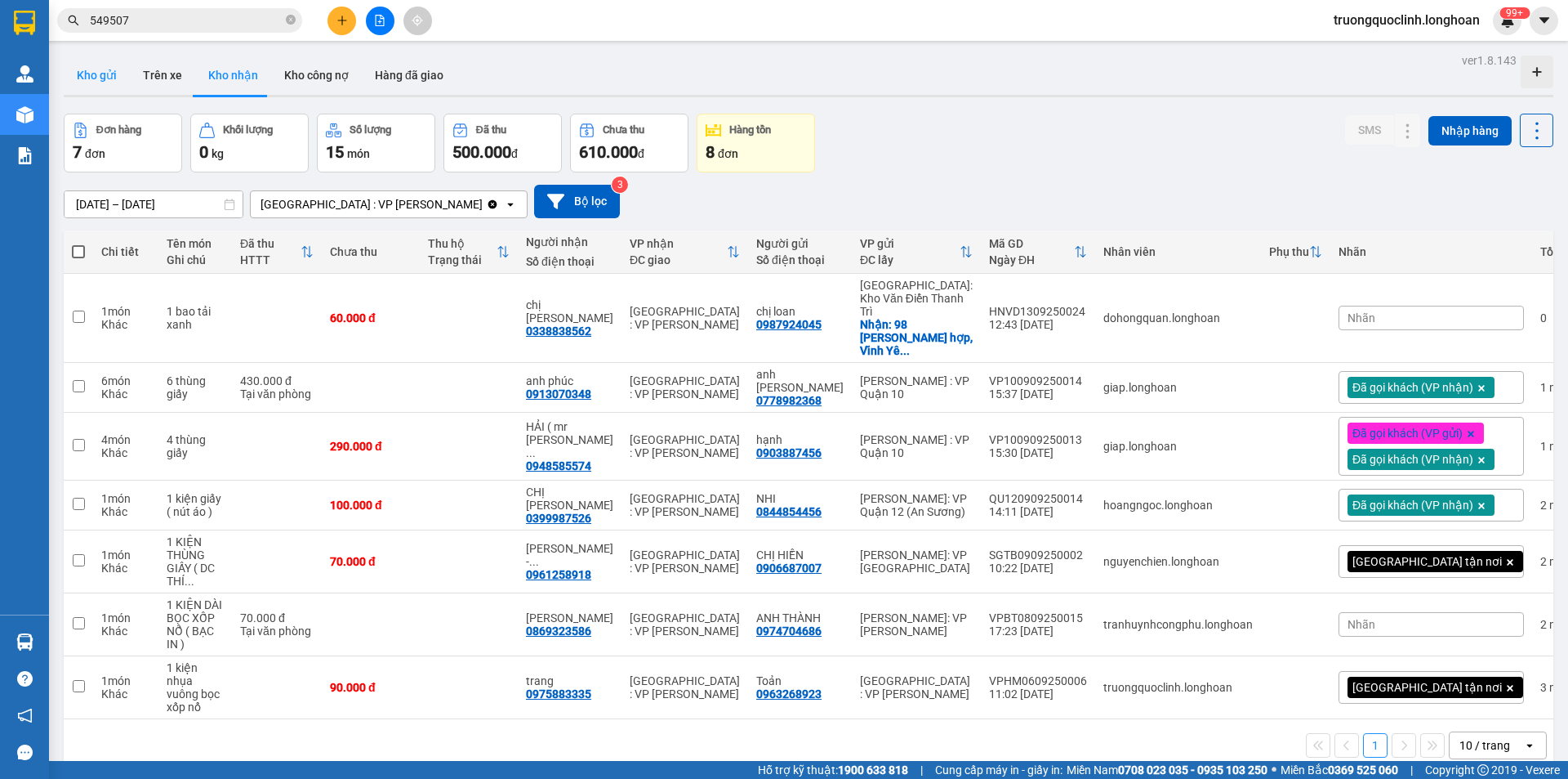
click at [104, 68] on button "Kho gửi" at bounding box center [96, 75] width 66 height 39
